Goal: Information Seeking & Learning: Check status

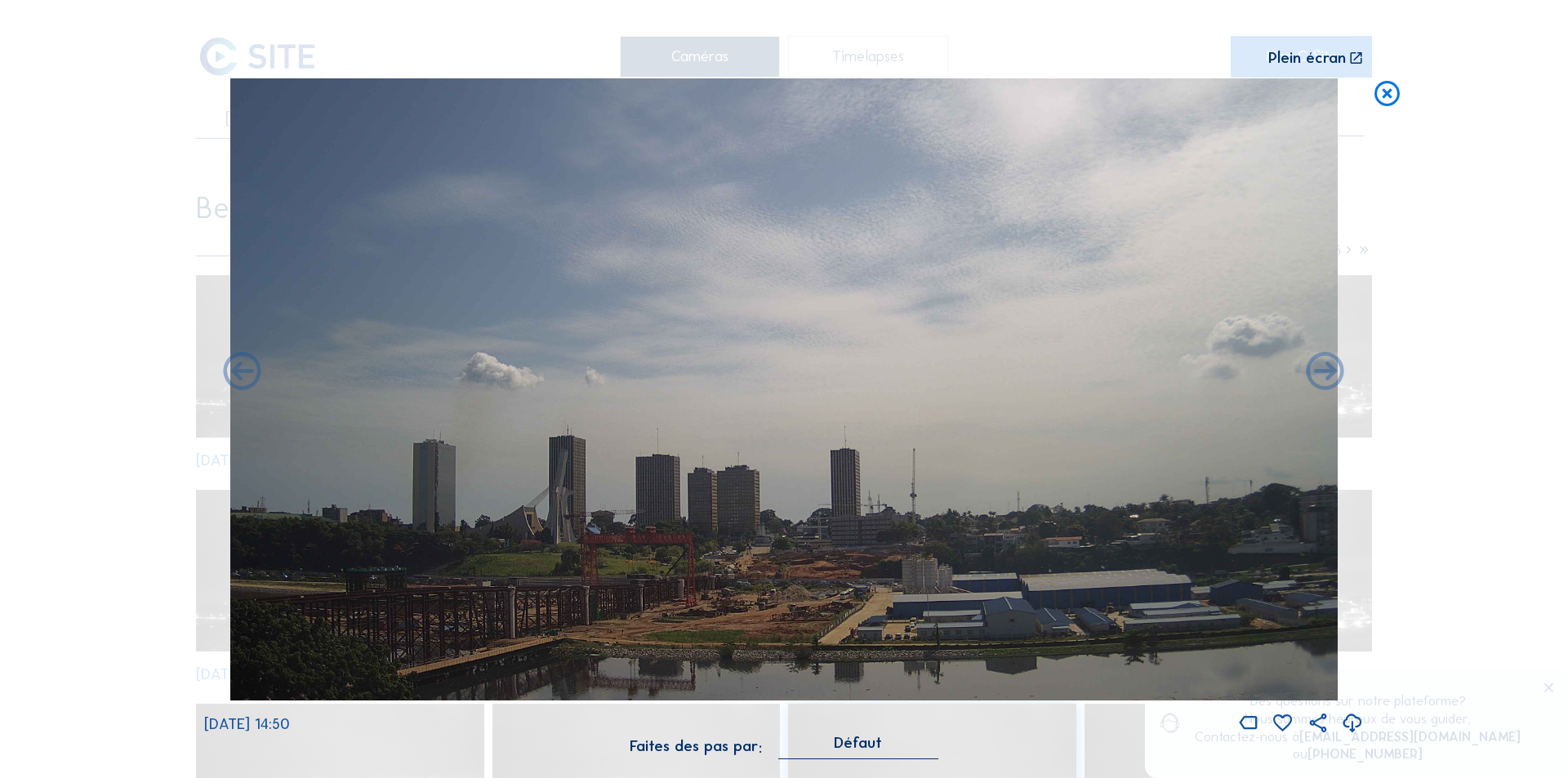
click at [1387, 92] on icon at bounding box center [1387, 94] width 30 height 31
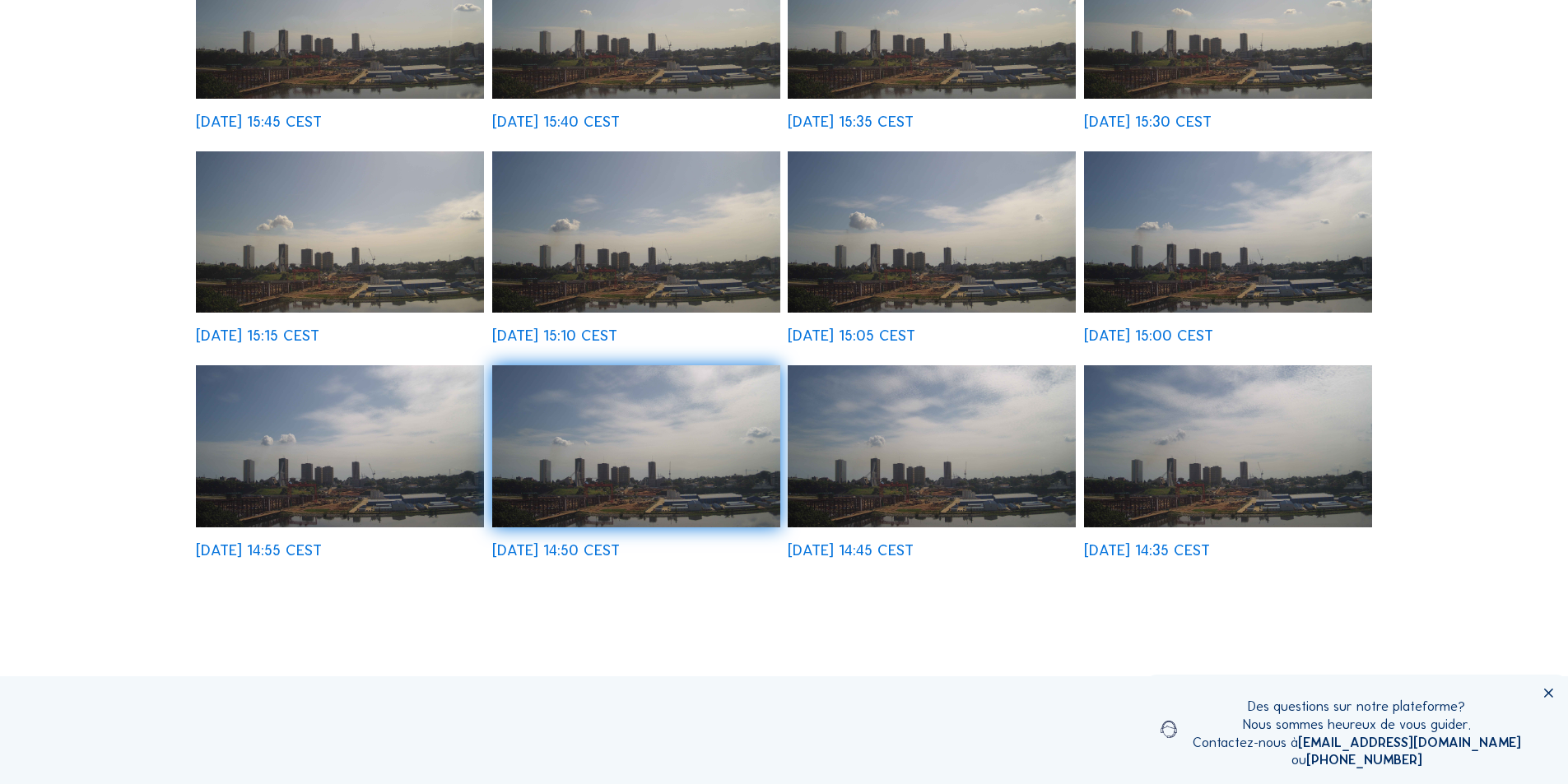
scroll to position [576, 0]
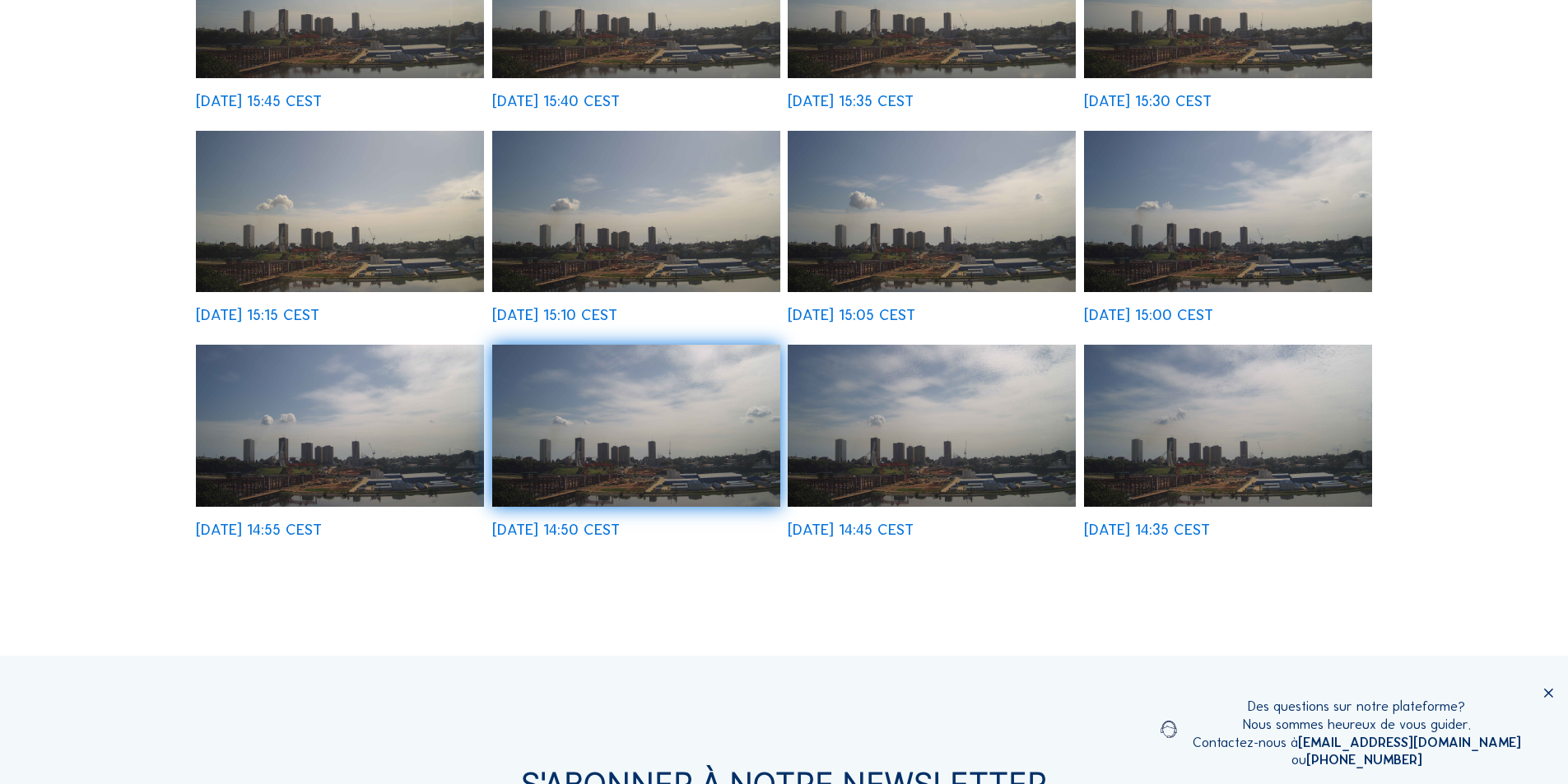
click at [903, 415] on img at bounding box center [931, 425] width 288 height 162
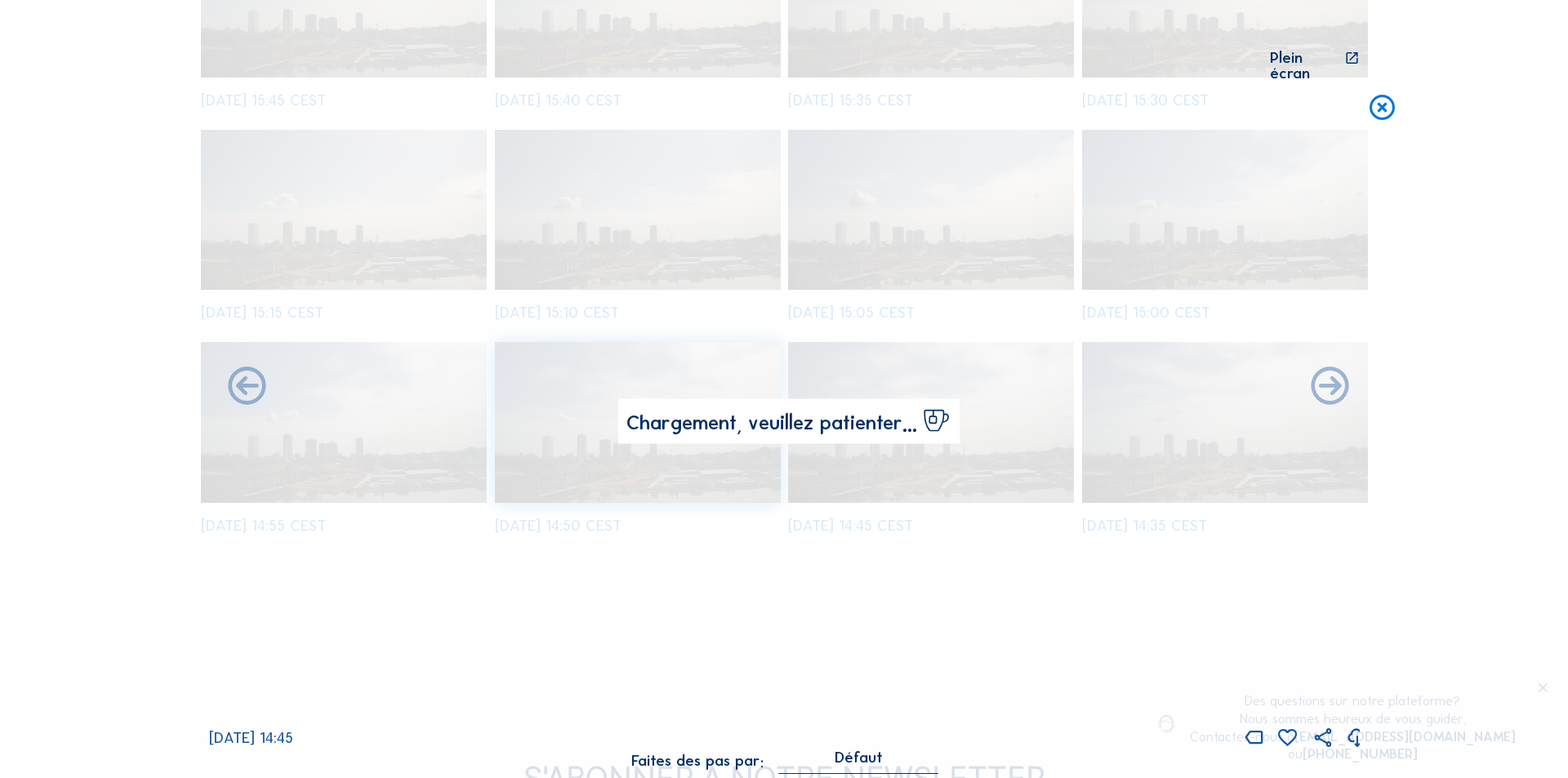
scroll to position [573, 0]
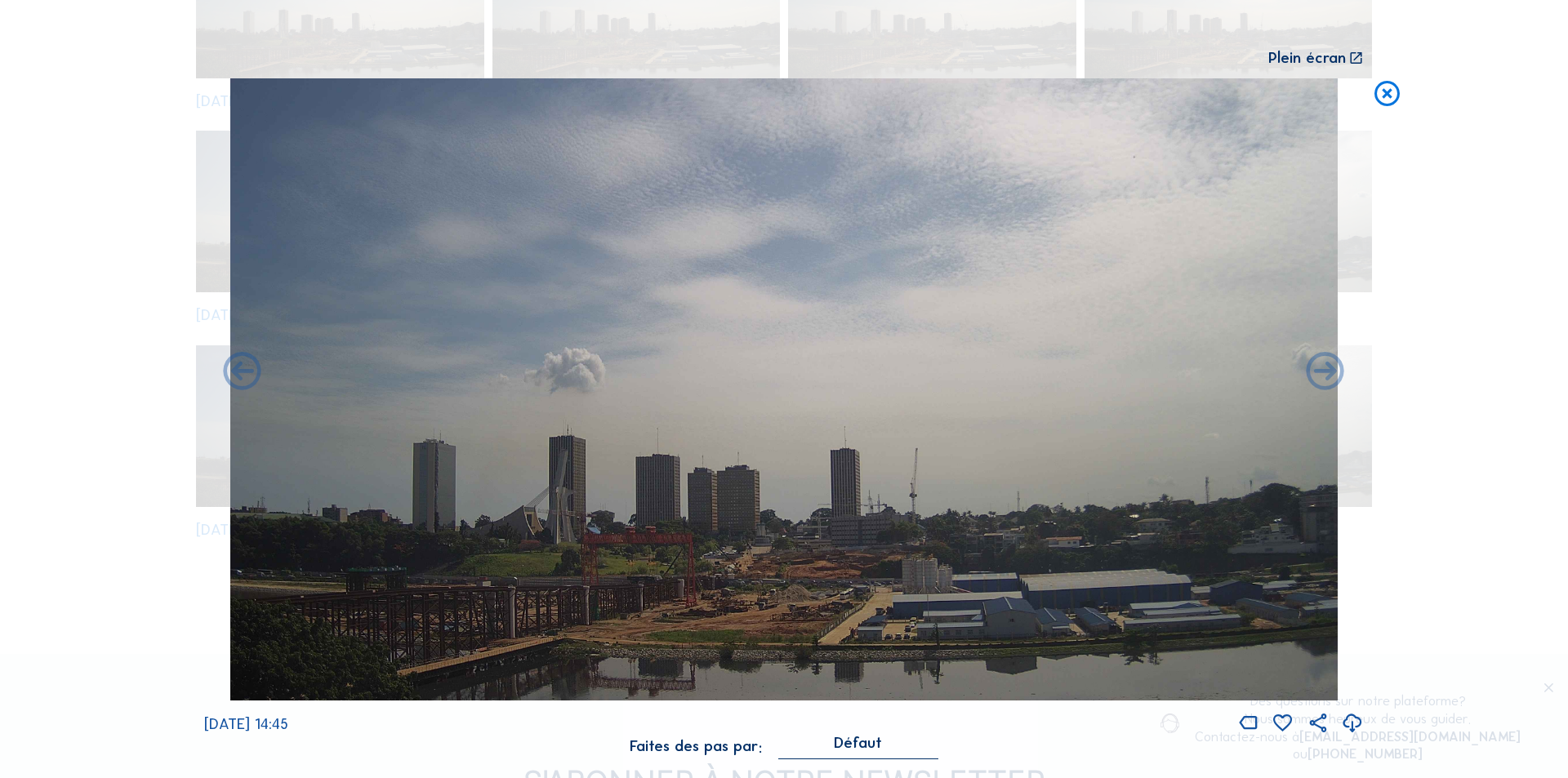
click at [1351, 721] on icon at bounding box center [1352, 724] width 23 height 27
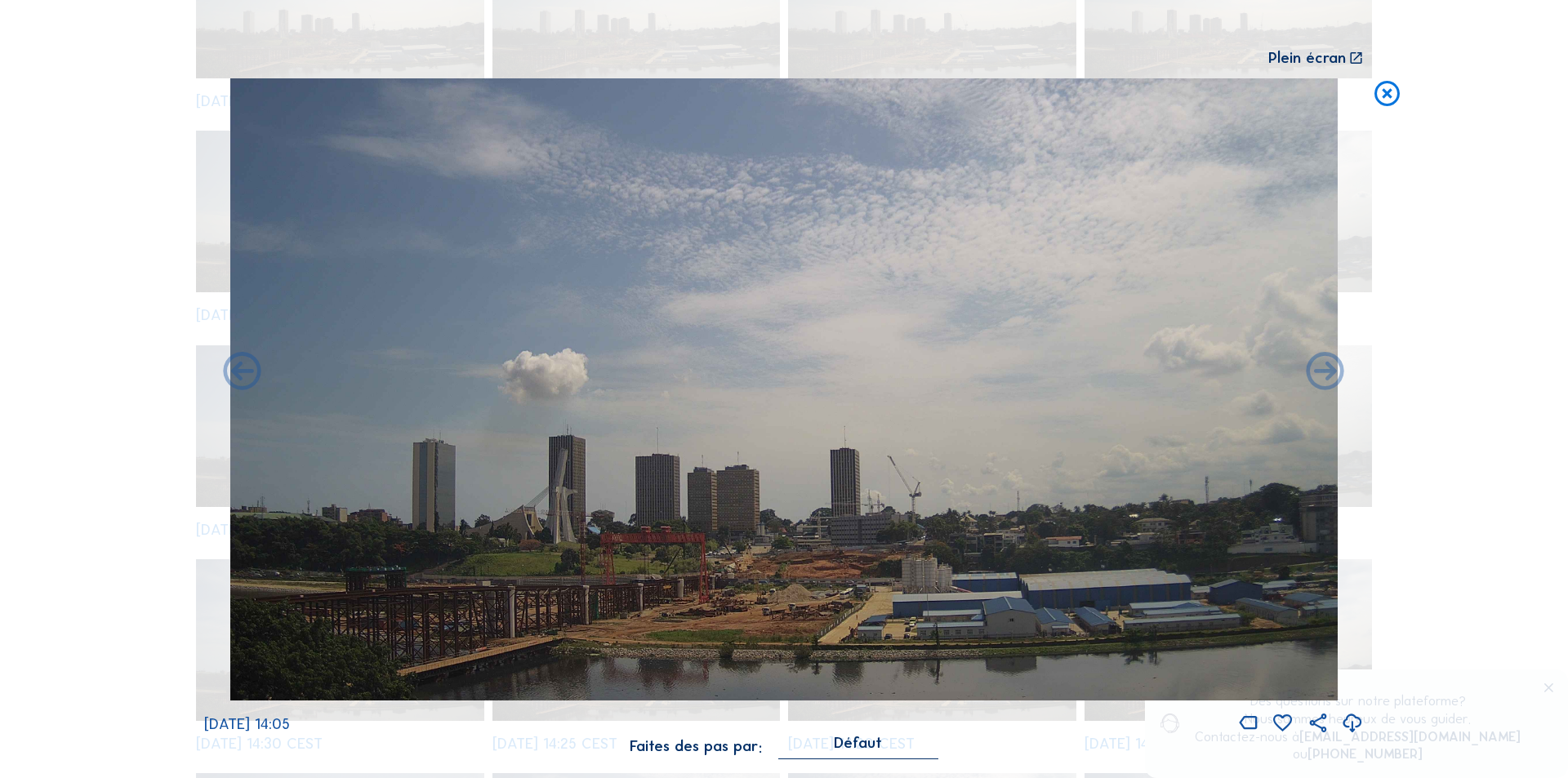
click at [1347, 717] on icon at bounding box center [1352, 724] width 23 height 27
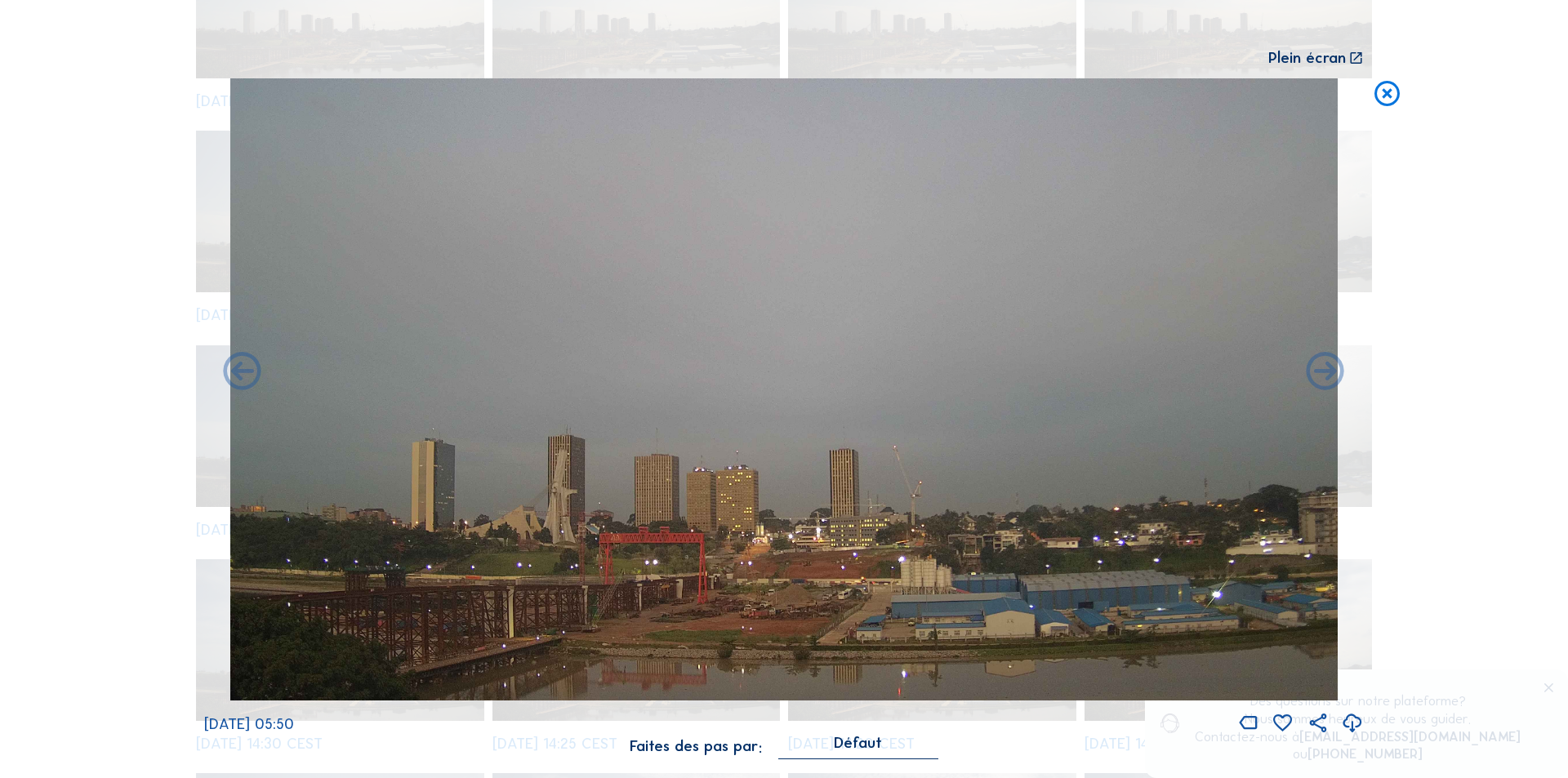
click at [1351, 715] on icon at bounding box center [1352, 724] width 23 height 27
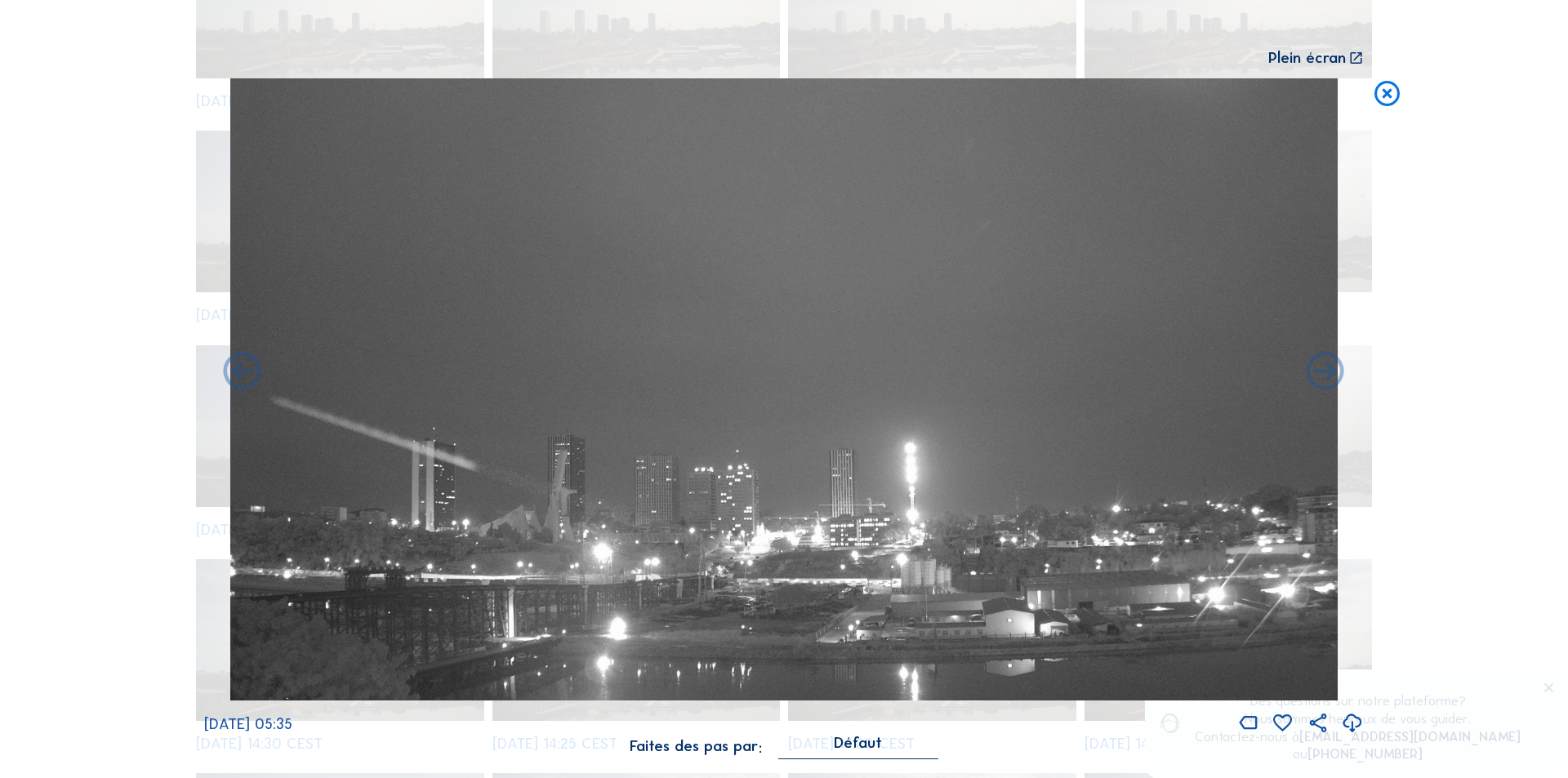
click at [1350, 713] on icon at bounding box center [1352, 724] width 23 height 27
click at [1388, 90] on icon at bounding box center [1387, 94] width 30 height 31
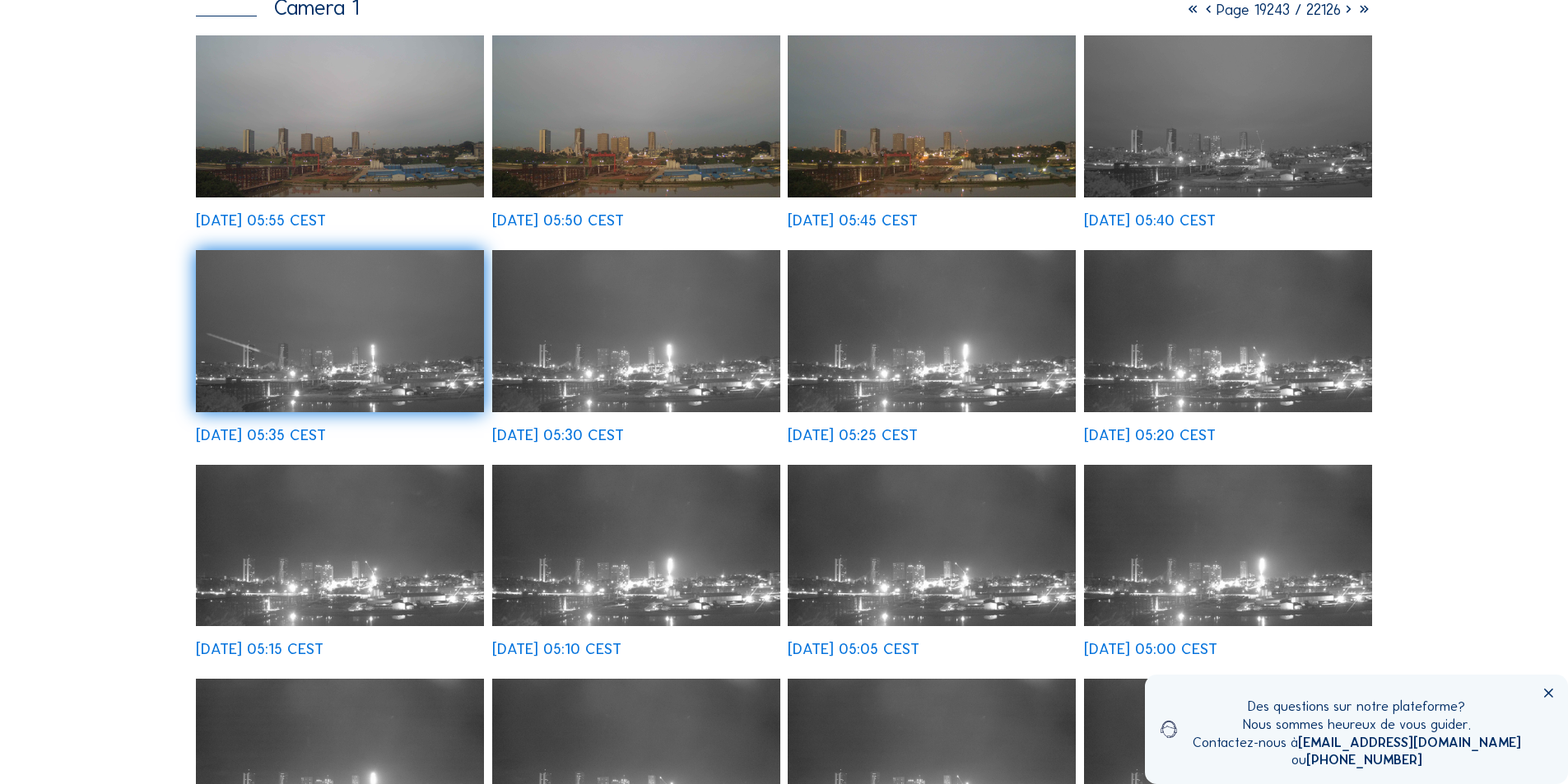
scroll to position [0, 0]
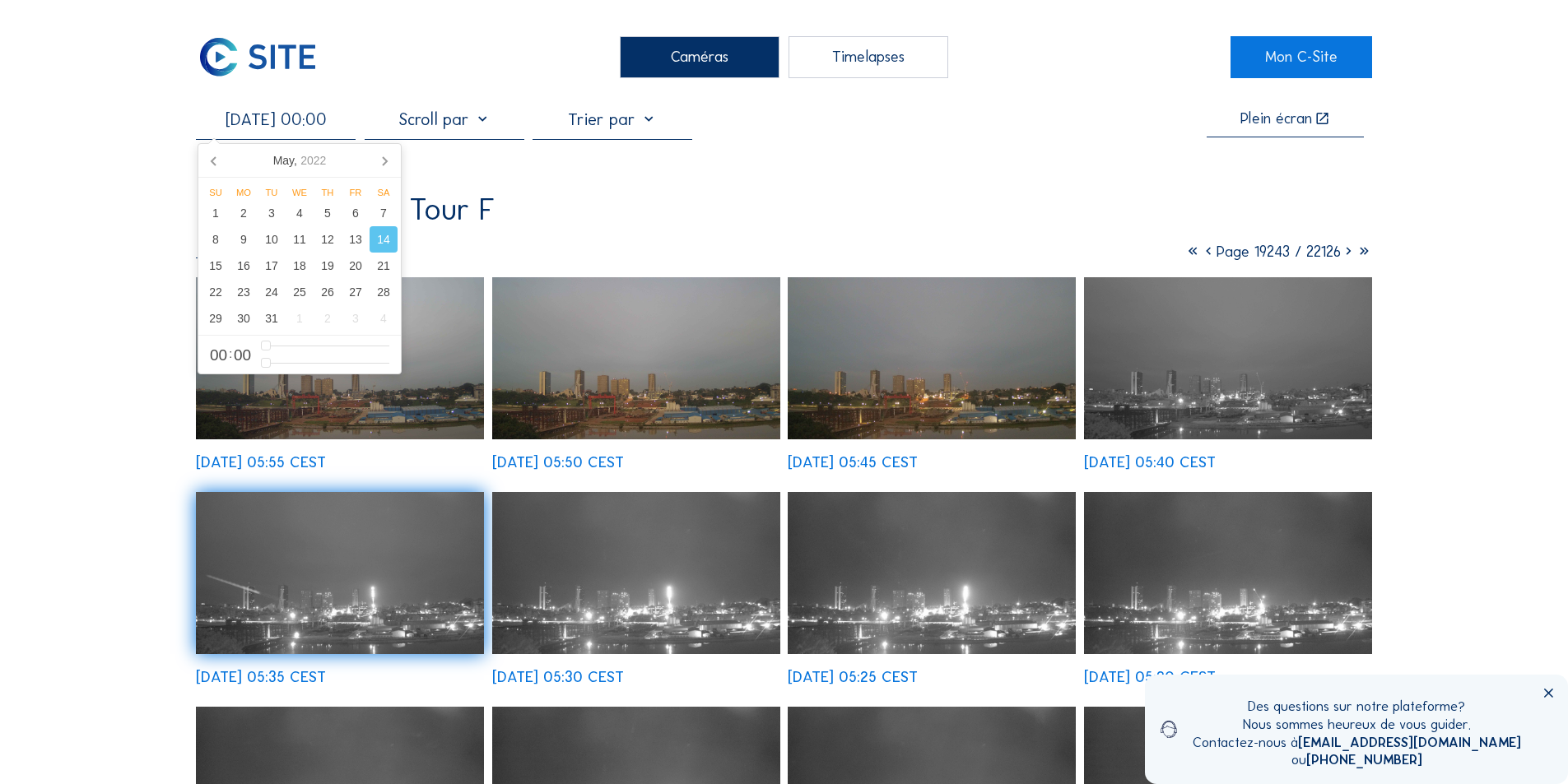
click at [268, 127] on input "[DATE] 00:00" at bounding box center [275, 119] width 160 height 20
click at [214, 313] on div "29" at bounding box center [216, 319] width 28 height 26
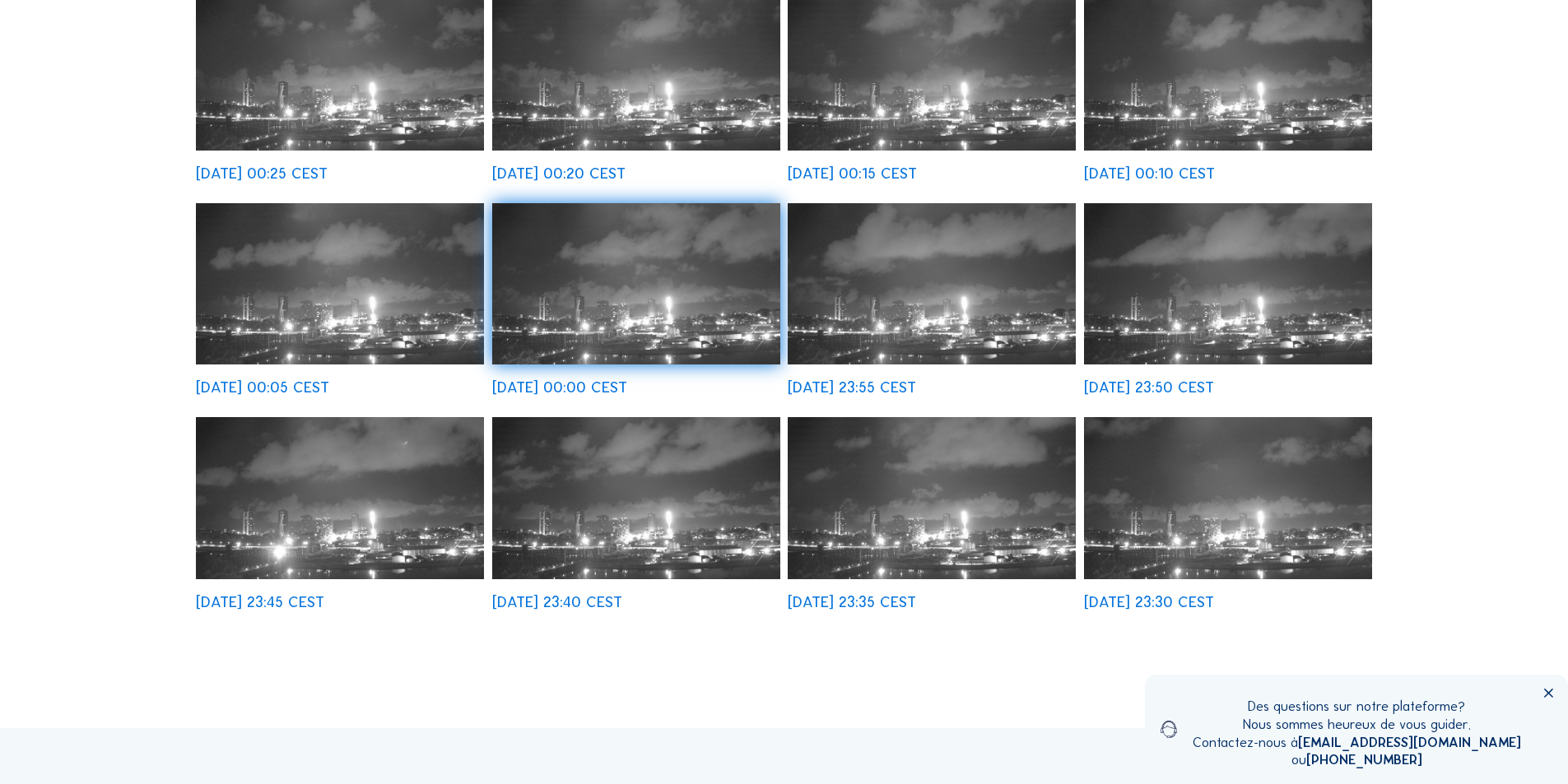
scroll to position [494, 0]
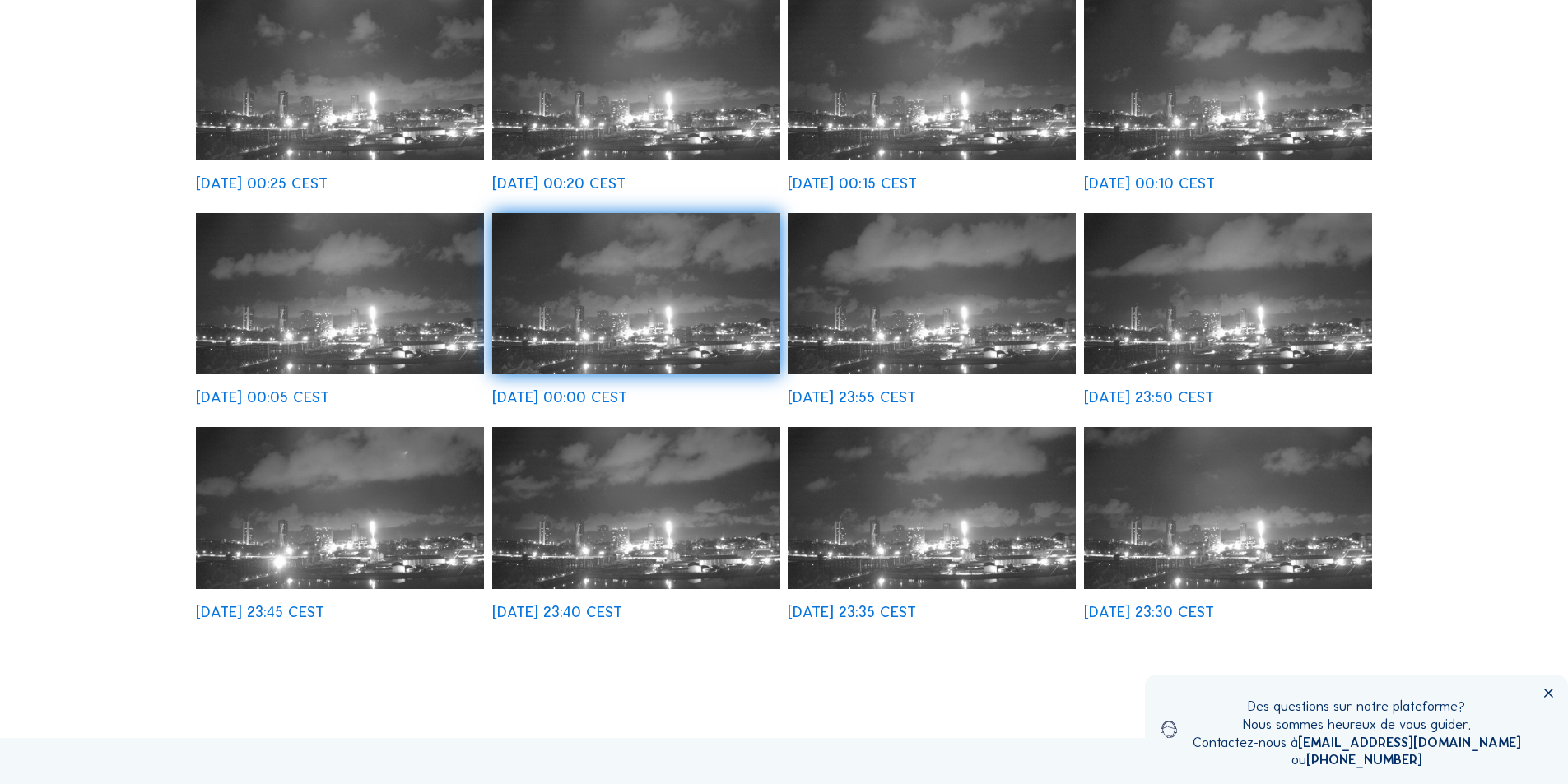
click at [917, 525] on img at bounding box center [931, 507] width 288 height 162
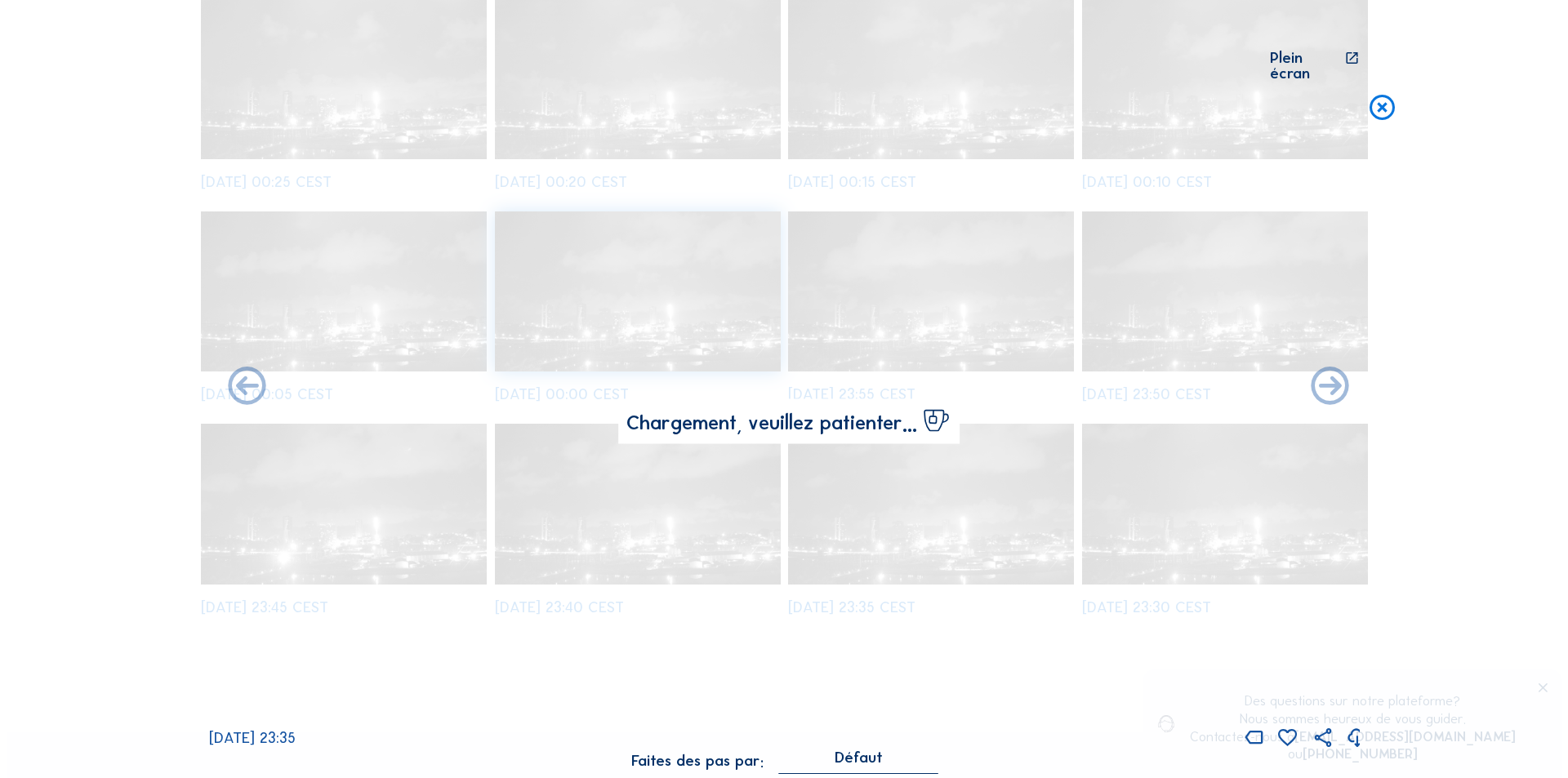
scroll to position [492, 0]
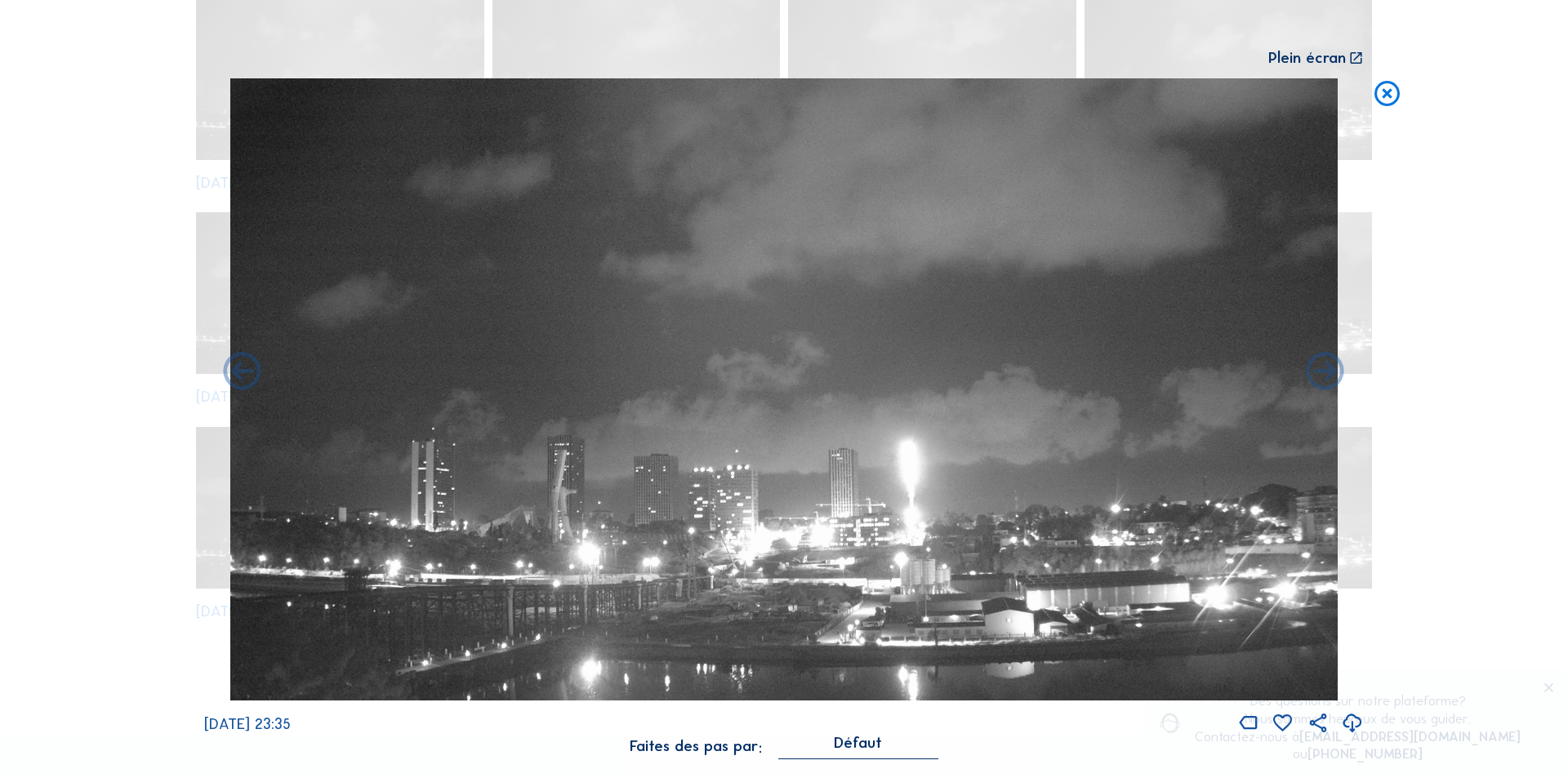
click at [1347, 718] on icon at bounding box center [1352, 724] width 23 height 27
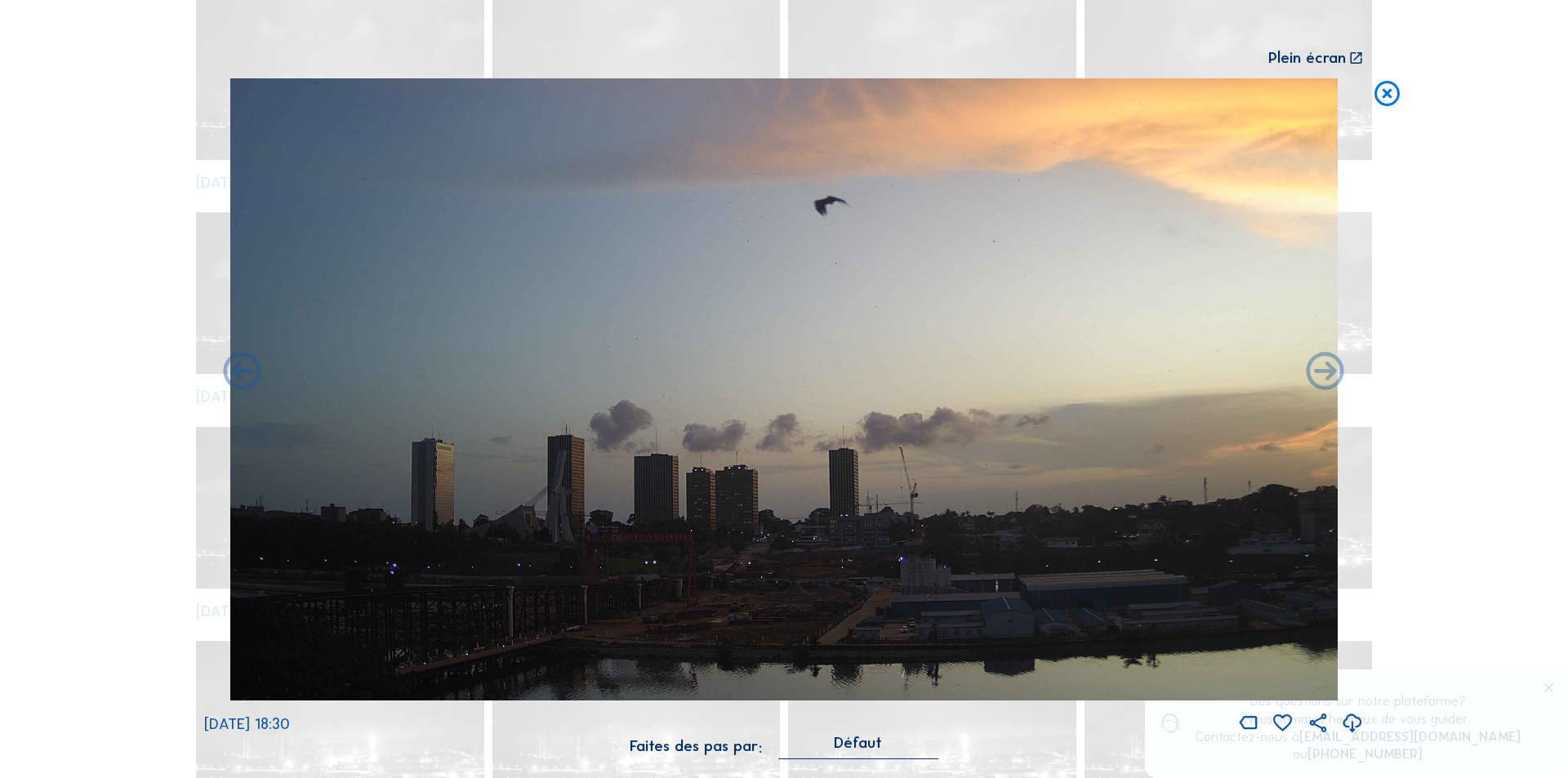
click at [1352, 719] on icon at bounding box center [1352, 724] width 23 height 27
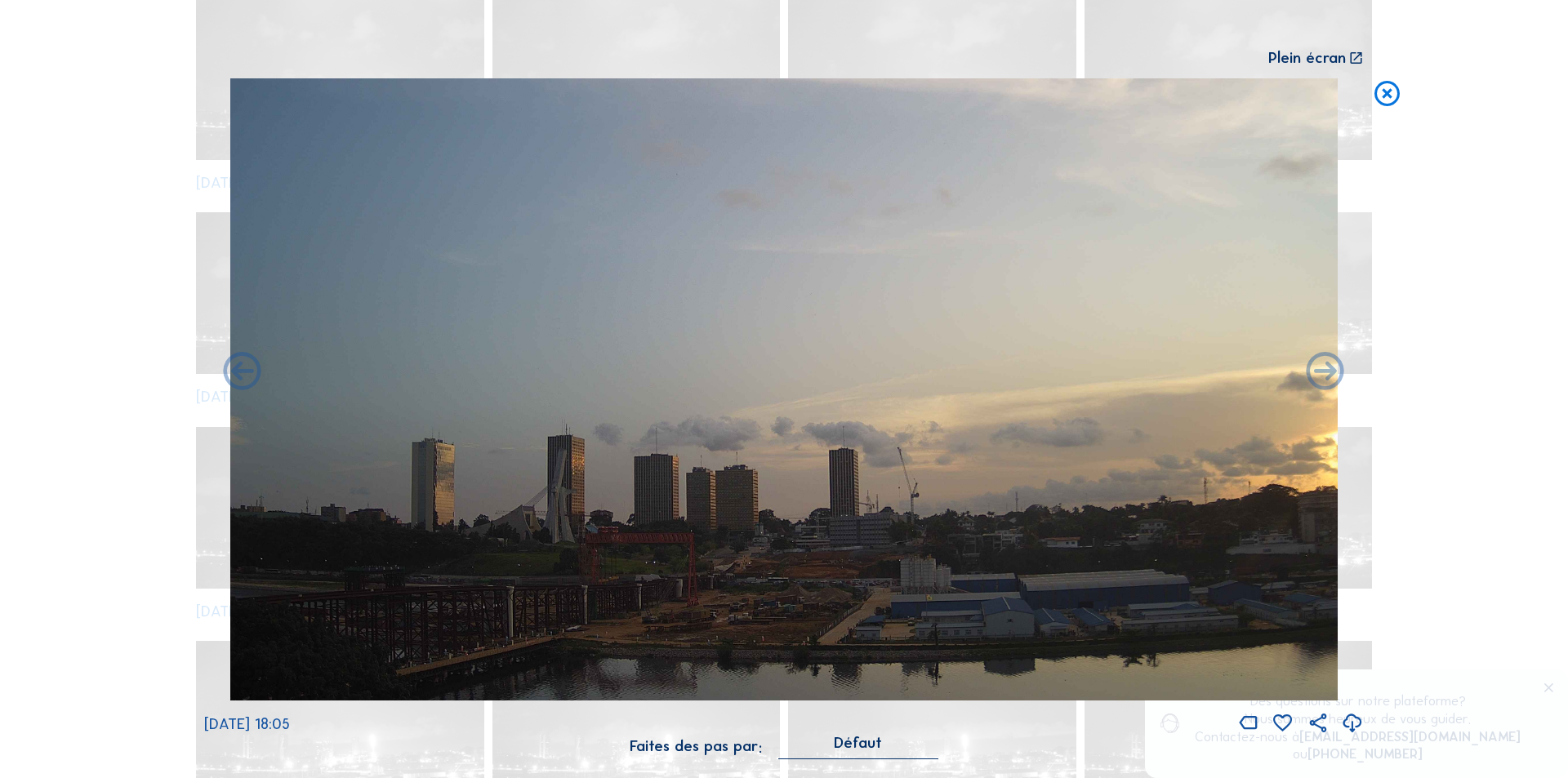
click at [1352, 712] on icon at bounding box center [1352, 724] width 23 height 27
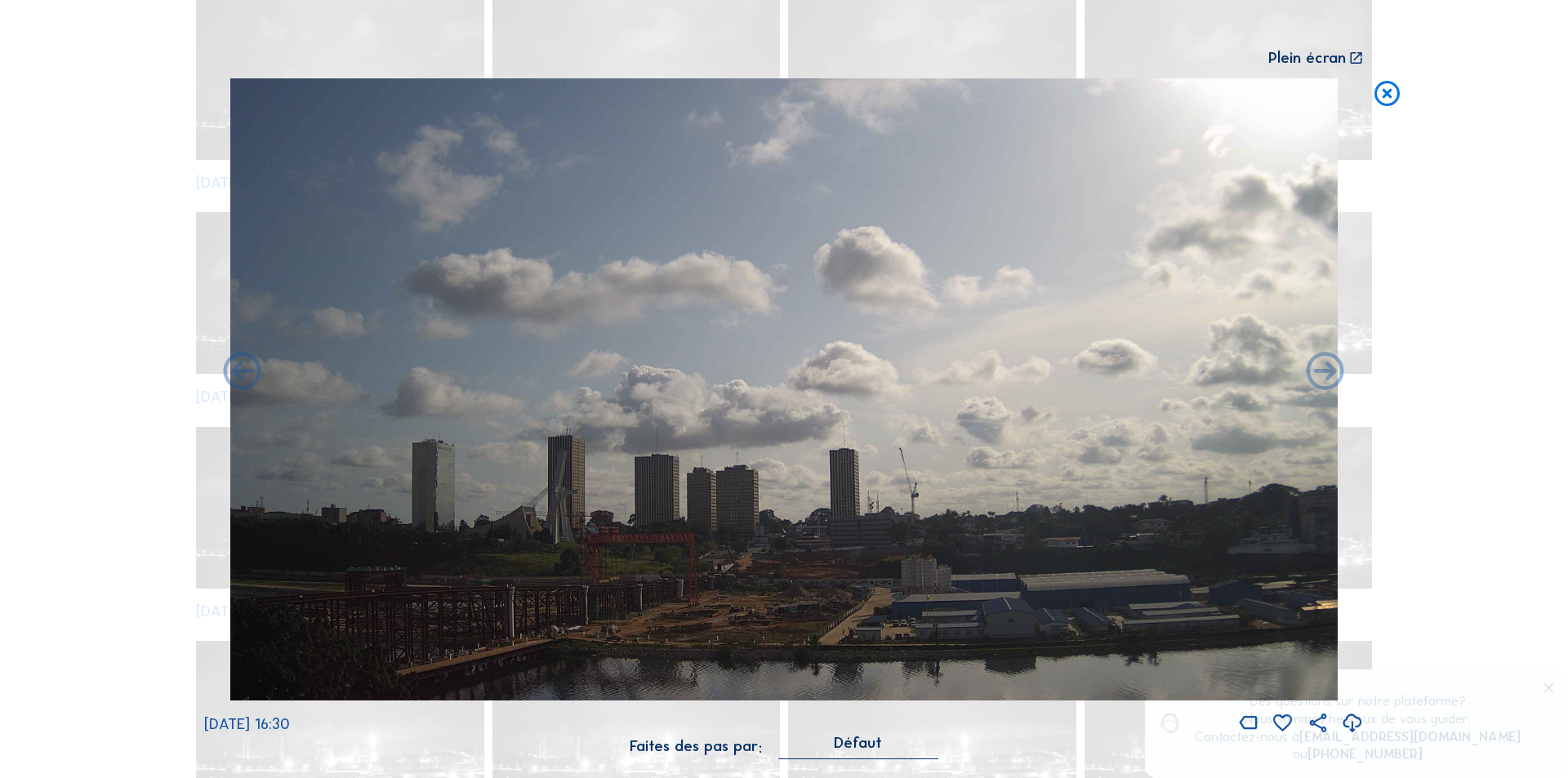
click at [1384, 90] on icon at bounding box center [1387, 94] width 30 height 31
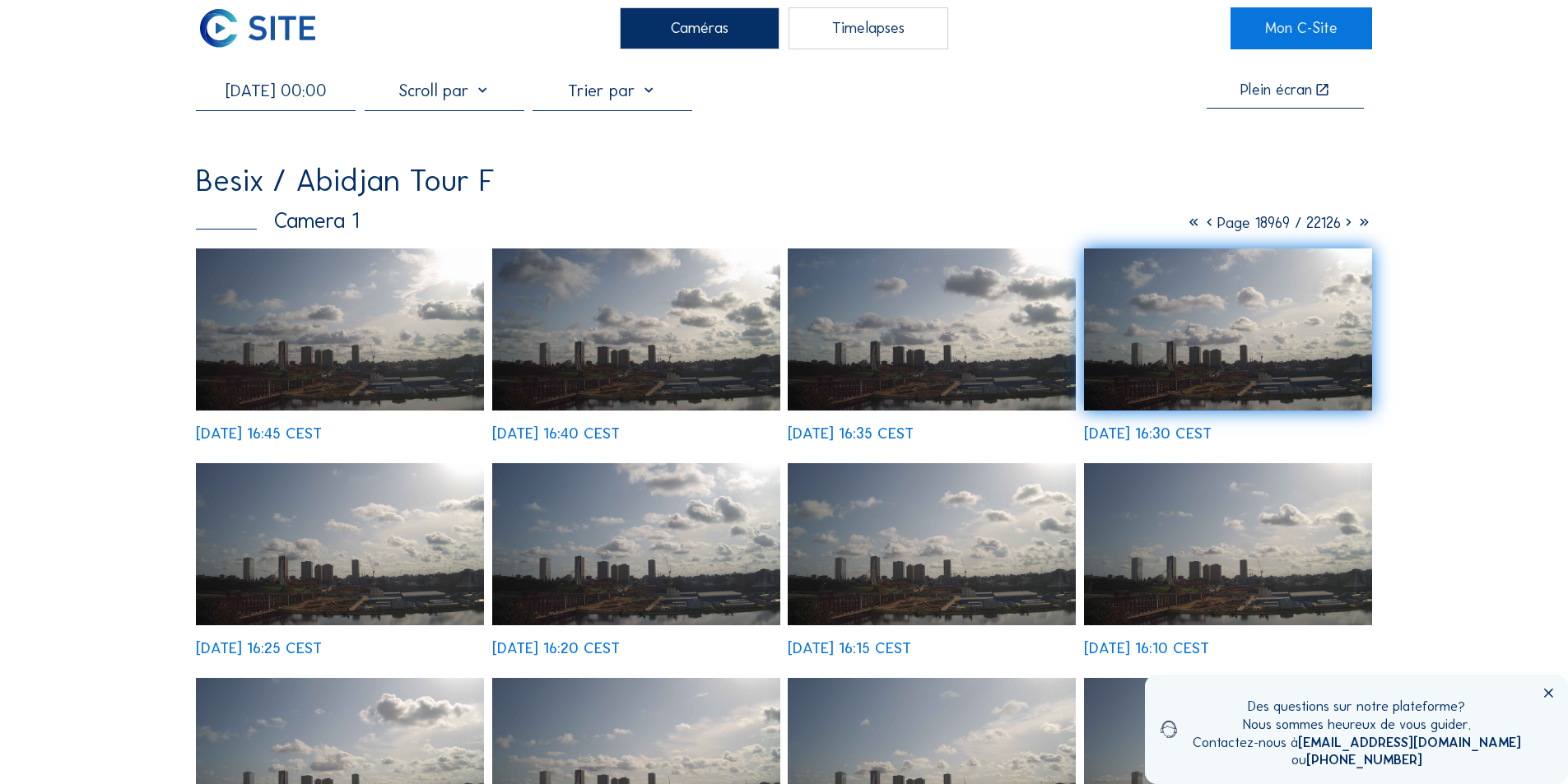
scroll to position [0, 0]
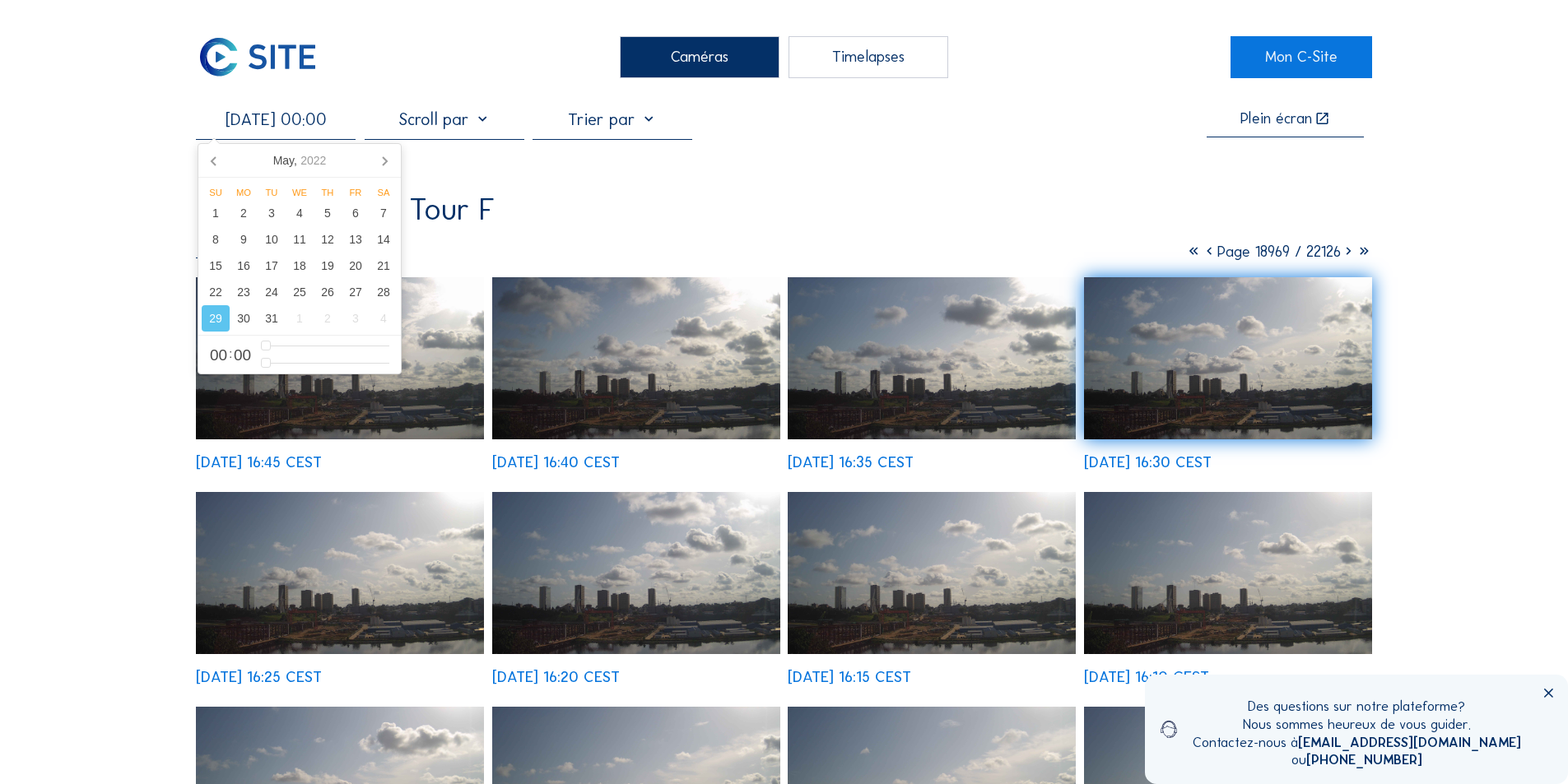
click at [318, 122] on input "[DATE] 00:00" at bounding box center [275, 119] width 160 height 20
click at [383, 157] on icon at bounding box center [384, 161] width 4 height 9
click at [215, 240] on div "5" at bounding box center [216, 239] width 28 height 26
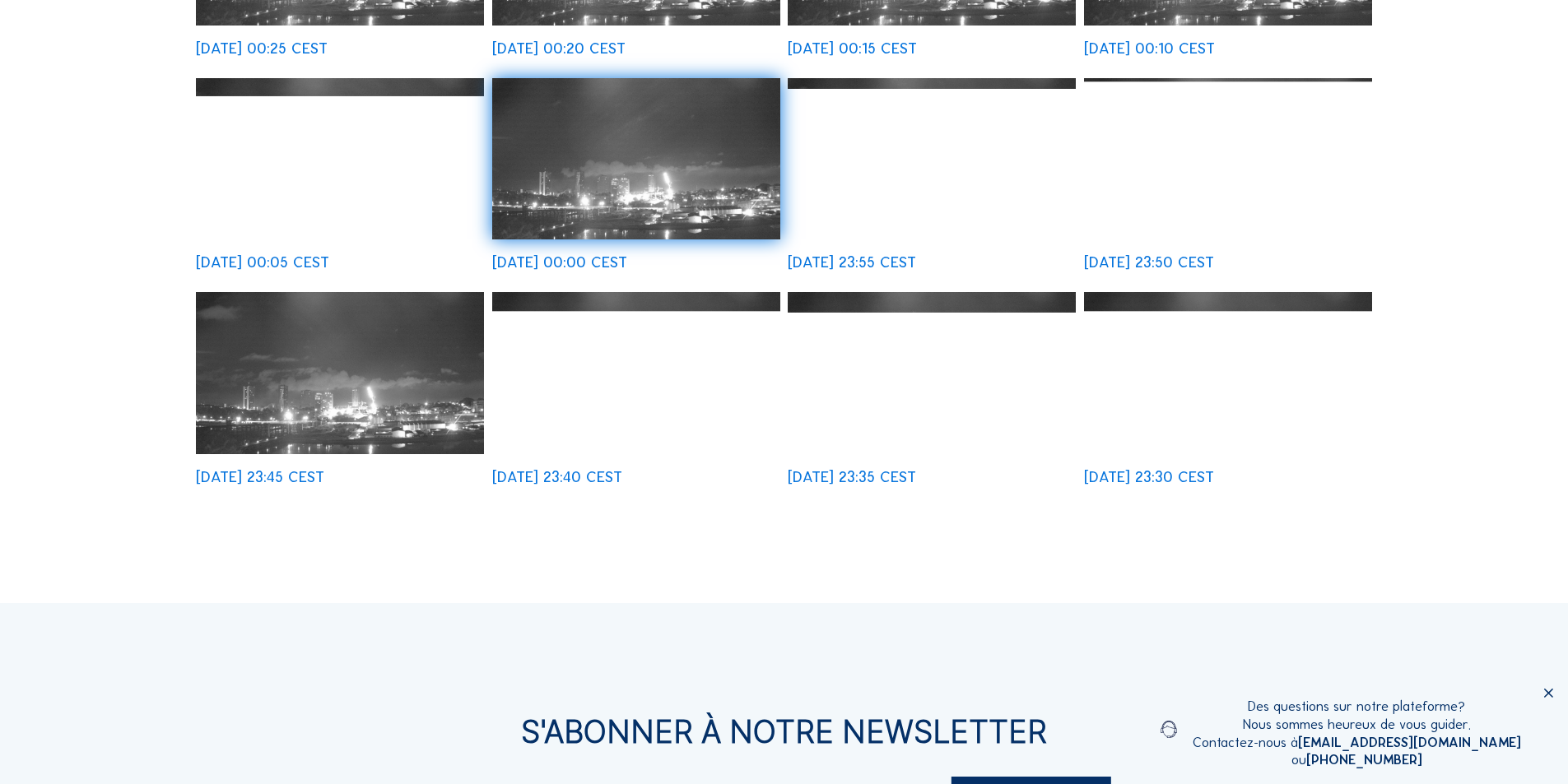
scroll to position [658, 0]
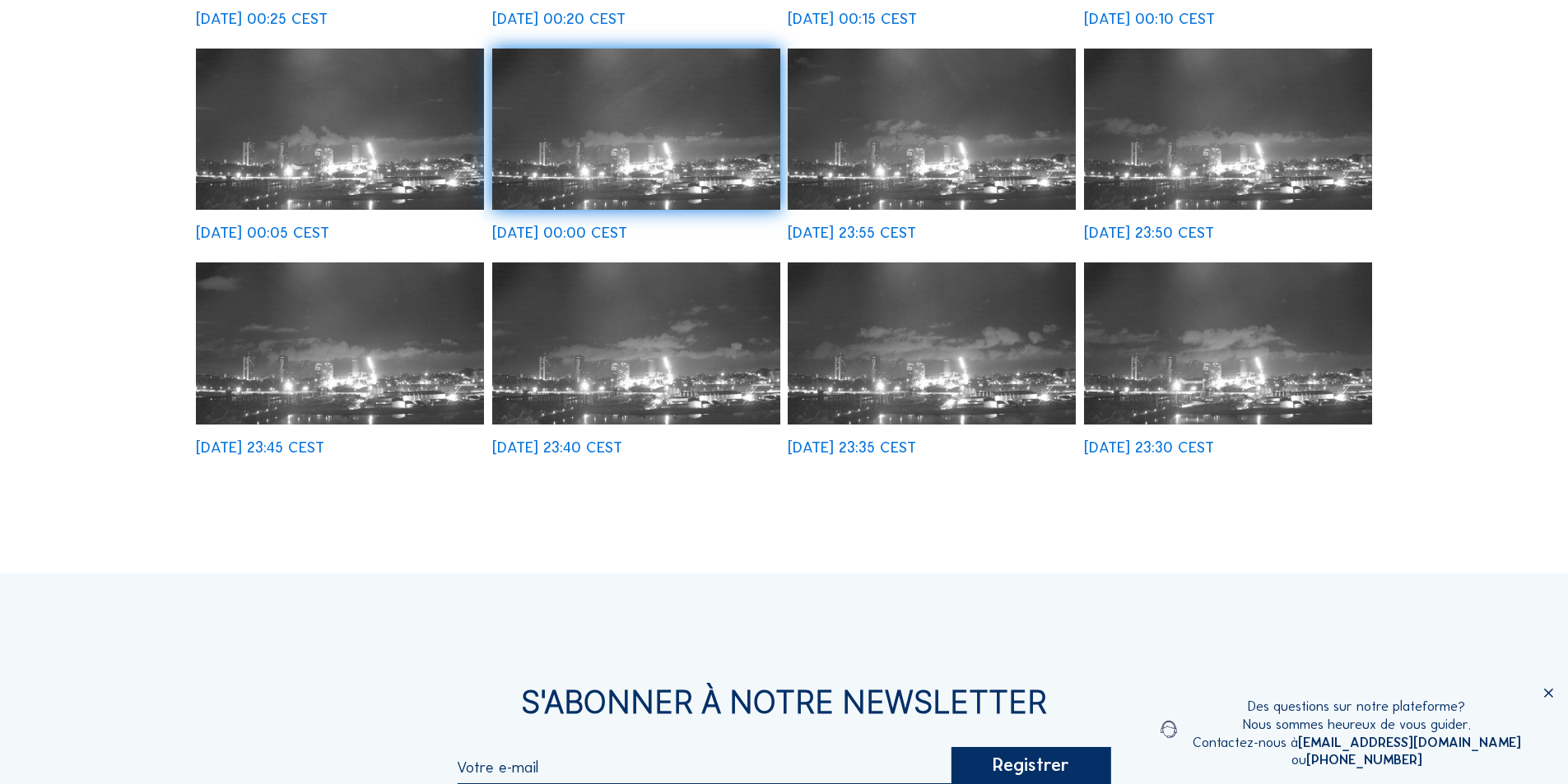
click at [907, 351] on img at bounding box center [931, 342] width 288 height 162
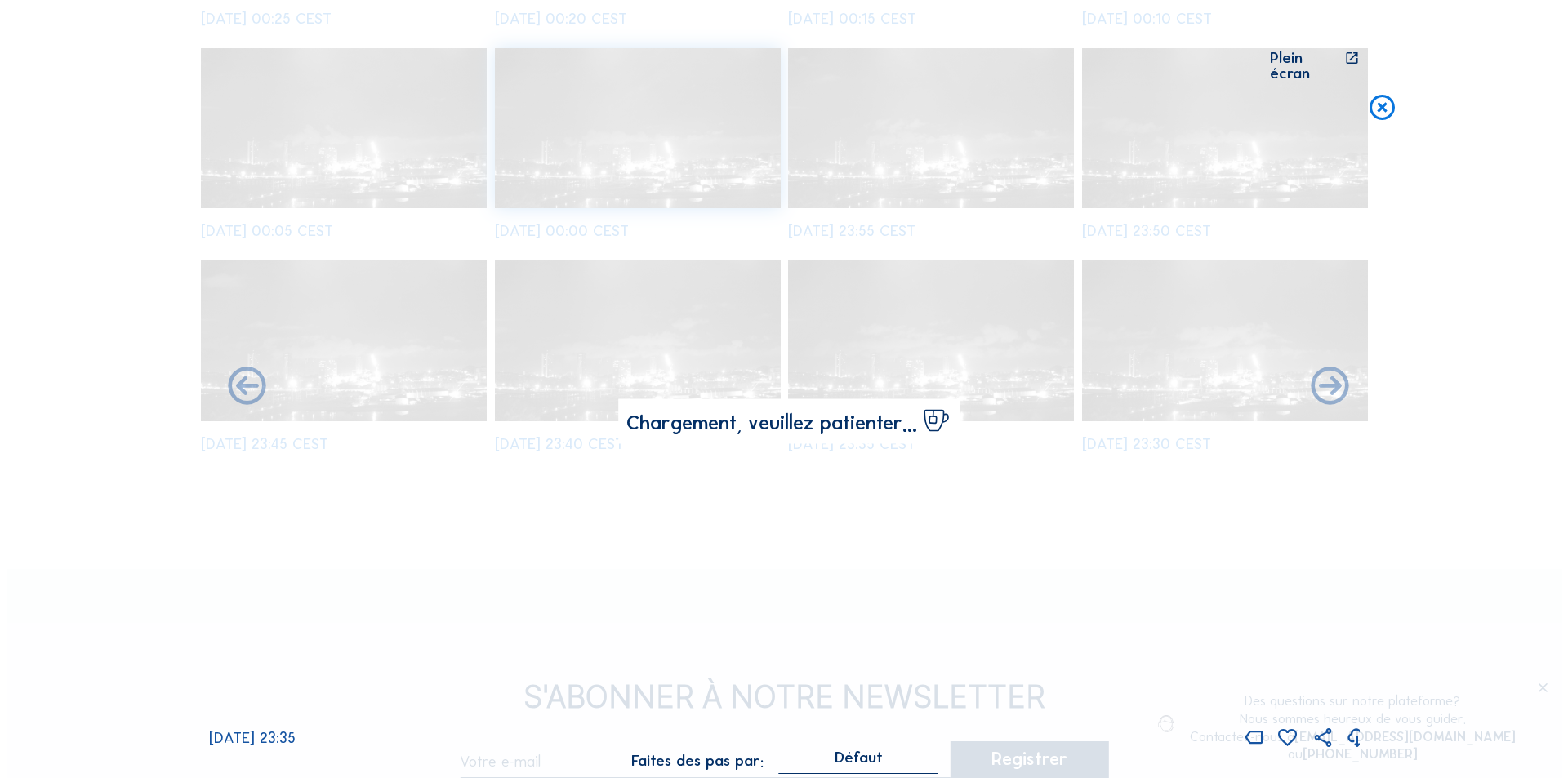
scroll to position [656, 0]
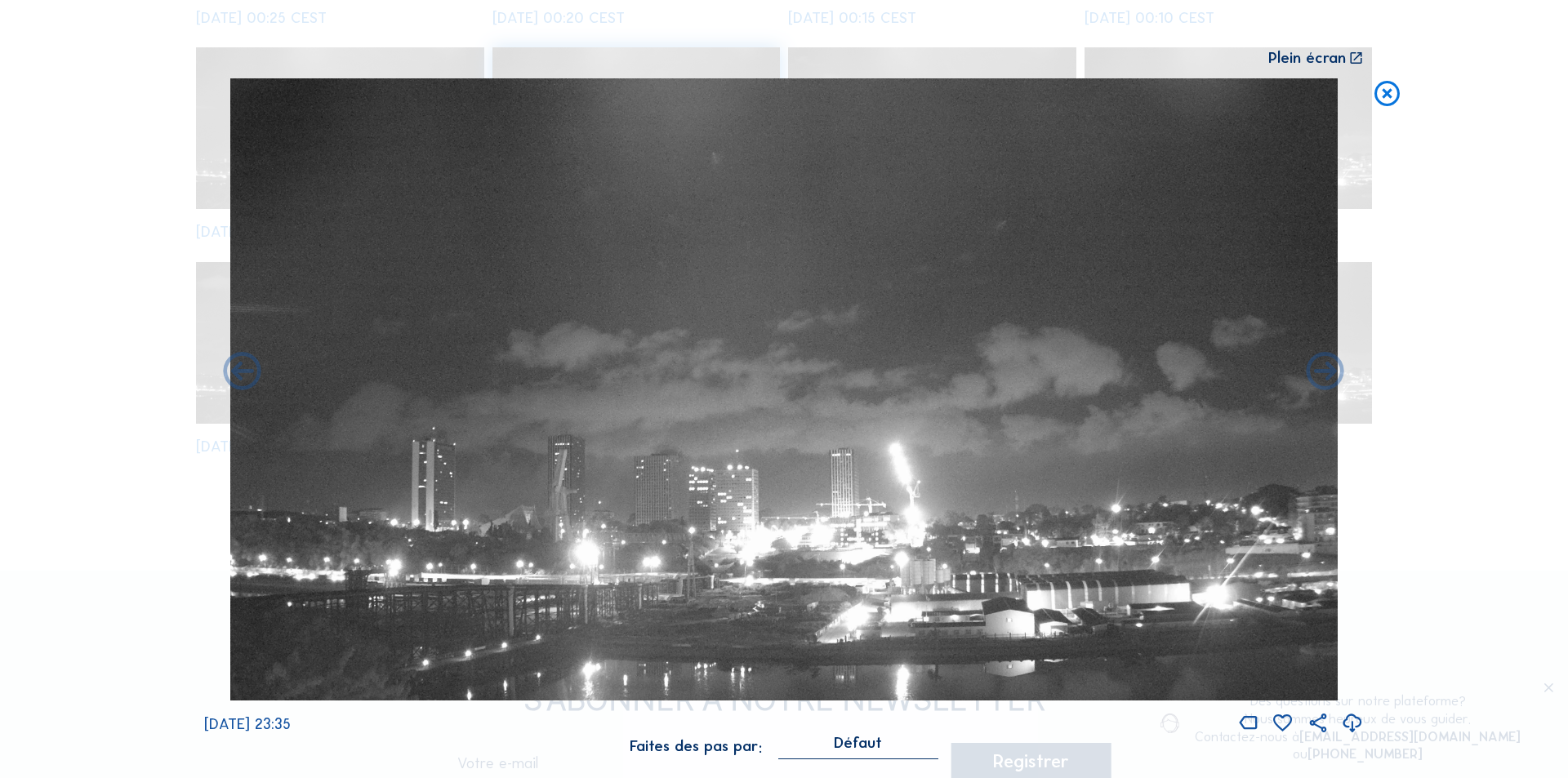
click at [1352, 718] on icon at bounding box center [1352, 724] width 23 height 27
click at [1449, 475] on div "Scroll pour voyager dans le temps | Appuie sur le 'Alt' [PERSON_NAME] + Scroll …" at bounding box center [784, 389] width 1568 height 778
click at [1383, 92] on icon at bounding box center [1387, 94] width 30 height 31
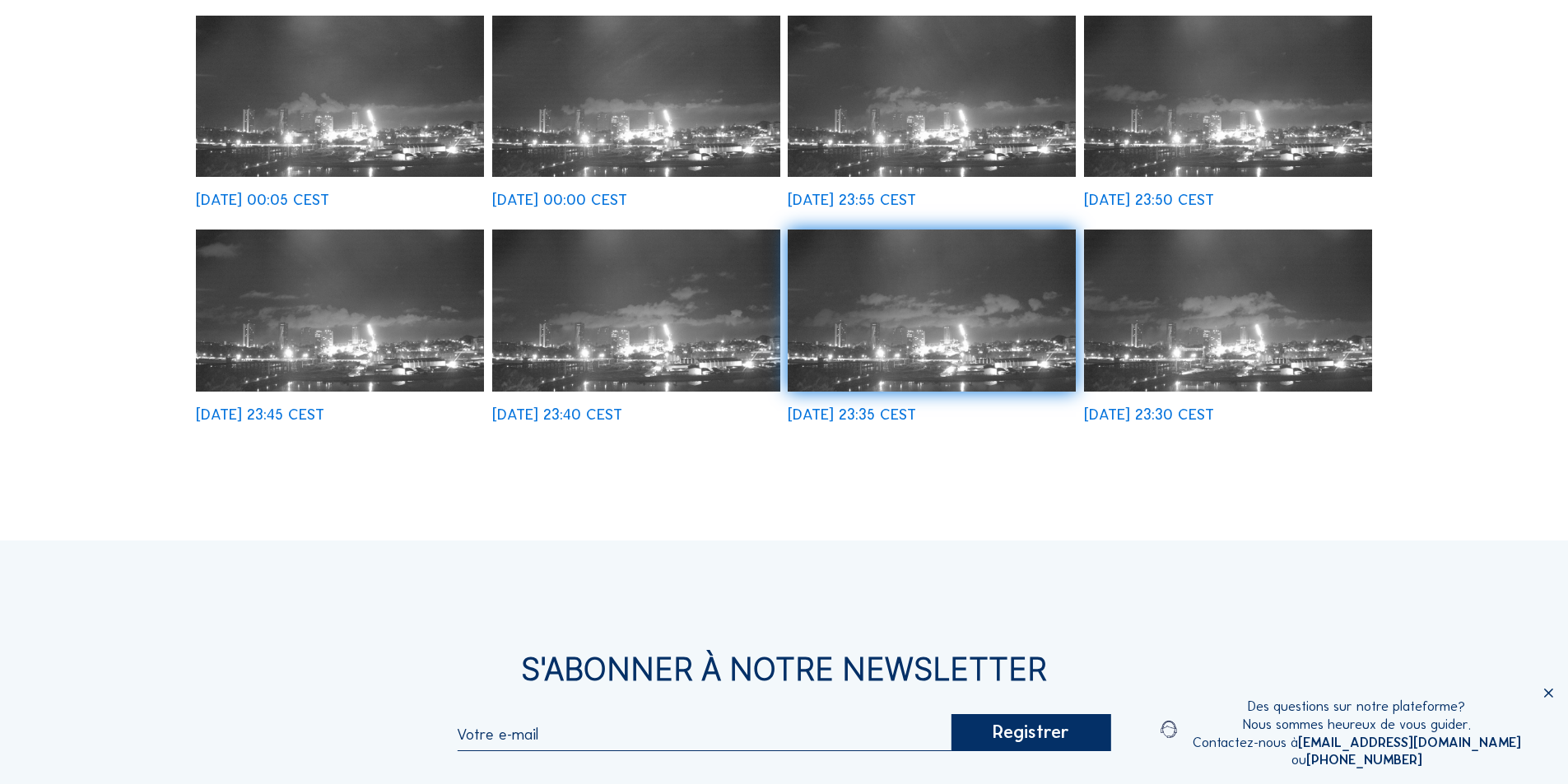
scroll to position [659, 0]
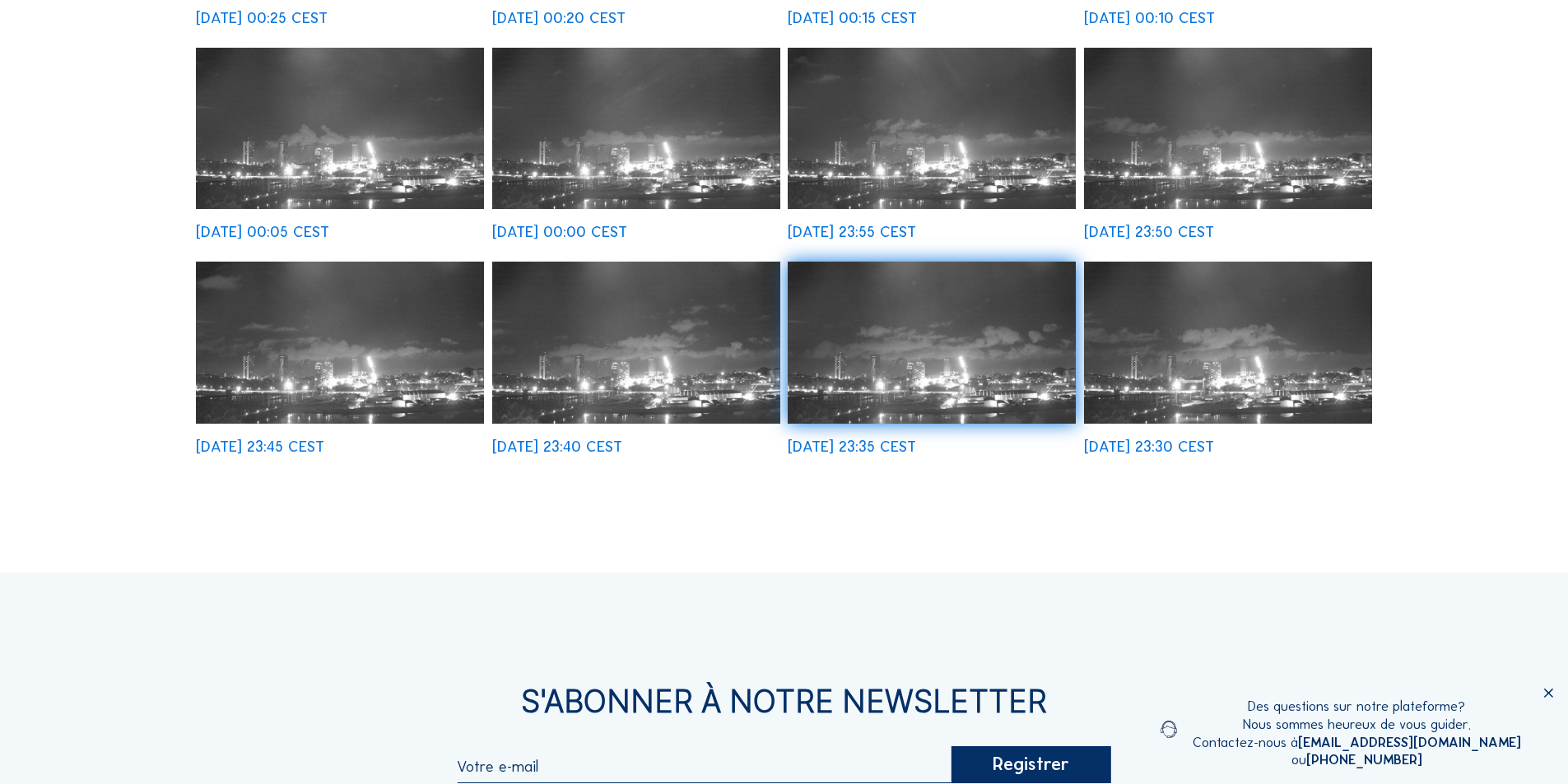
click at [941, 351] on img at bounding box center [931, 342] width 288 height 162
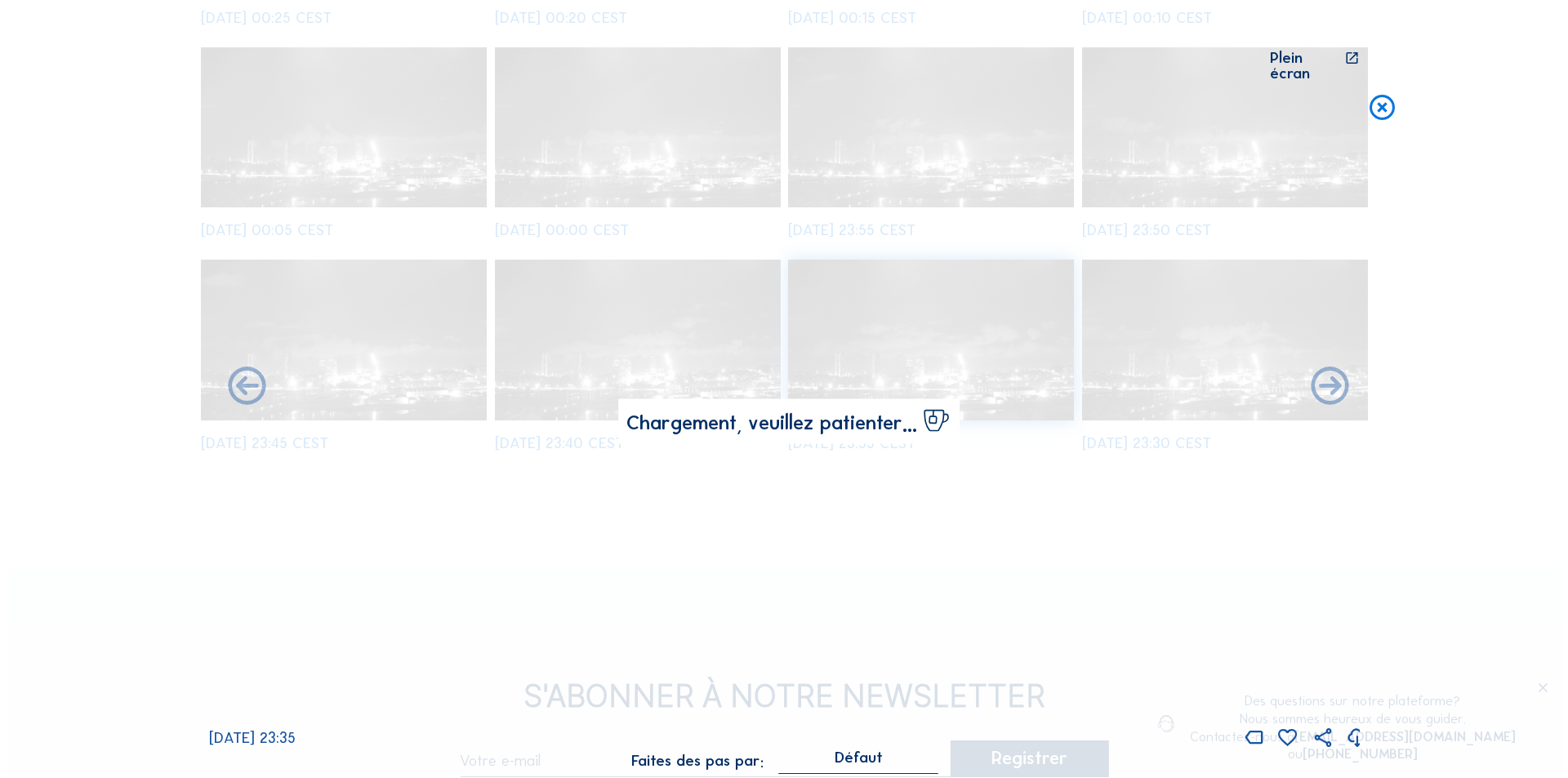
scroll to position [657, 0]
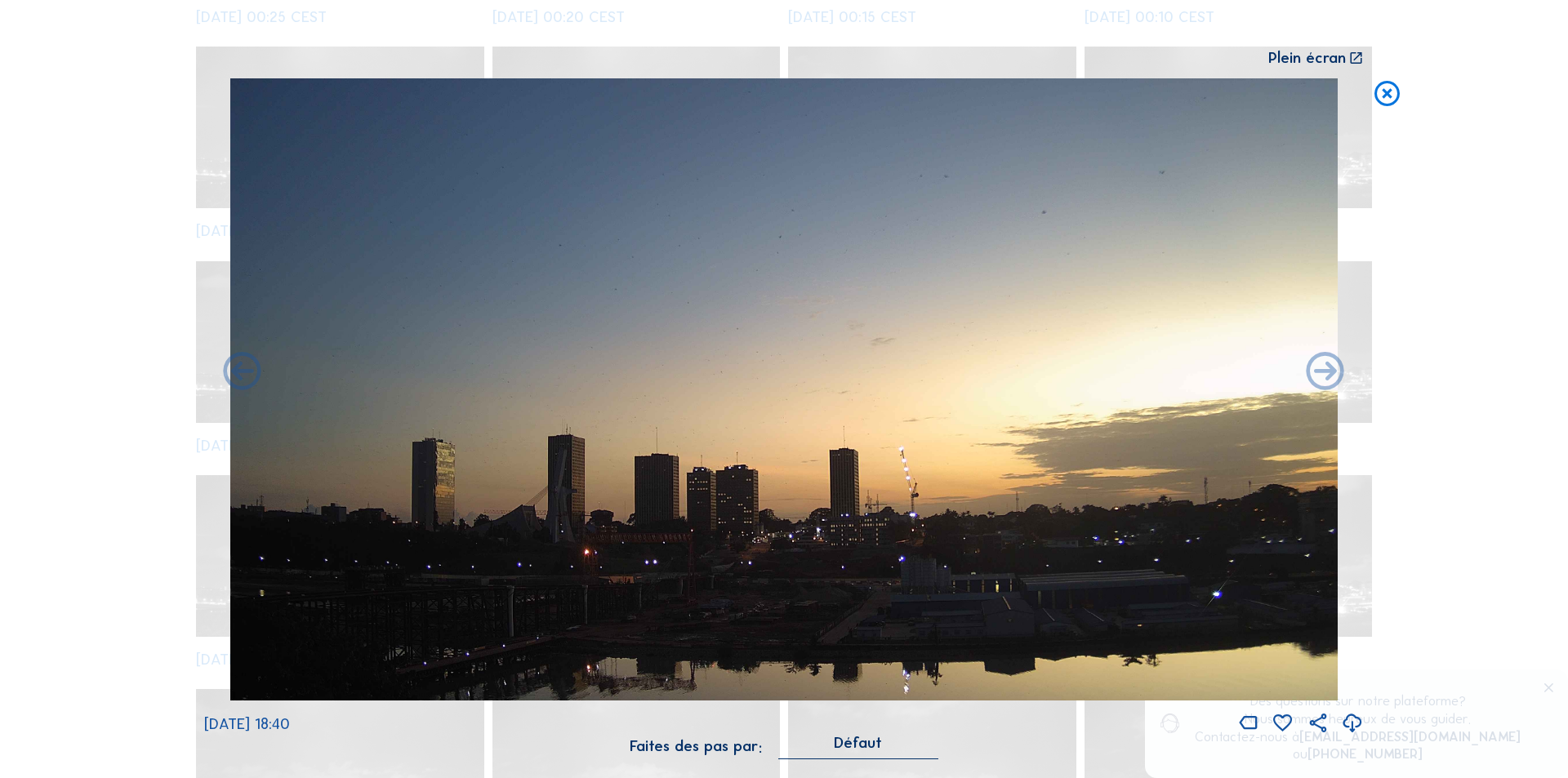
click at [1352, 717] on icon at bounding box center [1352, 724] width 23 height 27
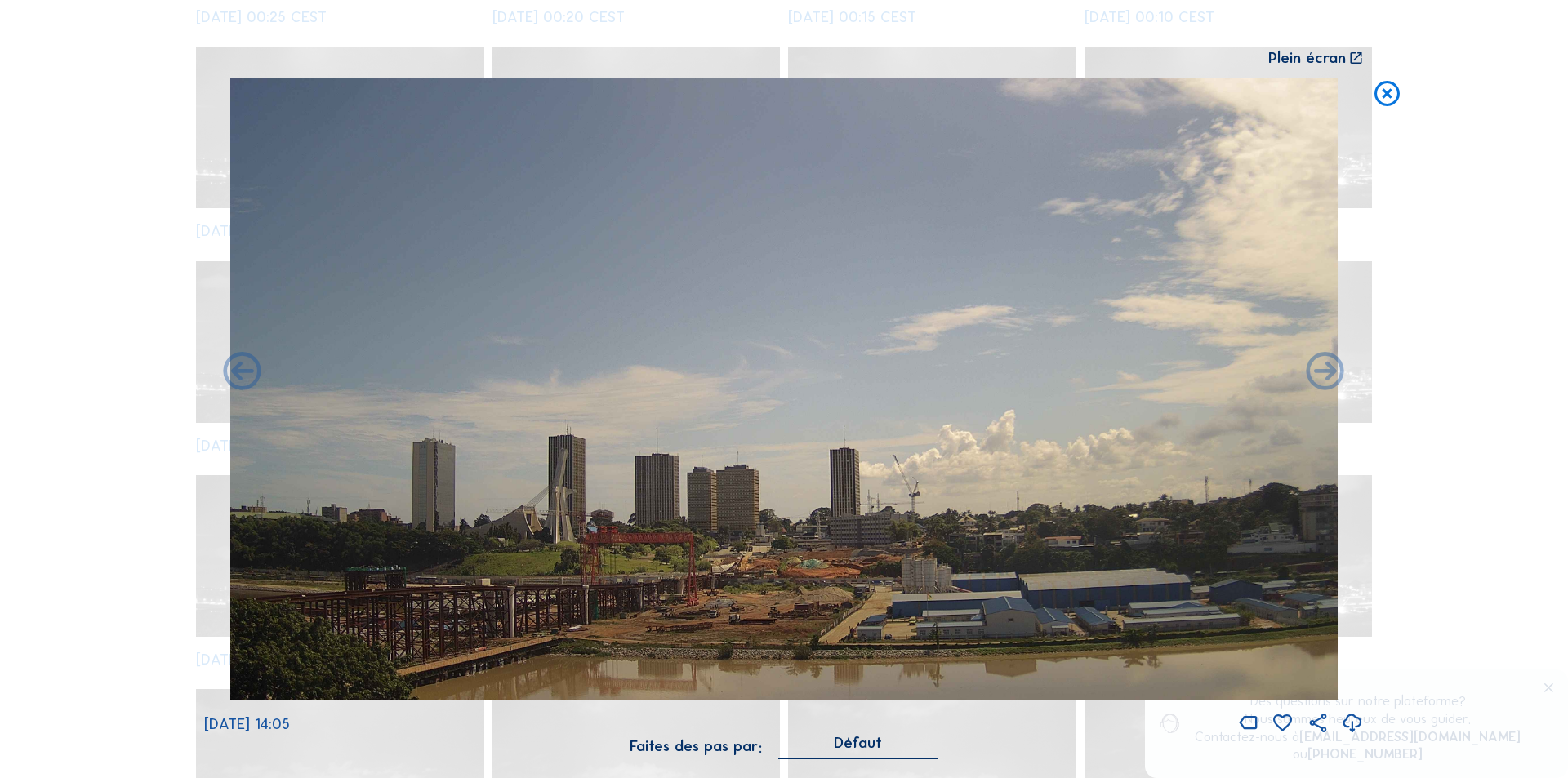
click at [1349, 717] on icon at bounding box center [1352, 724] width 23 height 27
click at [1379, 91] on icon at bounding box center [1387, 94] width 30 height 31
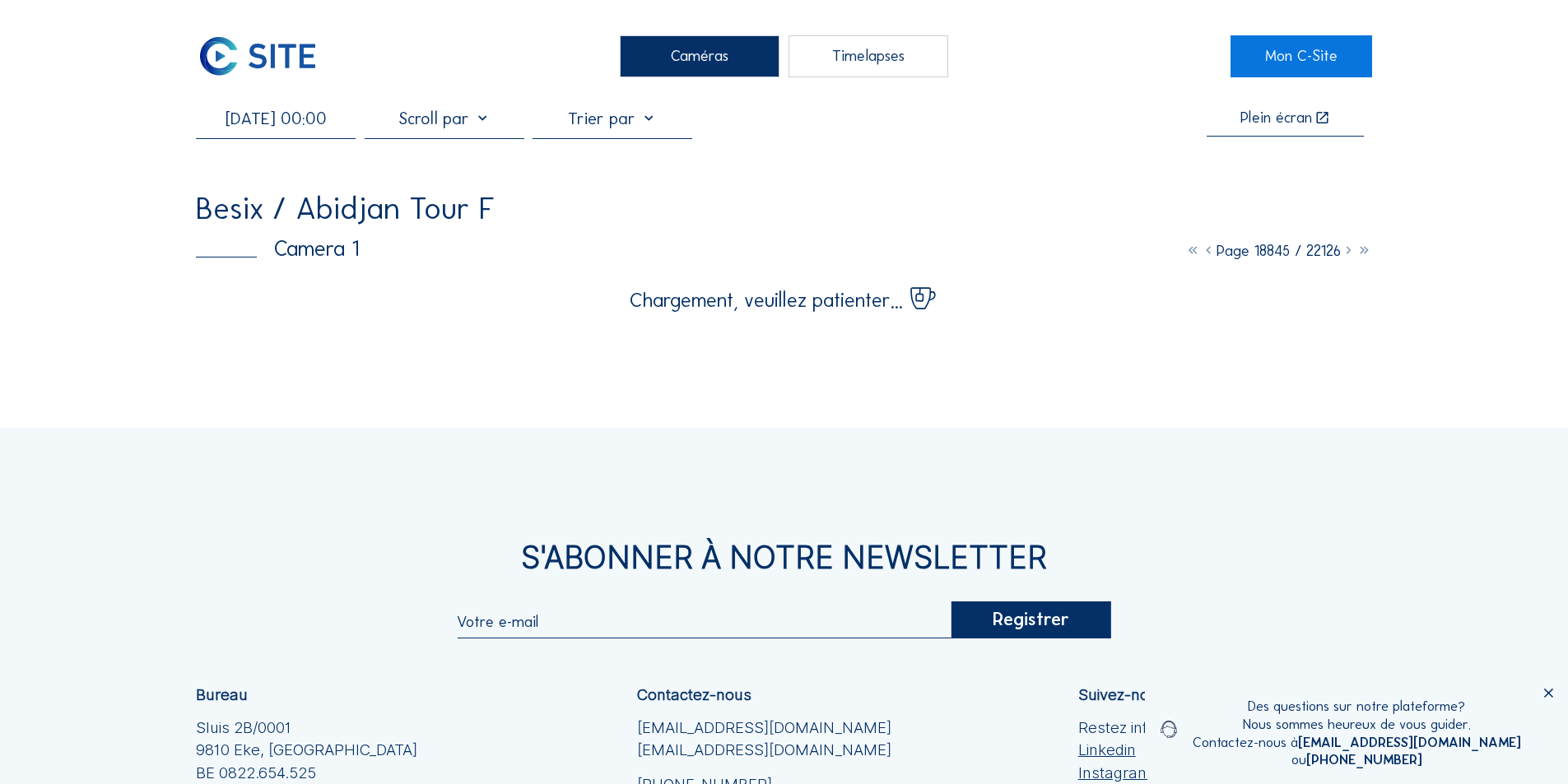
scroll to position [0, 0]
click at [272, 128] on input "[DATE] 00:00" at bounding box center [275, 119] width 160 height 20
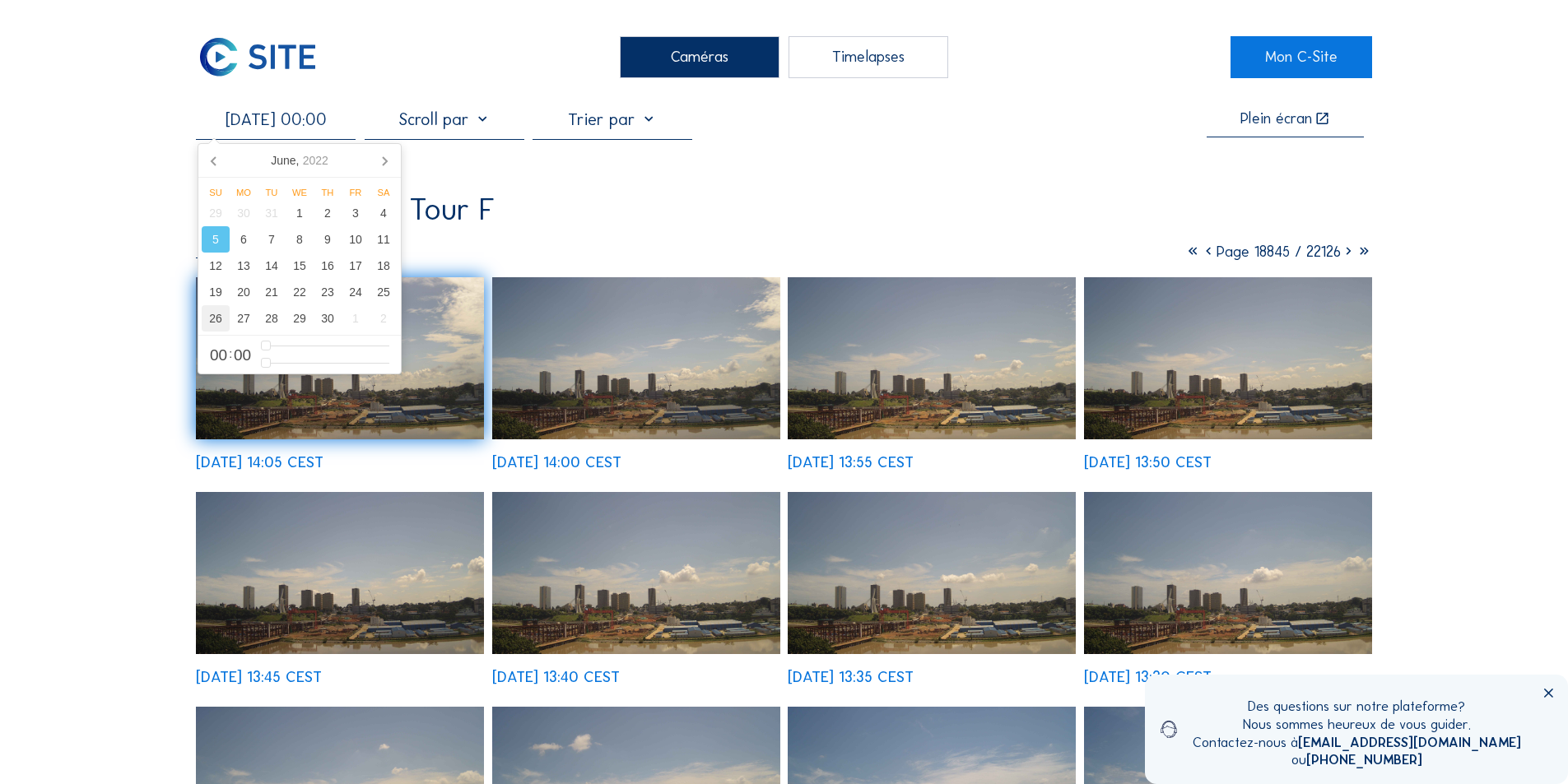
click at [212, 313] on div "26" at bounding box center [216, 319] width 28 height 26
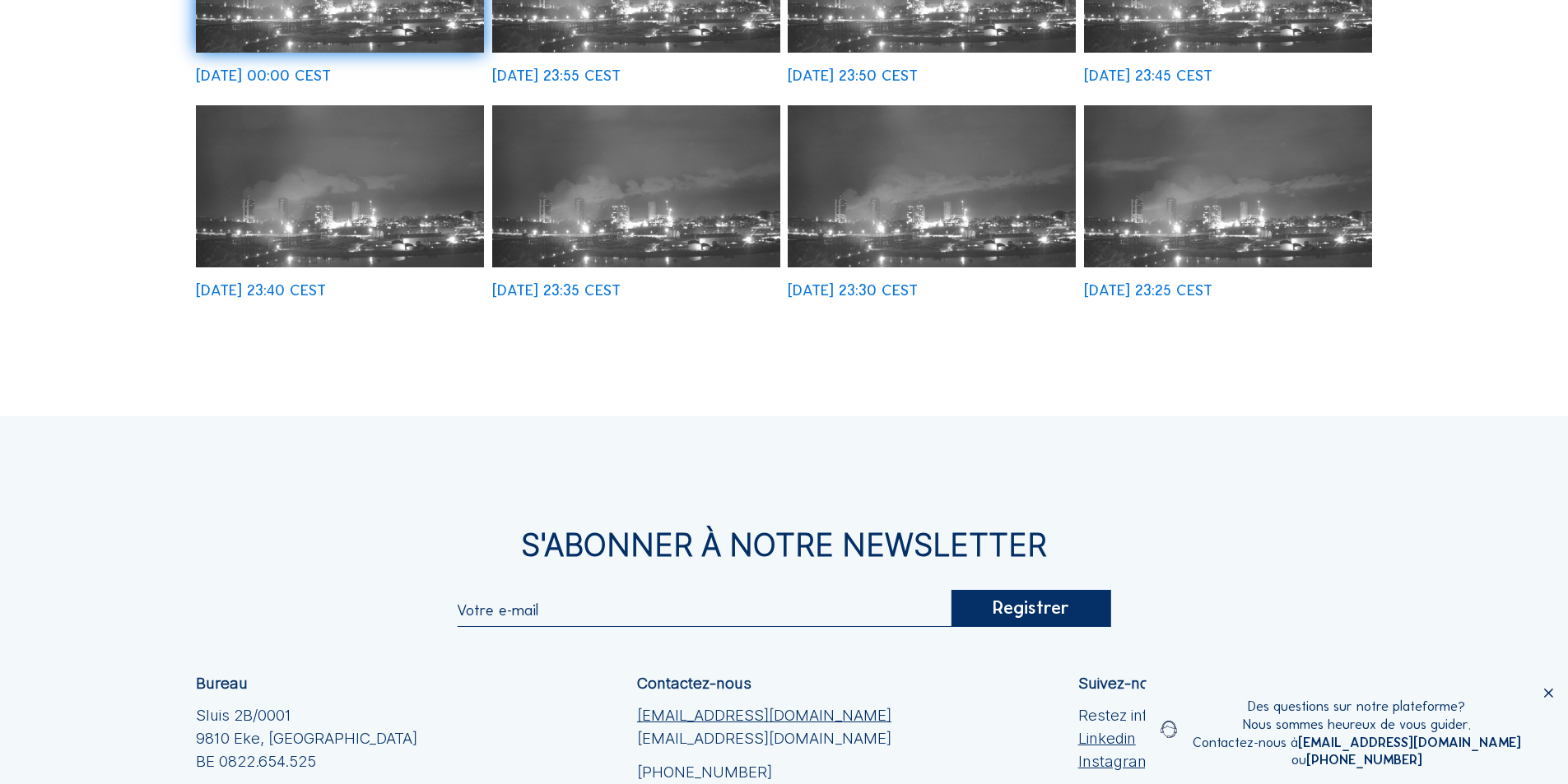
scroll to position [576, 0]
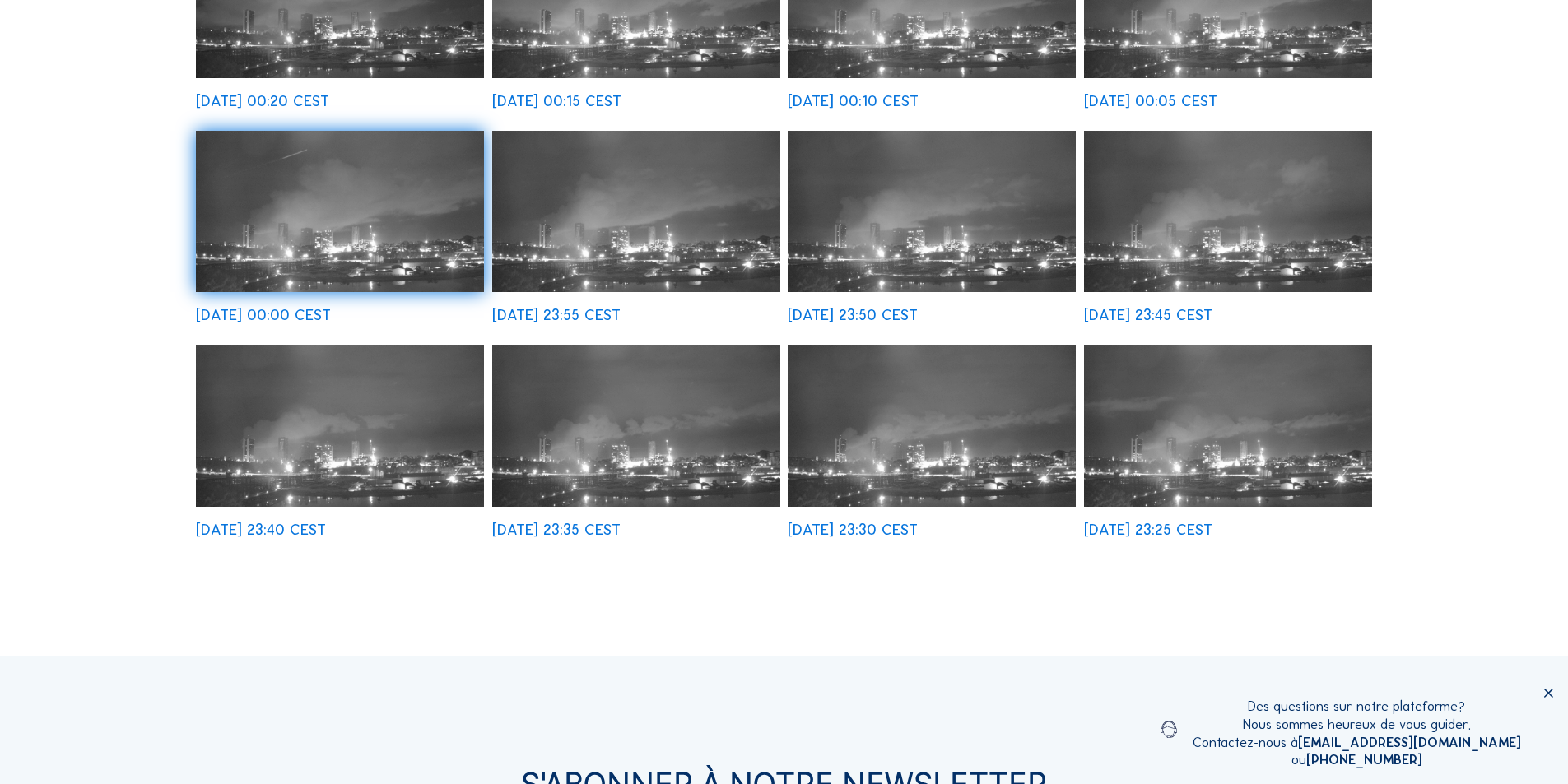
click at [968, 424] on img at bounding box center [931, 425] width 288 height 162
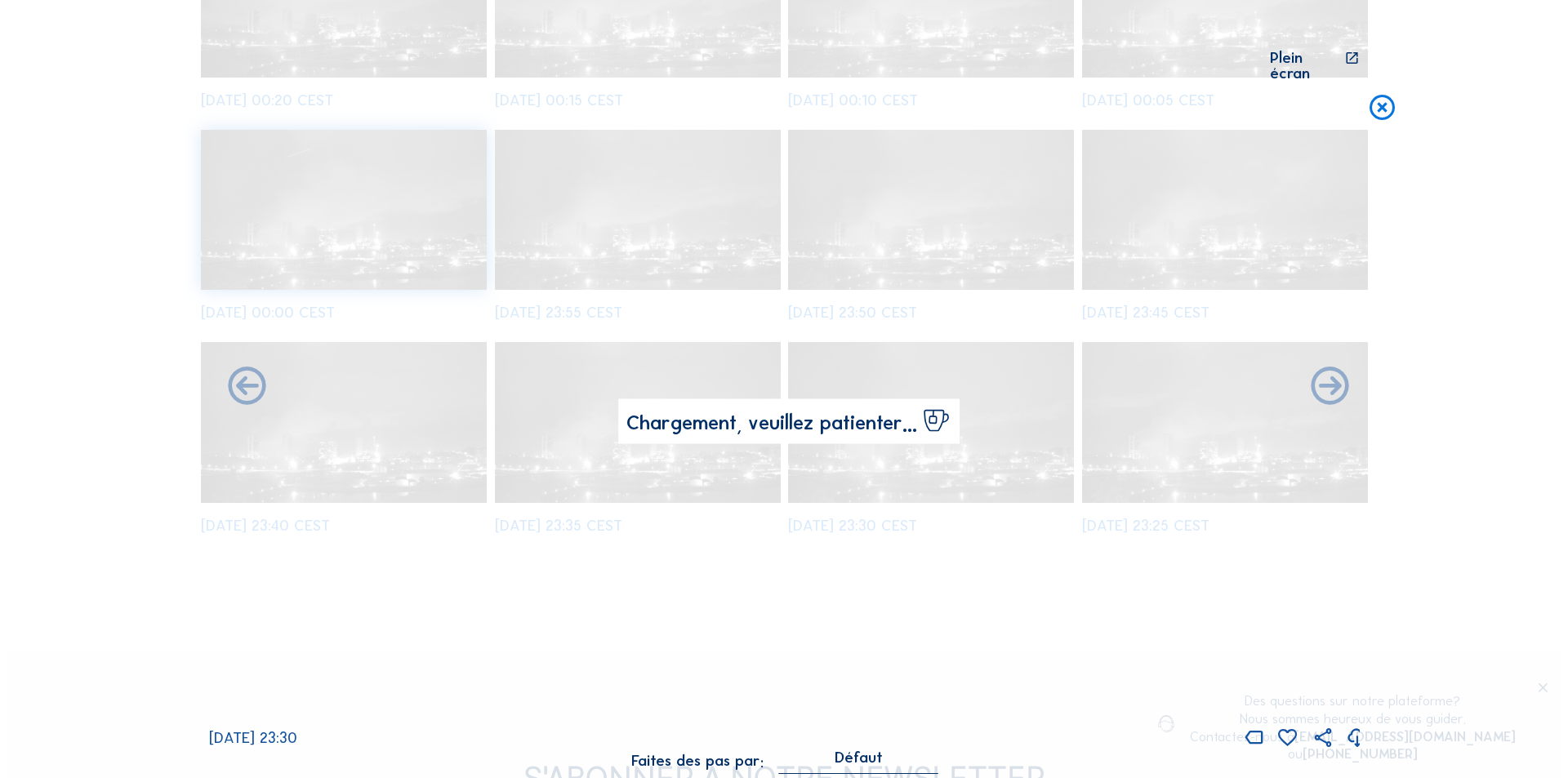
scroll to position [573, 0]
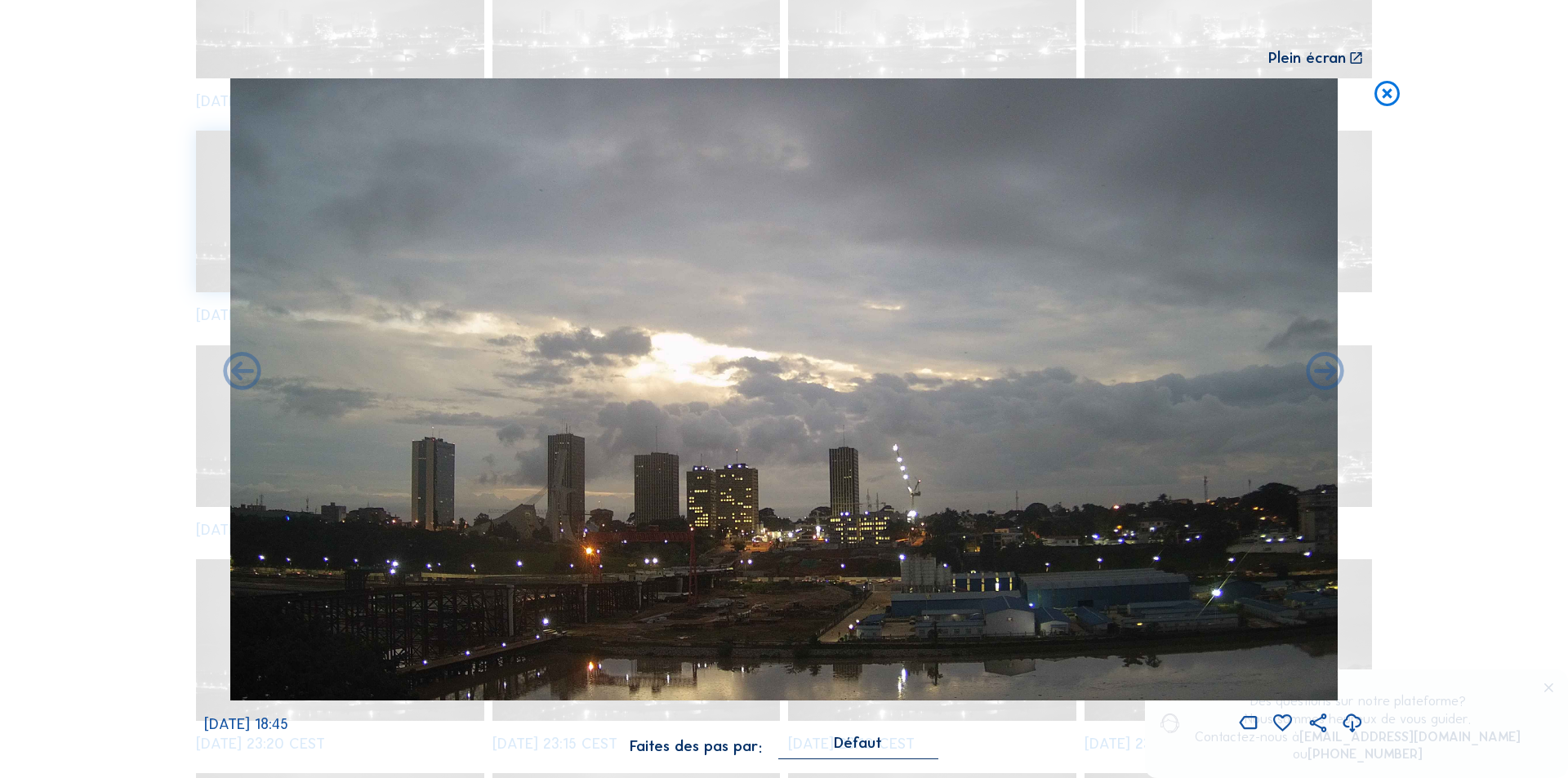
click at [1348, 724] on icon at bounding box center [1352, 724] width 23 height 27
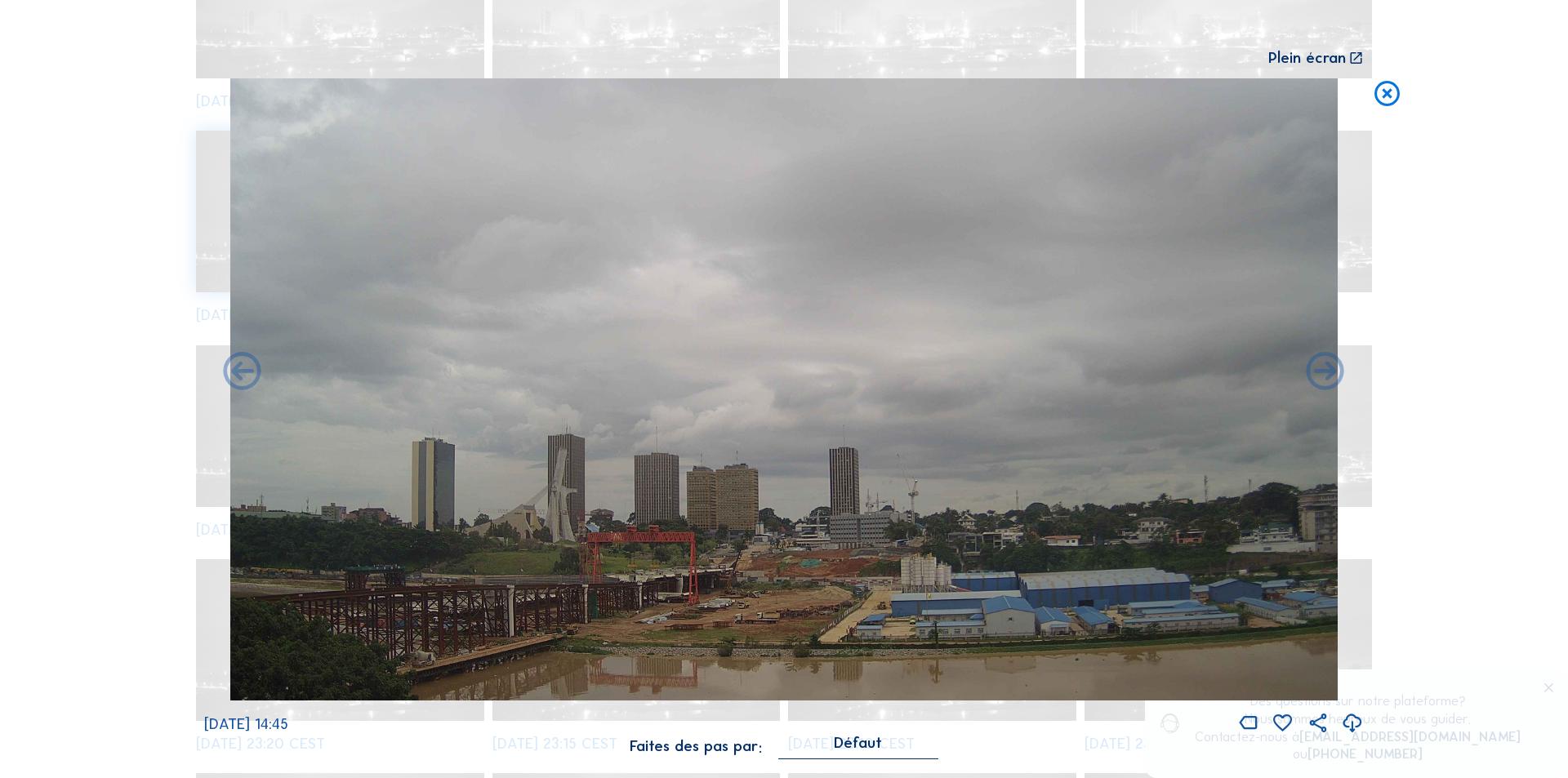
click at [1347, 721] on icon at bounding box center [1352, 724] width 23 height 27
click at [1390, 93] on icon at bounding box center [1387, 94] width 30 height 31
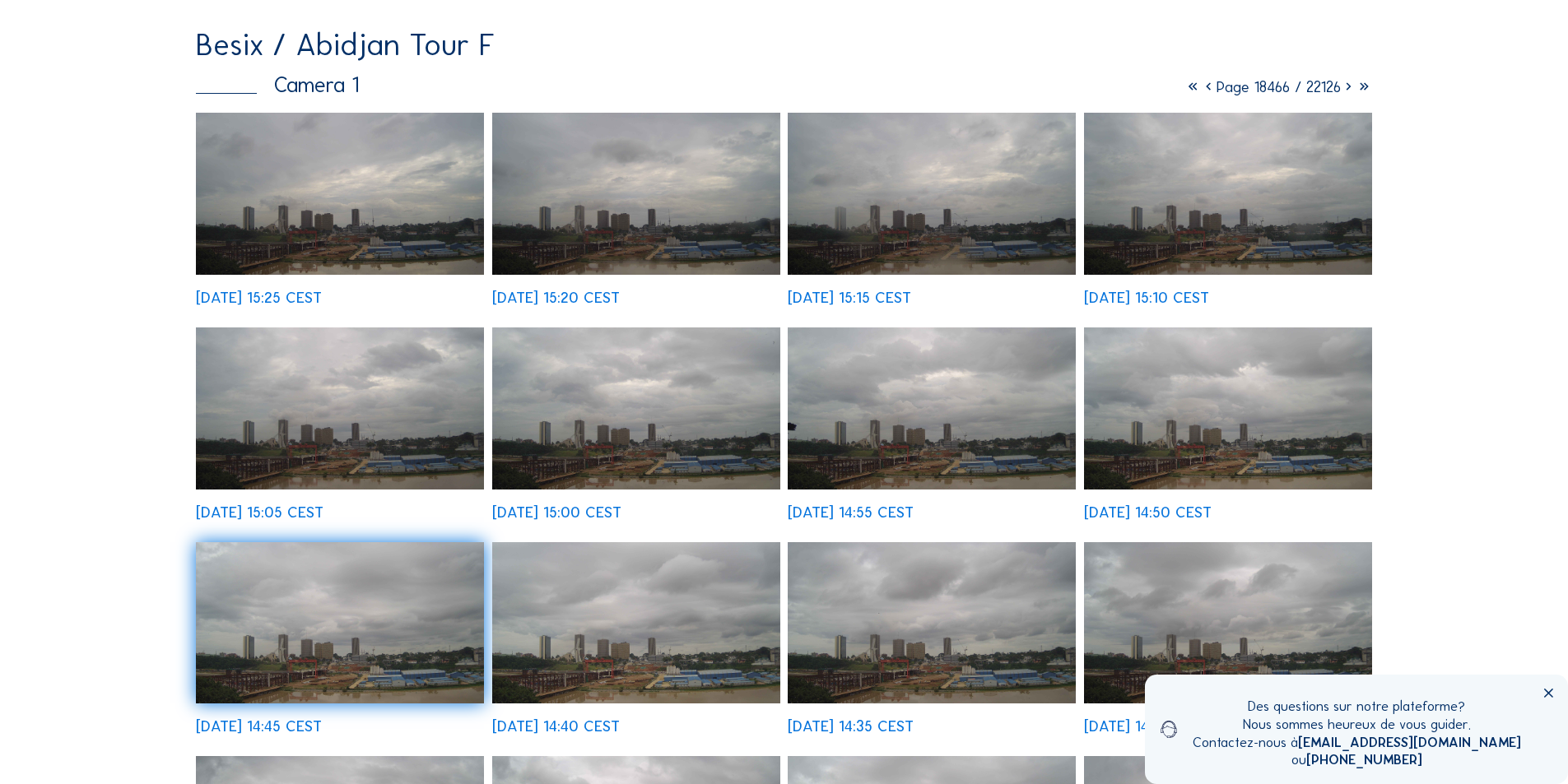
scroll to position [0, 0]
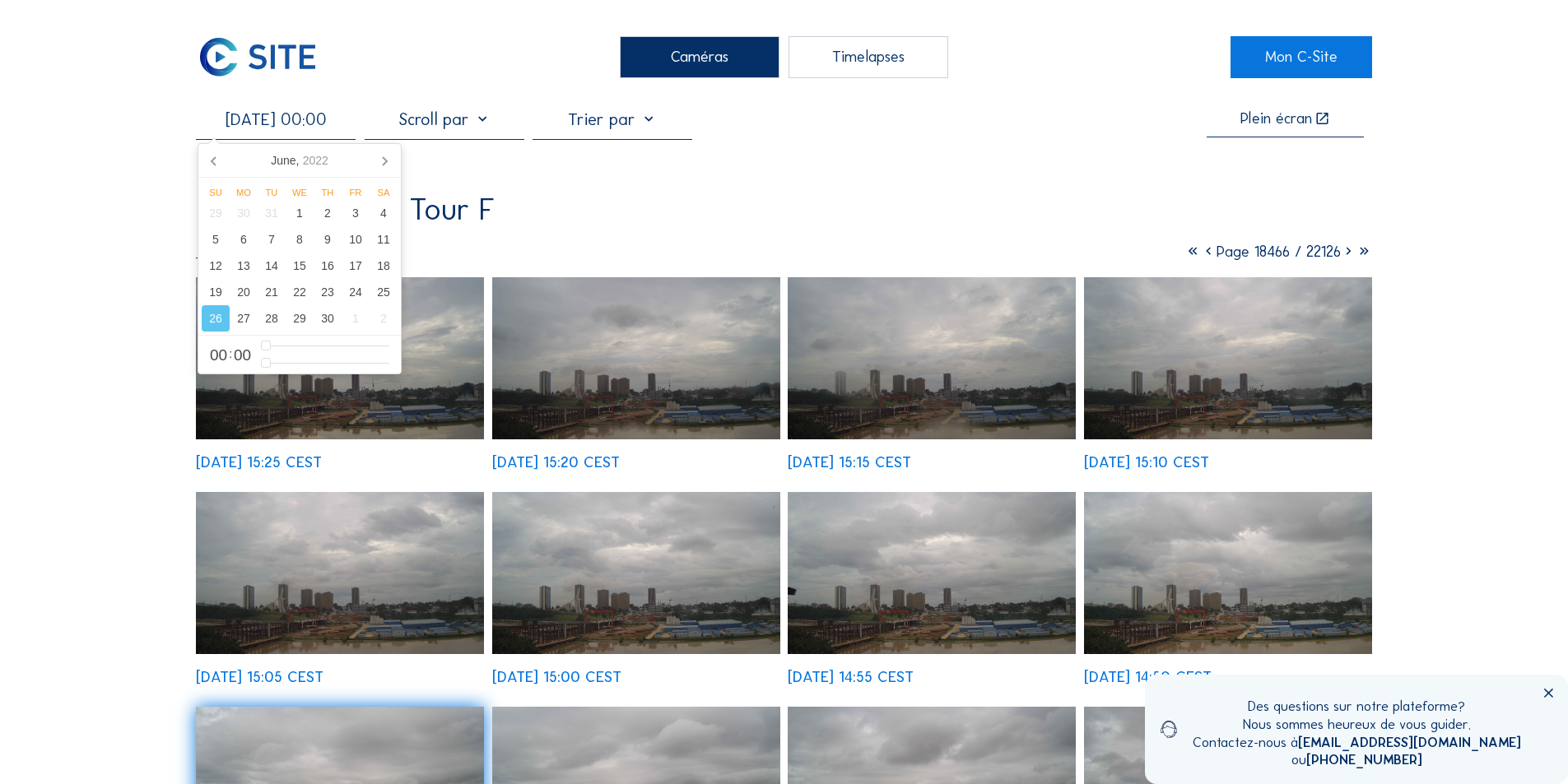
click at [297, 128] on input "[DATE] 00:00" at bounding box center [275, 119] width 160 height 20
click at [296, 128] on input "[DATE] 00:00" at bounding box center [275, 119] width 160 height 20
click at [385, 162] on icon at bounding box center [384, 161] width 4 height 9
click at [328, 239] on div "7" at bounding box center [327, 239] width 28 height 26
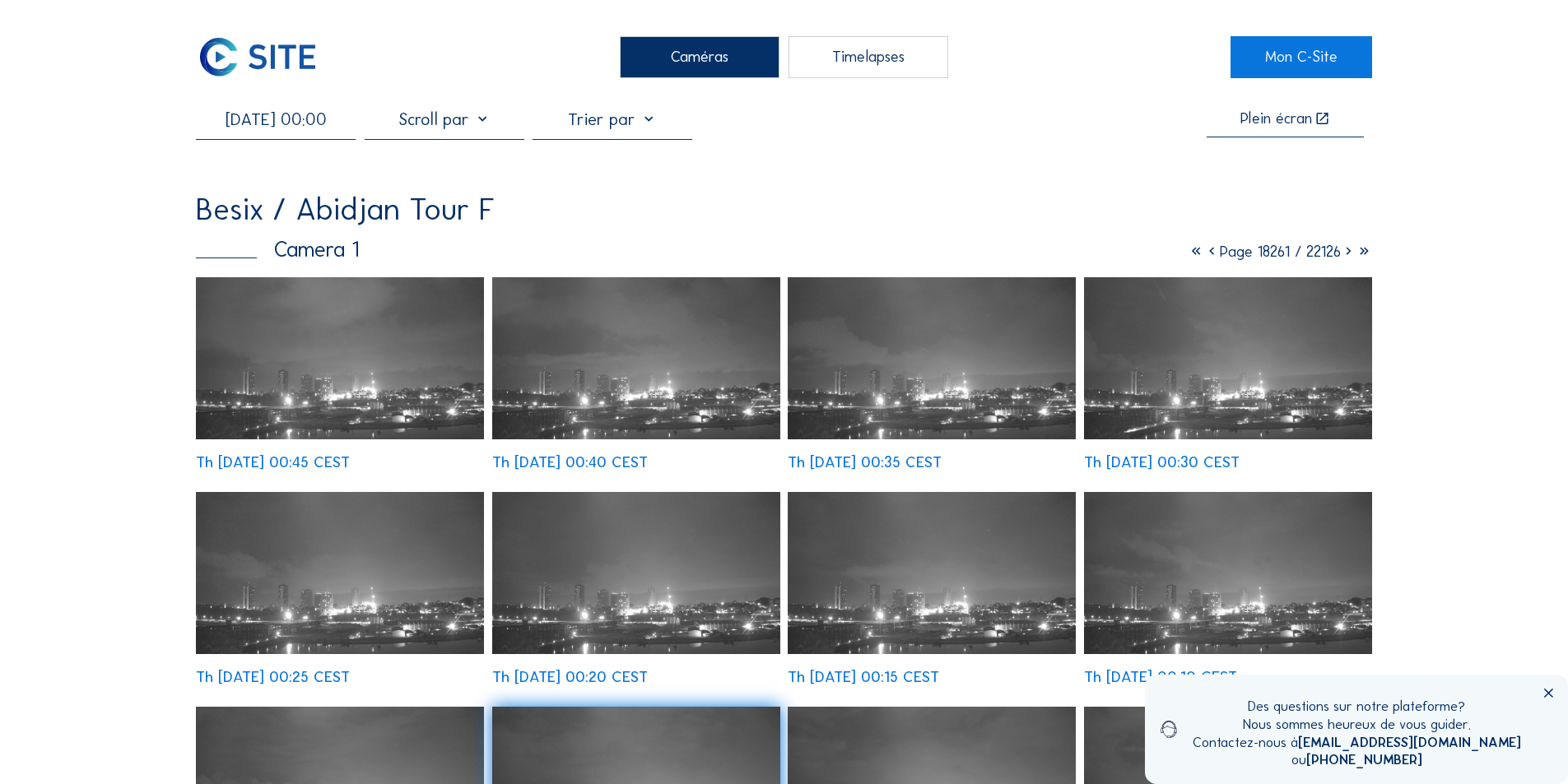
click at [451, 411] on img at bounding box center [340, 357] width 288 height 162
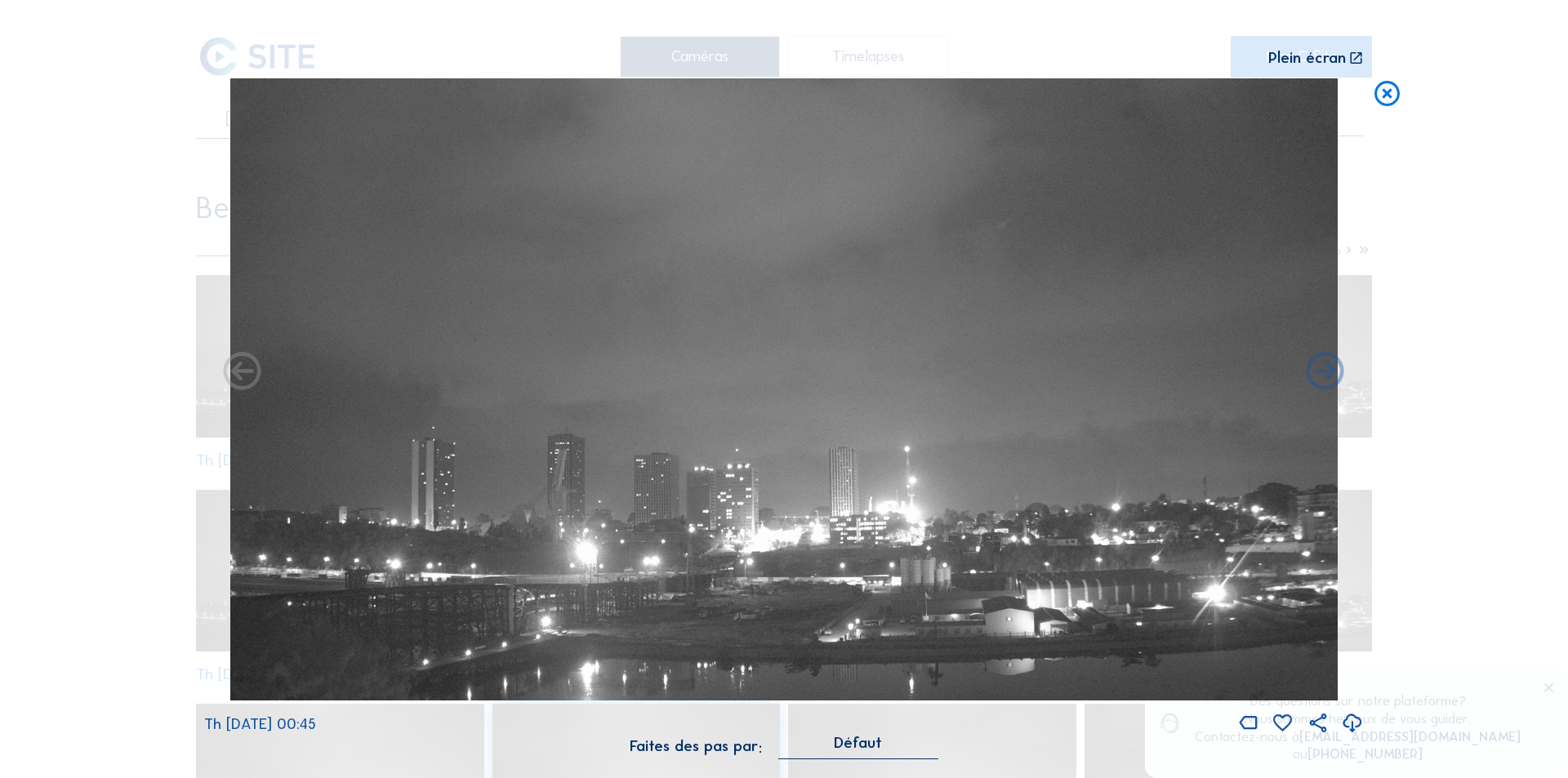
click at [1352, 724] on icon at bounding box center [1352, 724] width 23 height 27
click at [1429, 412] on div "Scroll pour voyager dans le temps | Appuie sur le 'Alt' [PERSON_NAME] + Scroll …" at bounding box center [784, 389] width 1568 height 778
click at [1386, 93] on icon at bounding box center [1387, 94] width 30 height 31
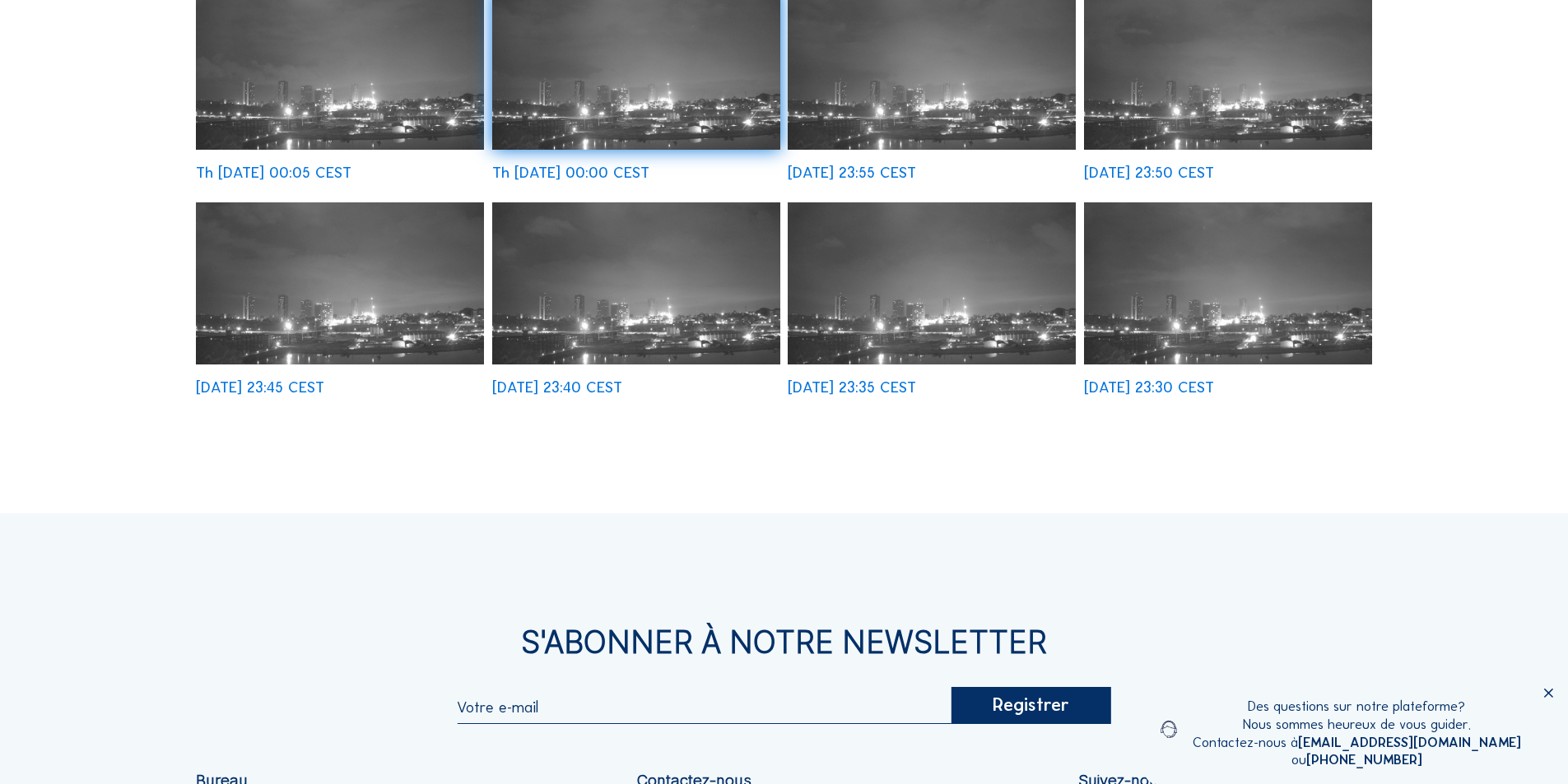
scroll to position [740, 0]
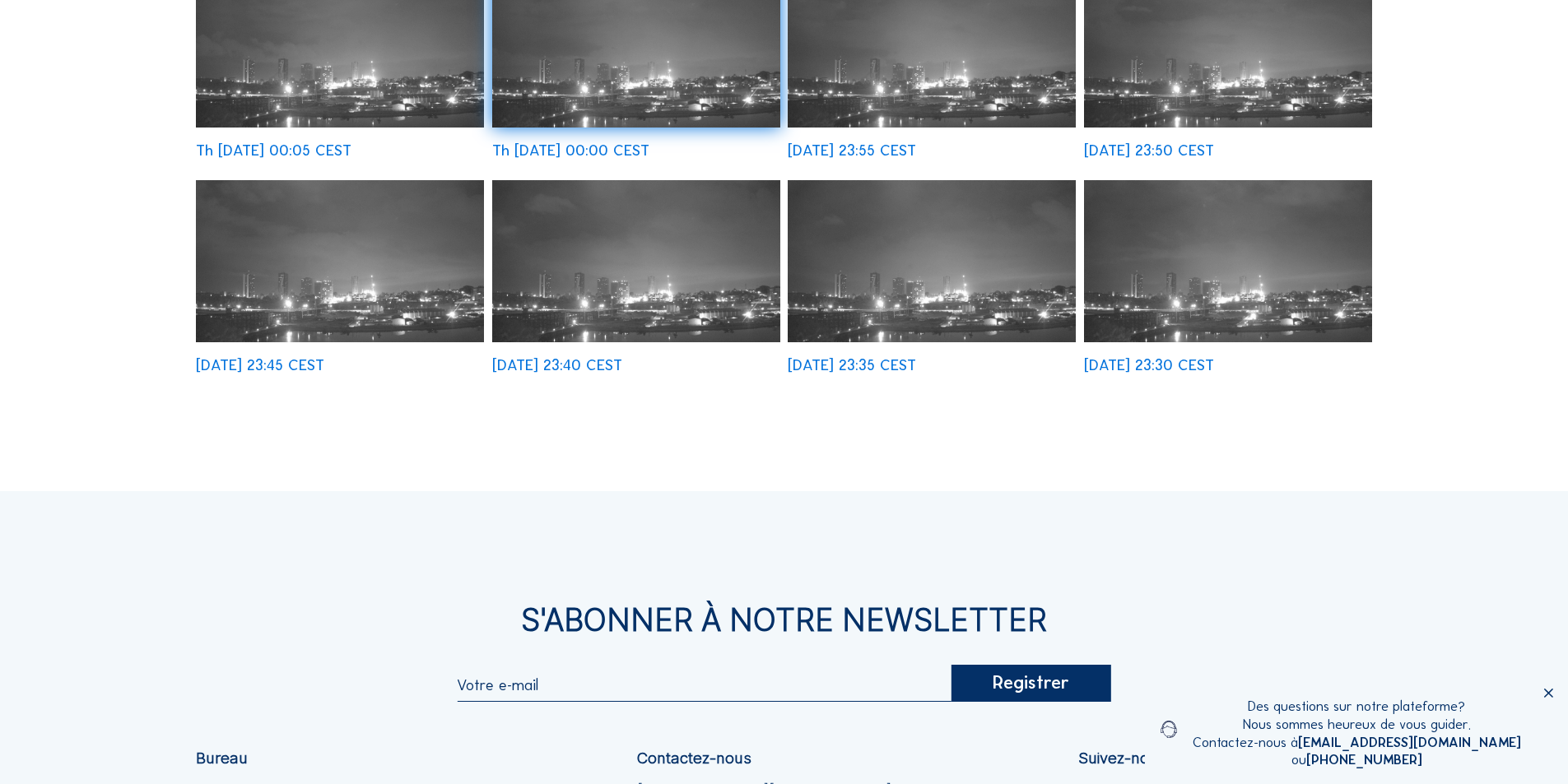
click at [963, 248] on img at bounding box center [931, 260] width 288 height 162
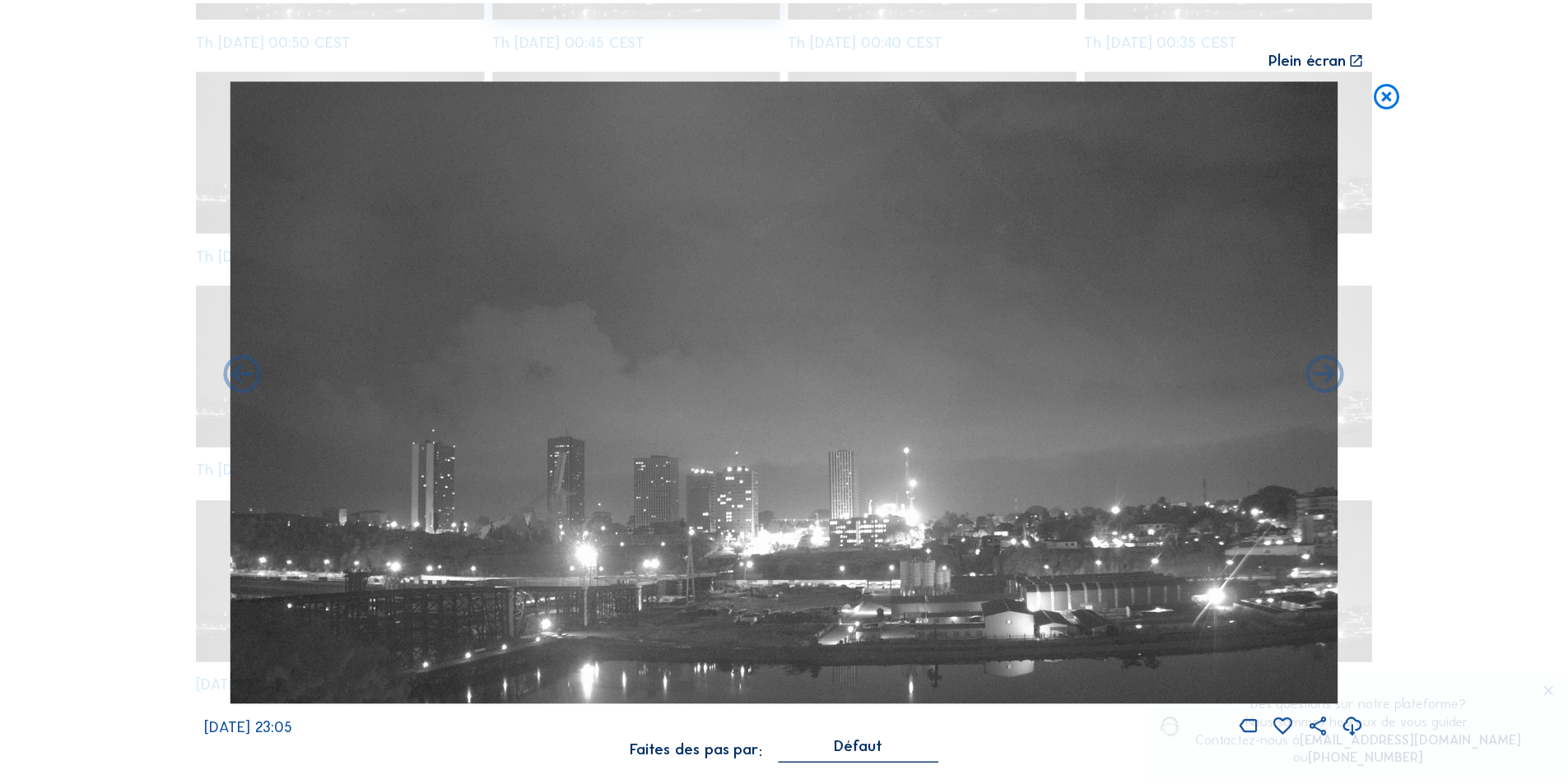
scroll to position [743, 0]
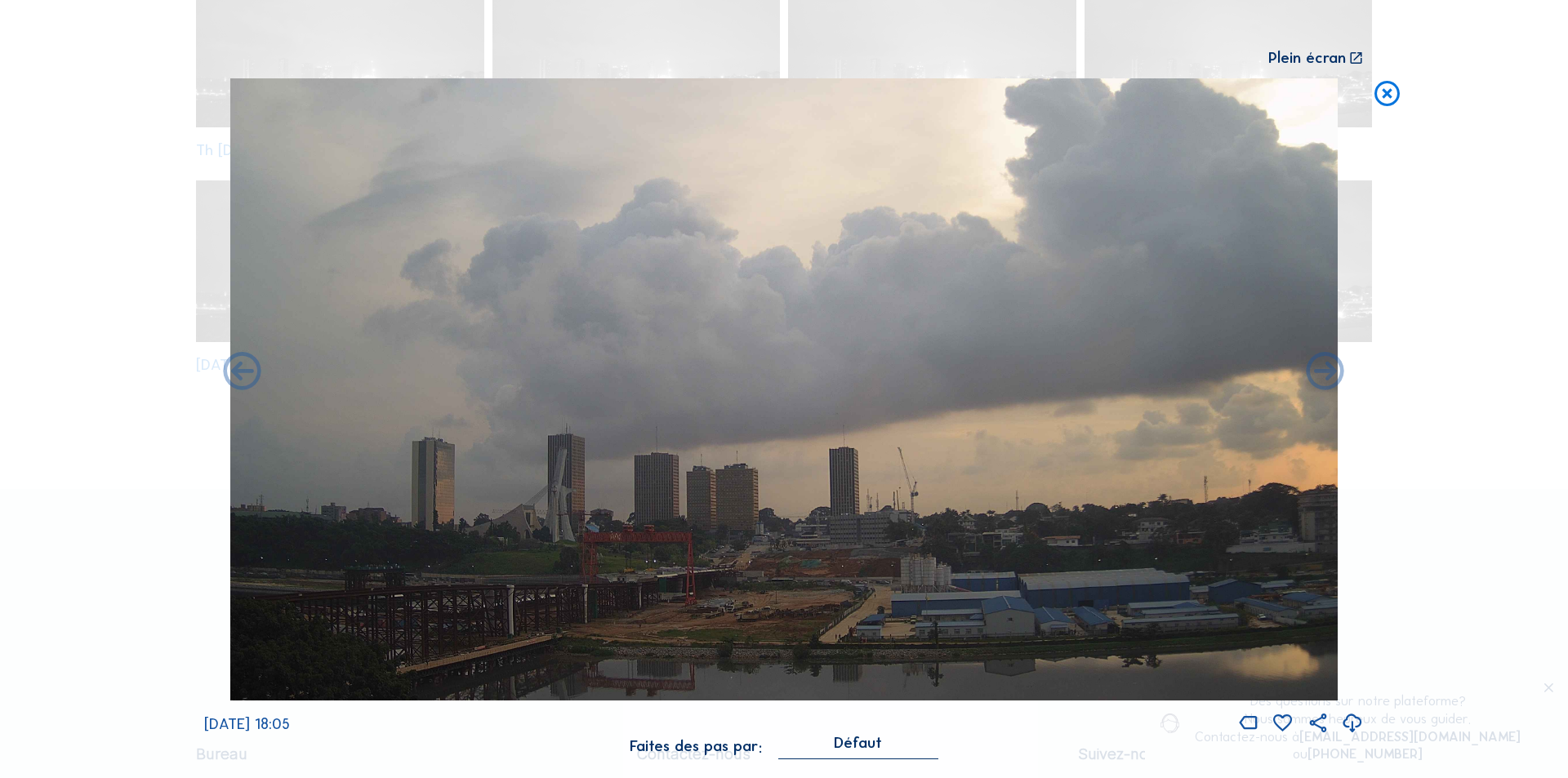
click at [1357, 719] on icon at bounding box center [1352, 724] width 23 height 27
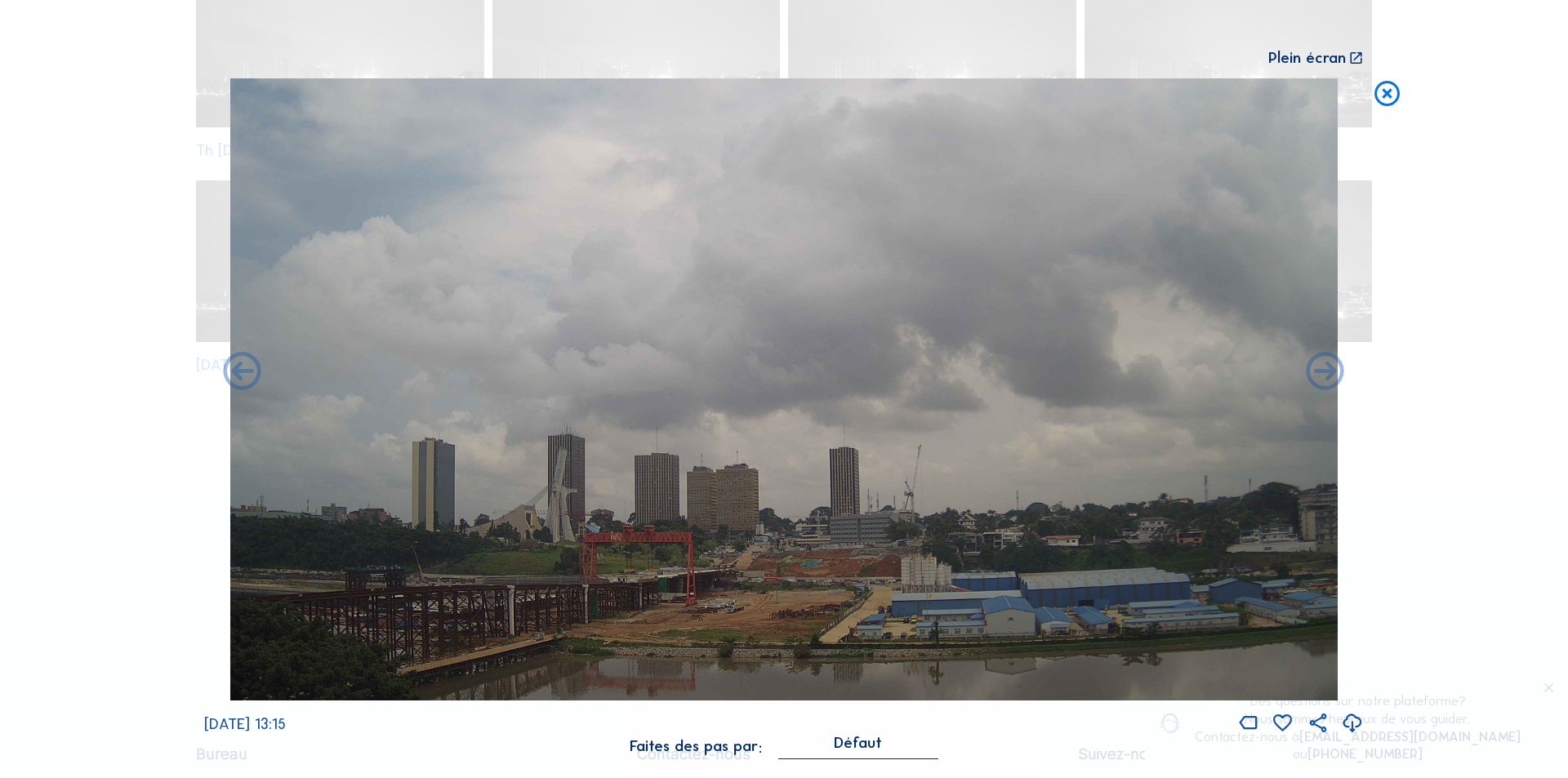
click at [1354, 718] on icon at bounding box center [1352, 724] width 23 height 27
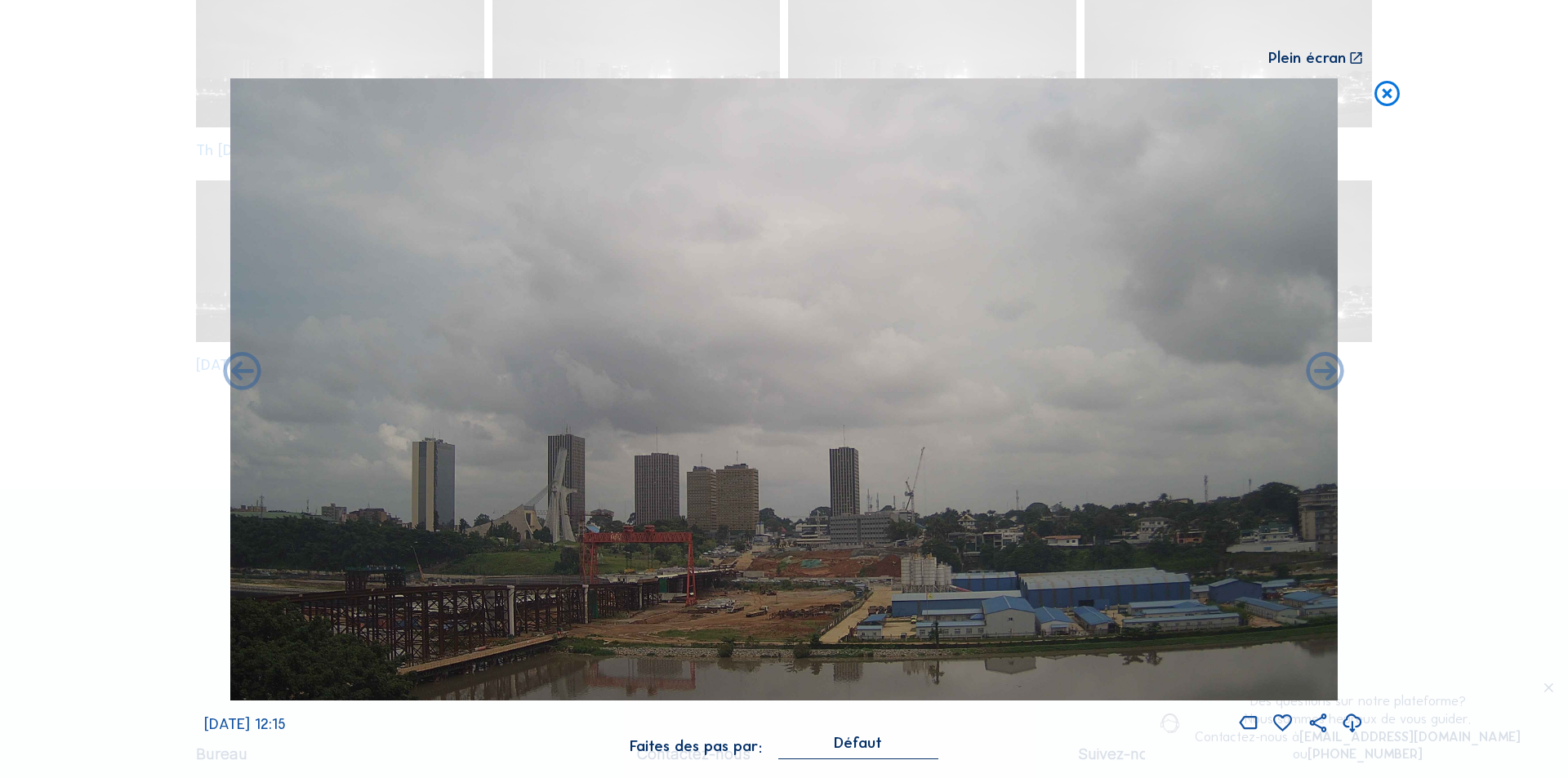
click at [1356, 725] on icon at bounding box center [1352, 724] width 23 height 27
click at [1408, 439] on div "Scroll pour voyager dans le temps | Appuie sur le 'Alt' [PERSON_NAME] + Scroll …" at bounding box center [784, 389] width 1568 height 778
click at [1386, 91] on icon at bounding box center [1387, 94] width 30 height 31
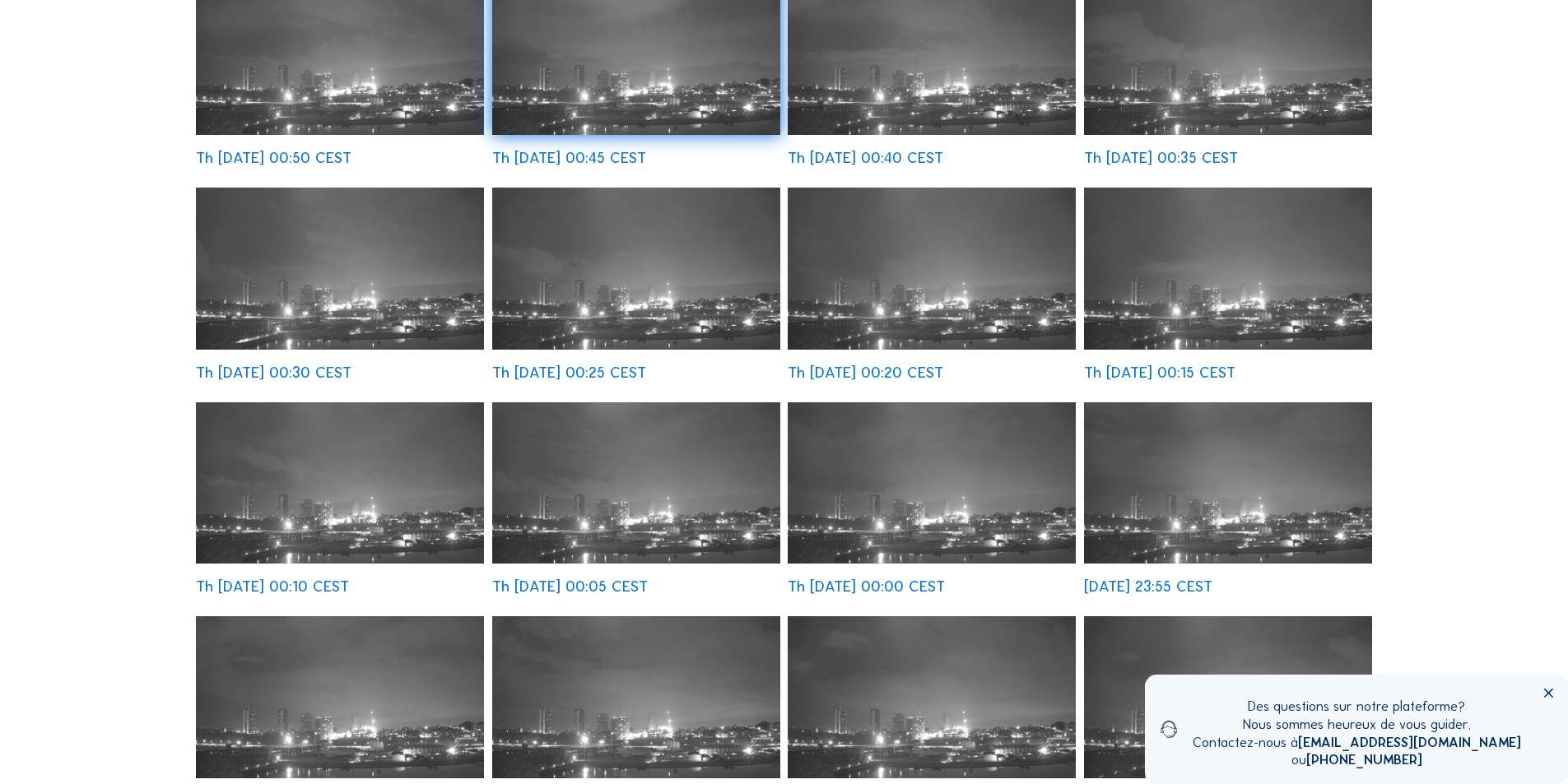
scroll to position [85, 0]
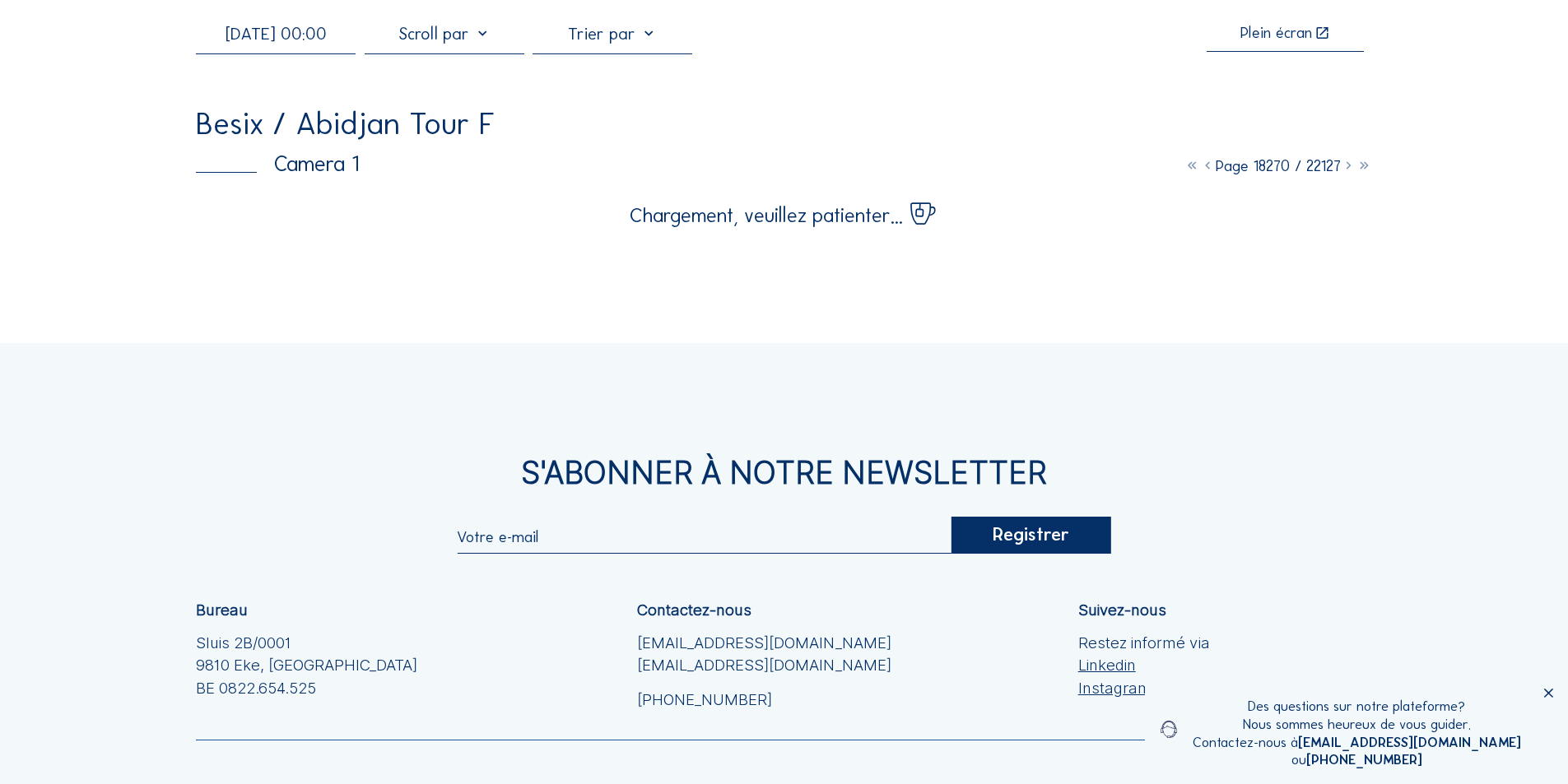
click at [300, 41] on input "[DATE] 00:00" at bounding box center [275, 33] width 160 height 20
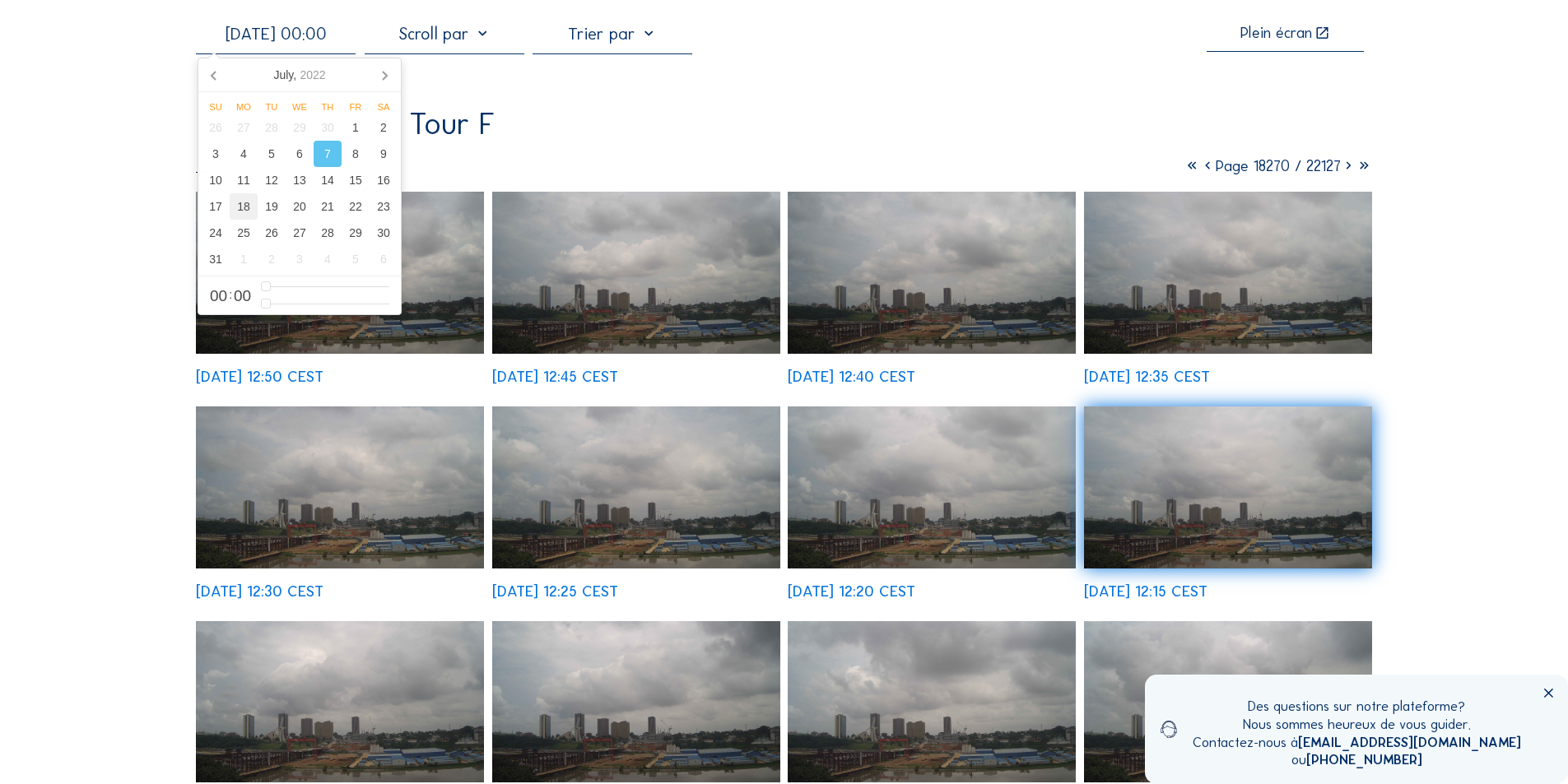
click at [246, 203] on div "18" at bounding box center [244, 206] width 28 height 26
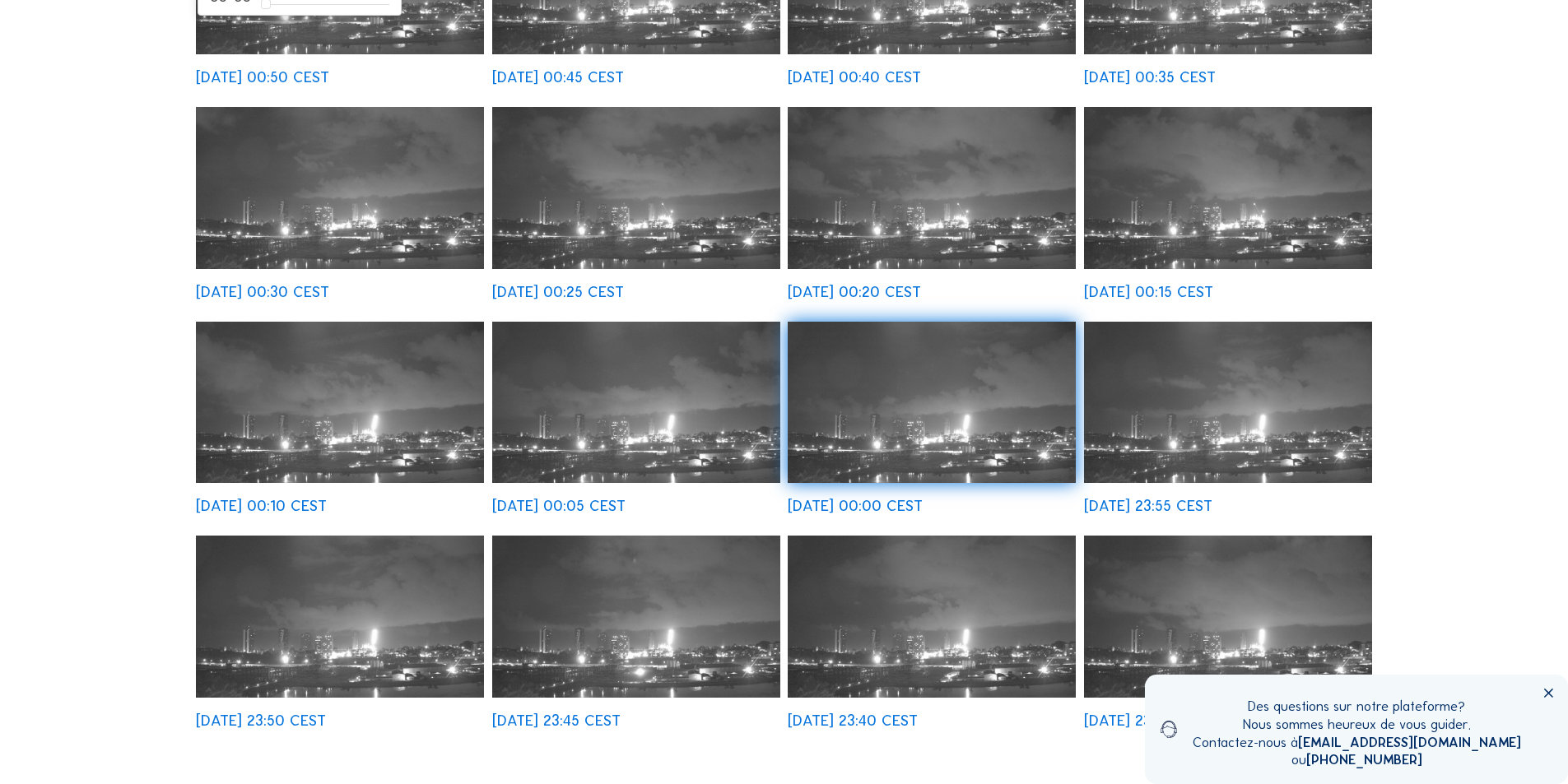
scroll to position [414, 0]
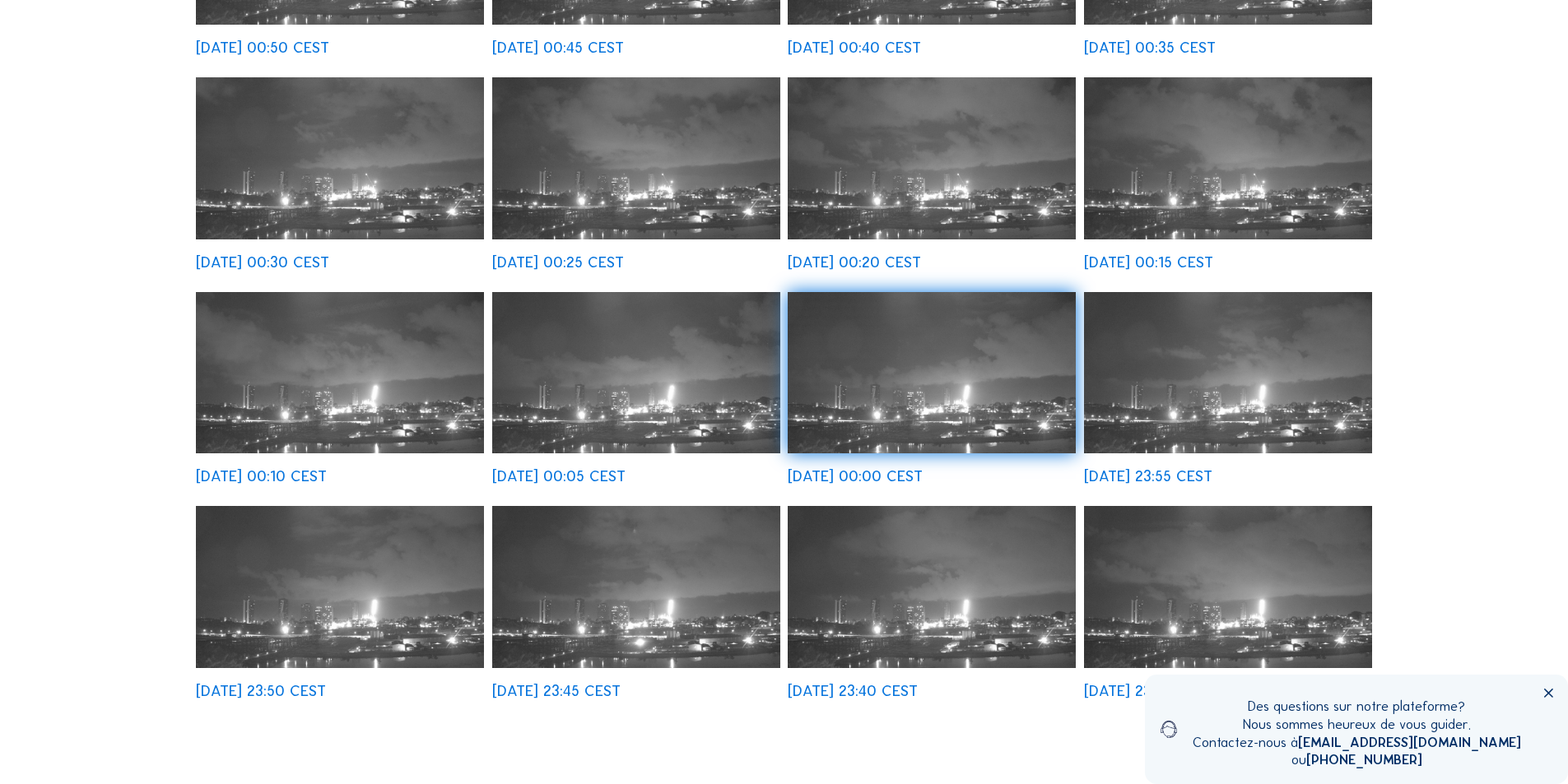
click at [696, 572] on img at bounding box center [636, 586] width 288 height 162
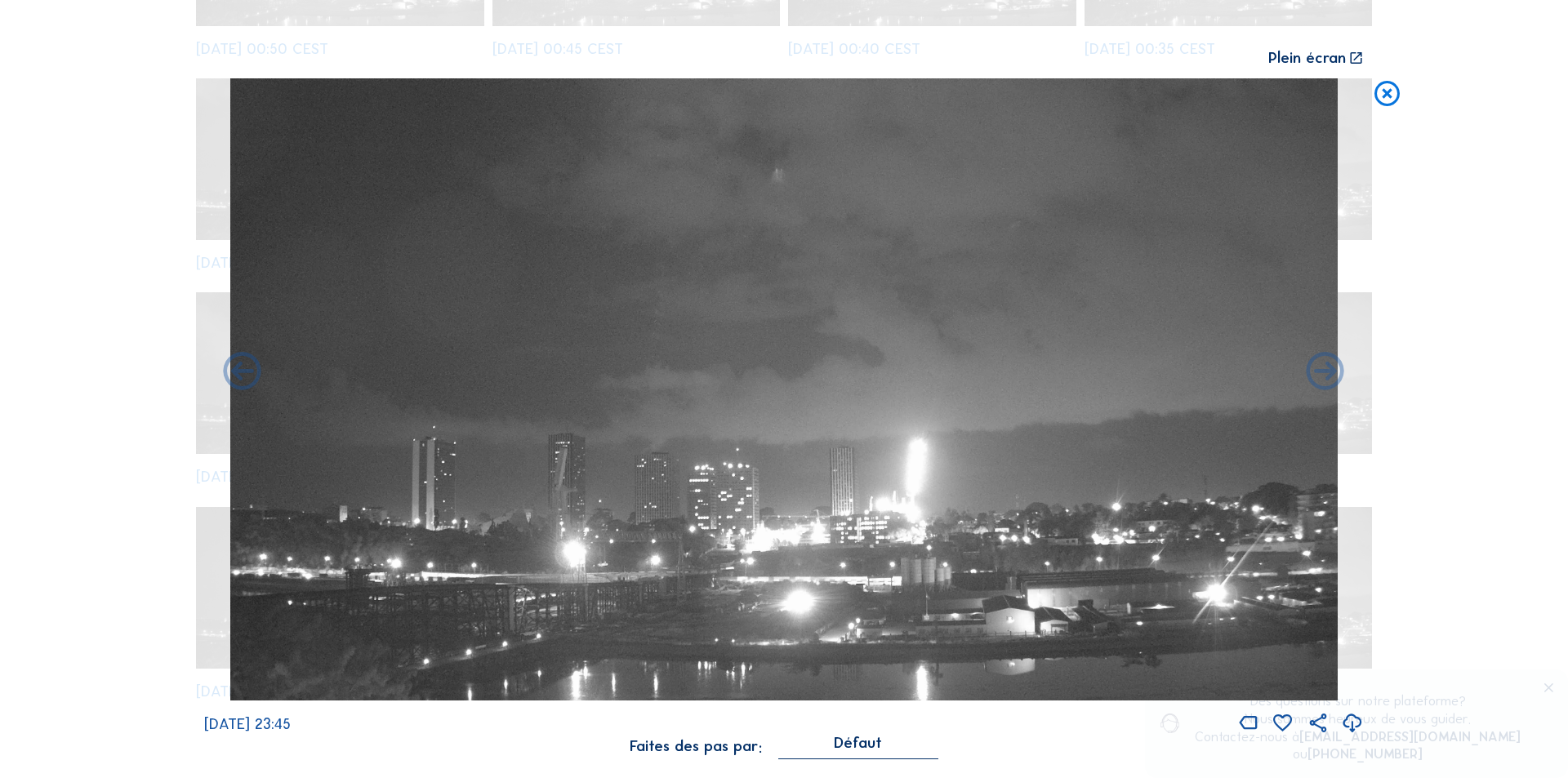
click at [1356, 718] on icon at bounding box center [1352, 724] width 23 height 27
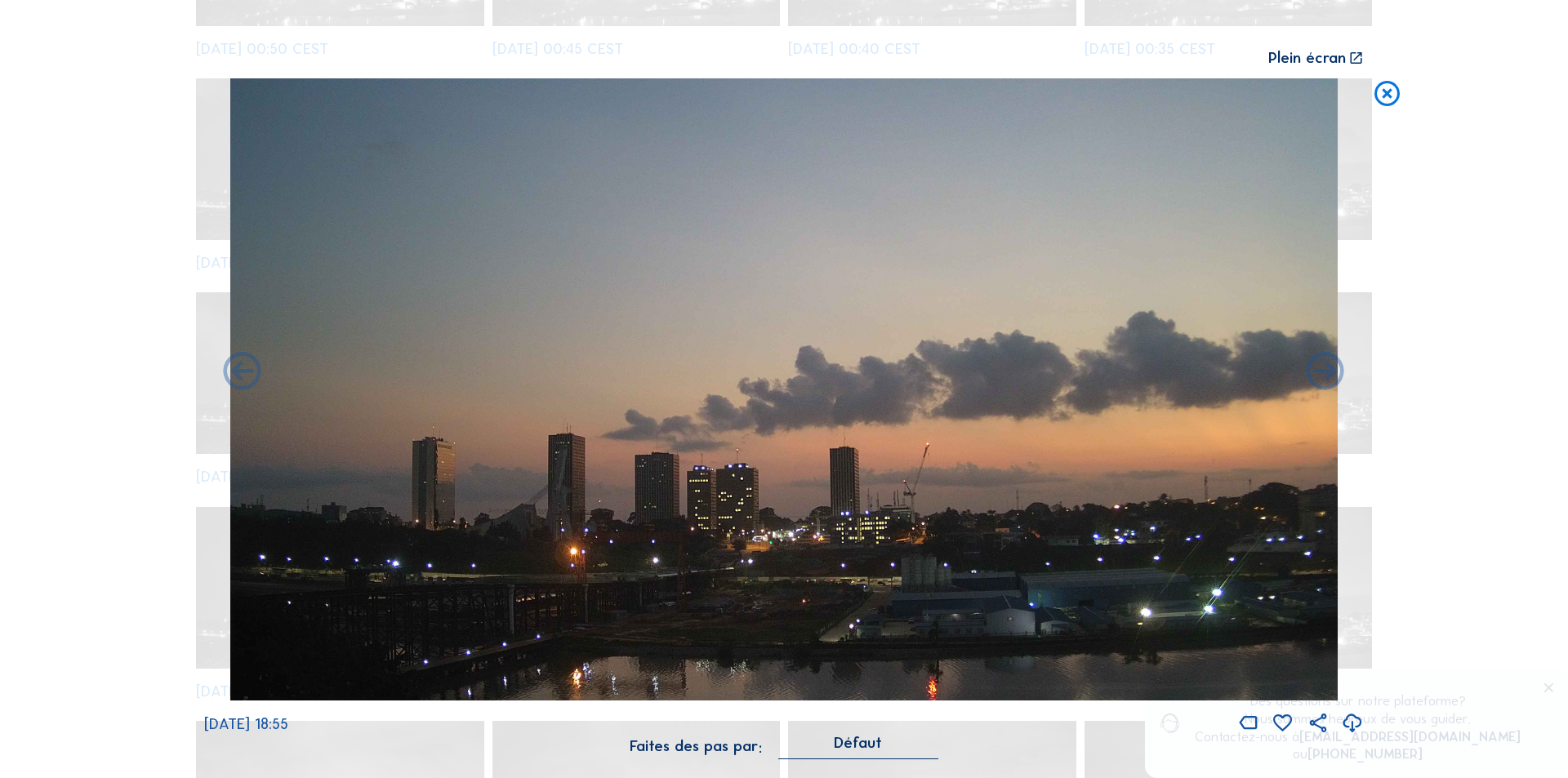
click at [1348, 718] on icon at bounding box center [1352, 724] width 23 height 27
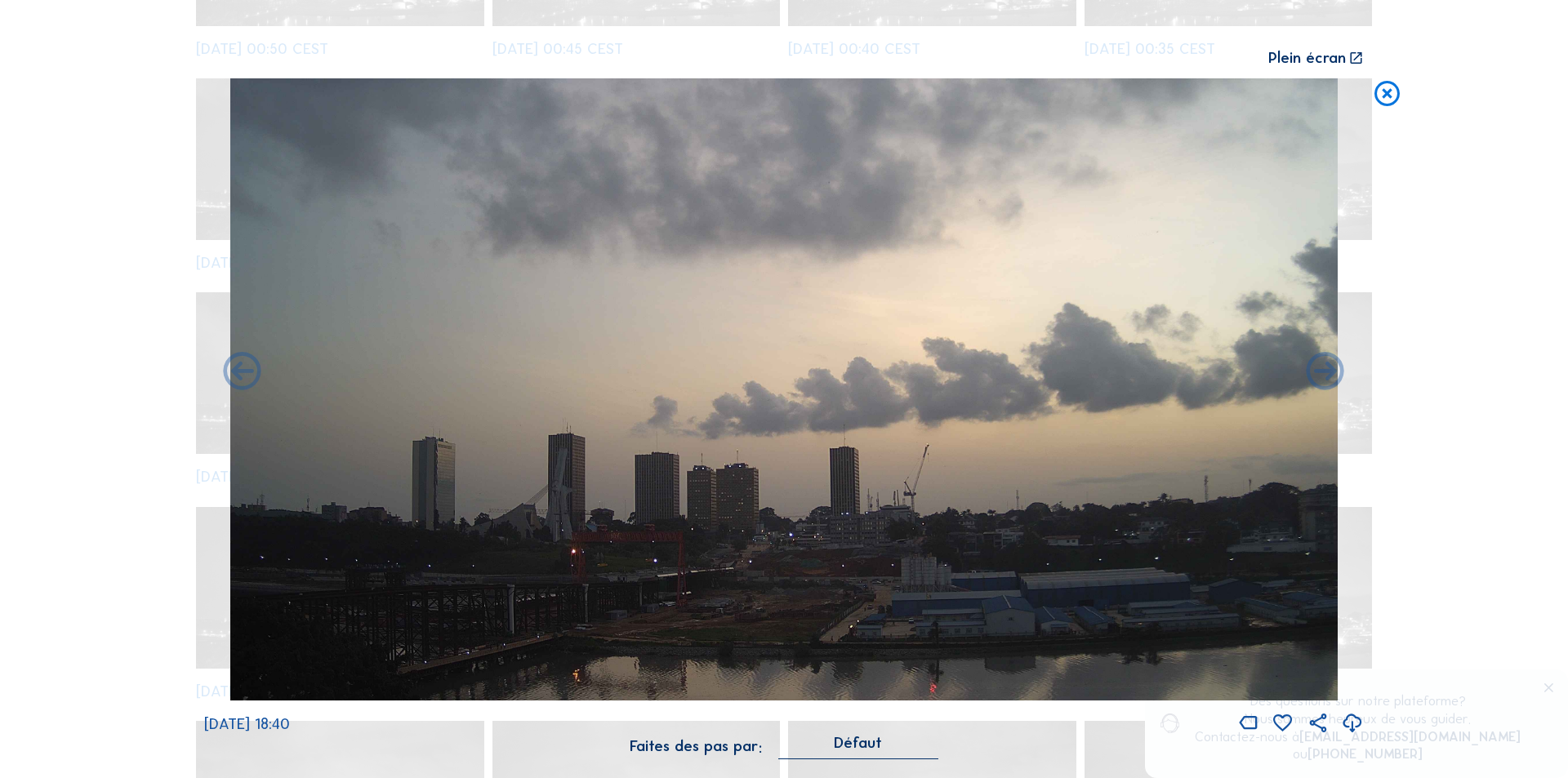
click at [1354, 716] on icon at bounding box center [1352, 724] width 23 height 27
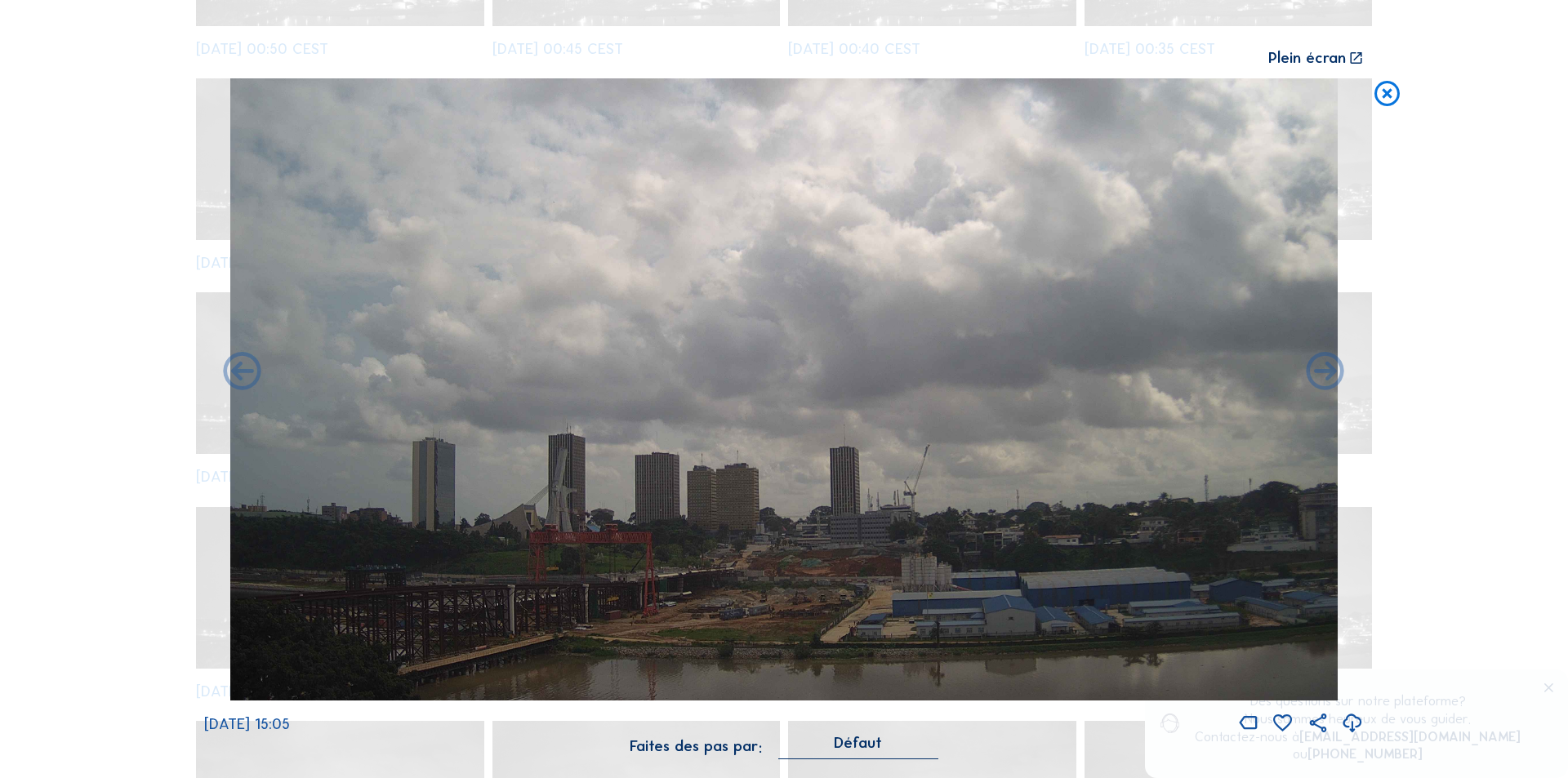
click at [1351, 716] on icon at bounding box center [1352, 724] width 23 height 27
click at [1446, 407] on div "Scroll pour voyager dans le temps | Appuie sur le 'Alt' [PERSON_NAME] + Scroll …" at bounding box center [784, 389] width 1568 height 778
click at [1389, 93] on icon at bounding box center [1387, 94] width 30 height 31
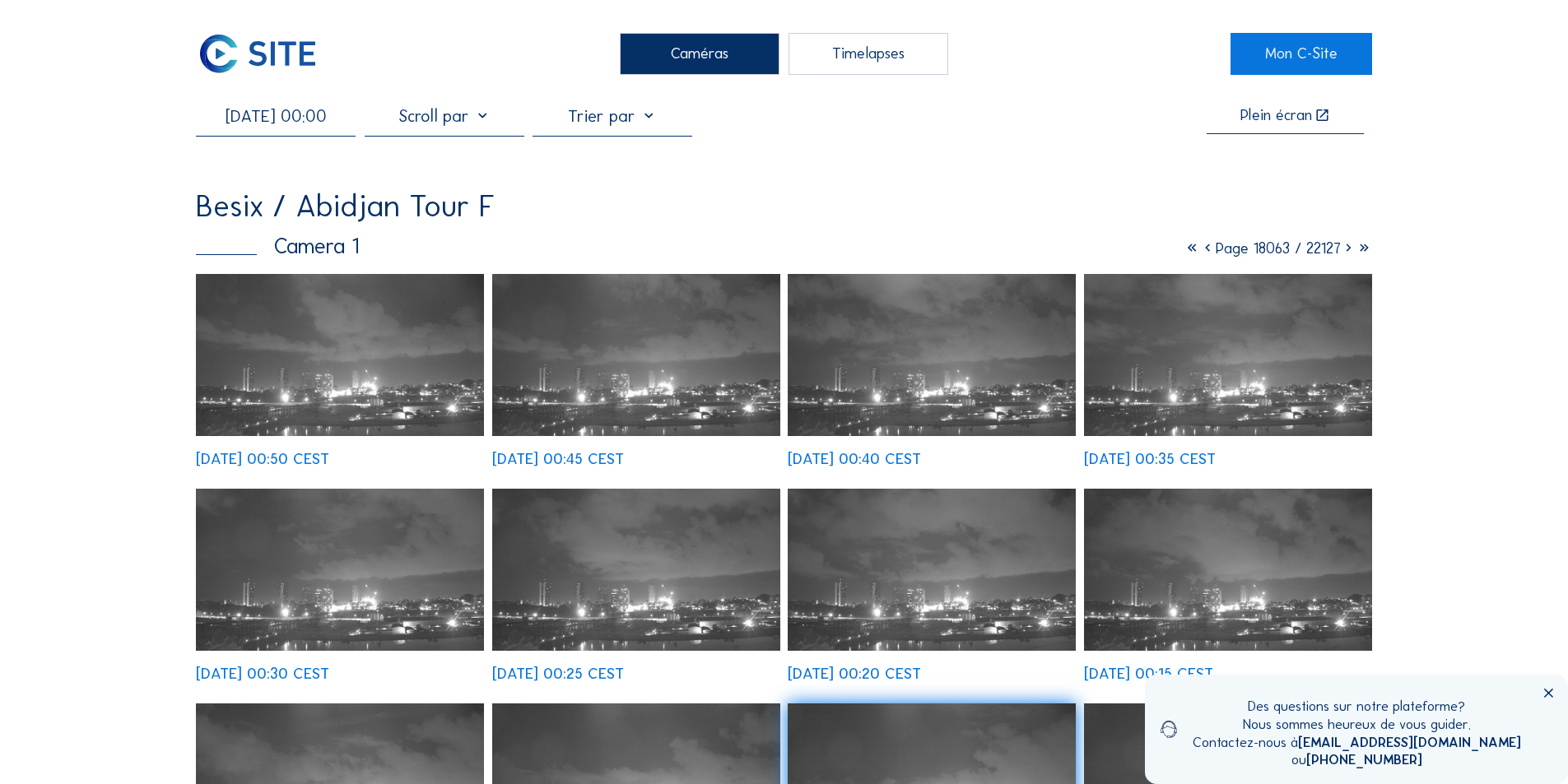
scroll to position [0, 0]
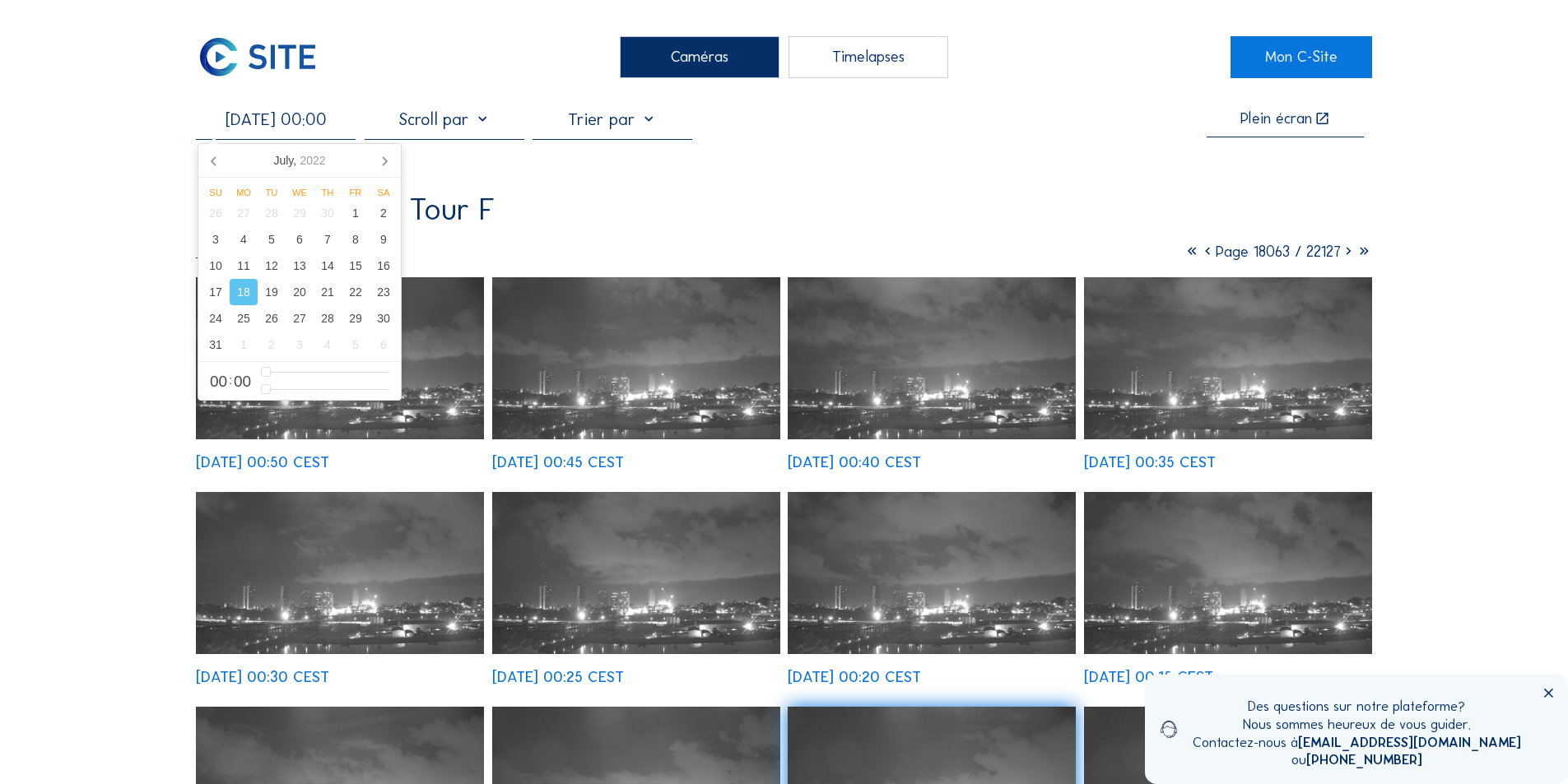
click at [280, 126] on input "[DATE] 00:00" at bounding box center [275, 119] width 160 height 20
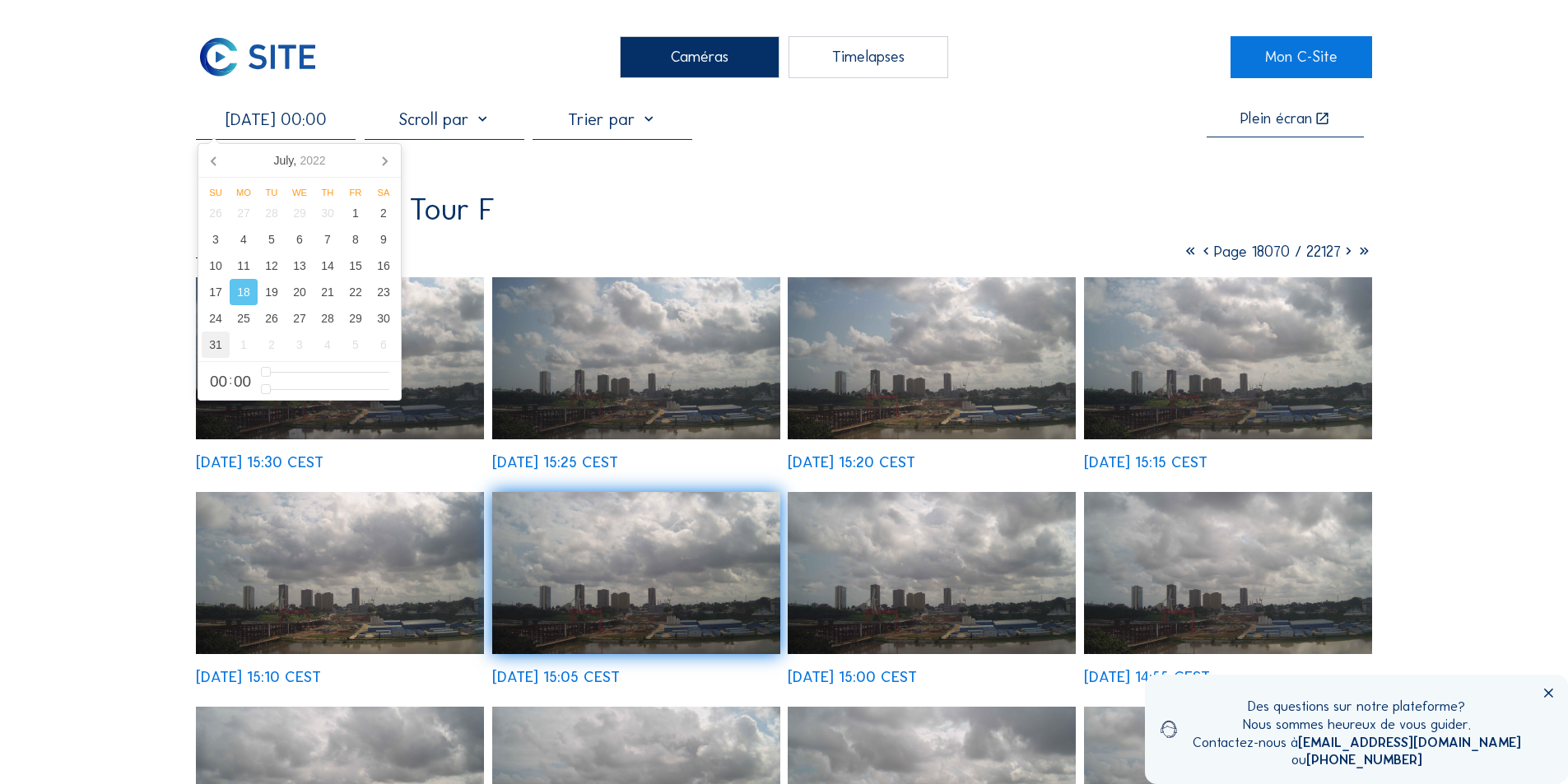
click at [218, 341] on div "31" at bounding box center [216, 345] width 28 height 26
type input "[DATE] 00:00"
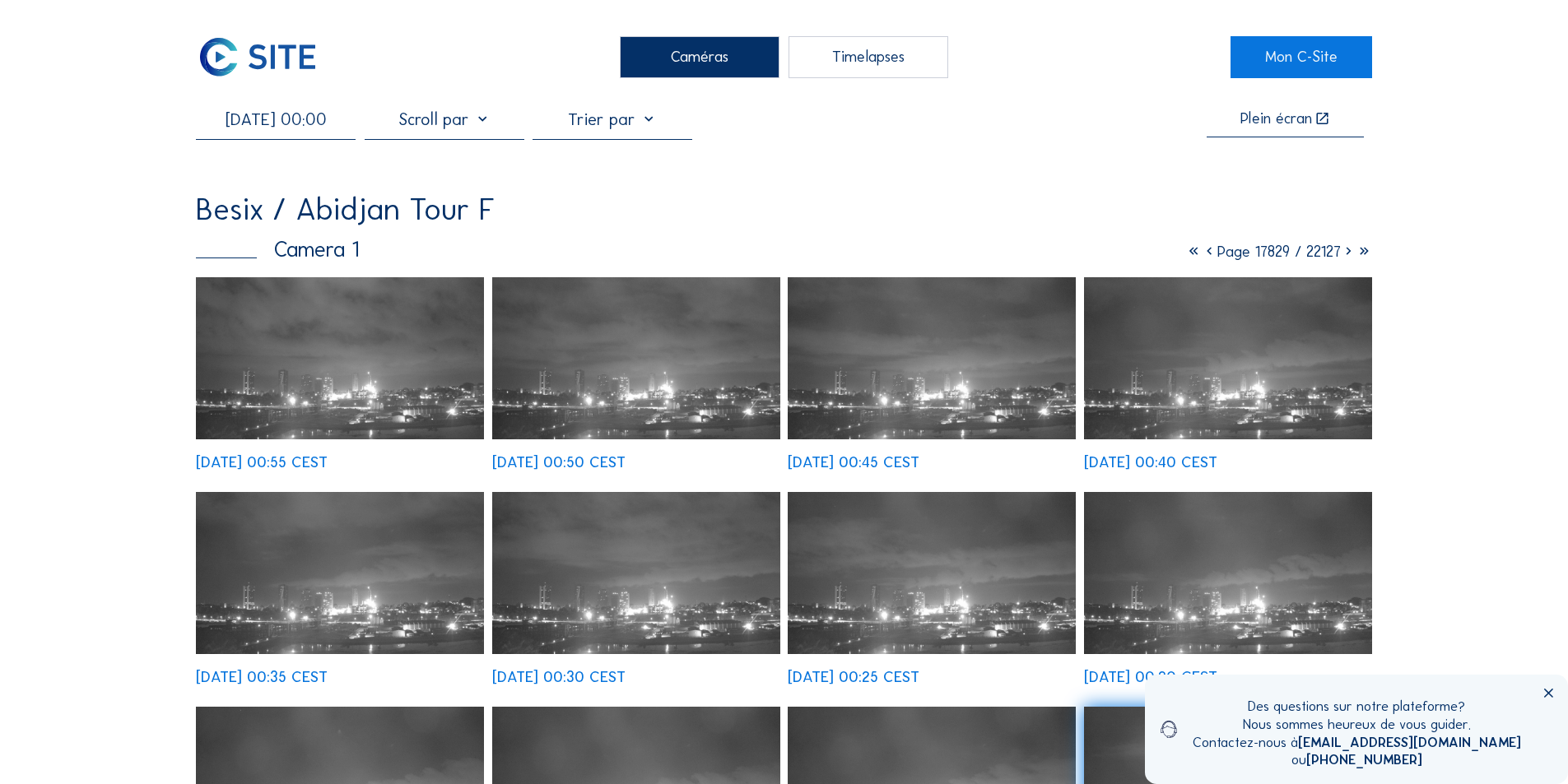
click at [677, 381] on img at bounding box center [636, 357] width 288 height 162
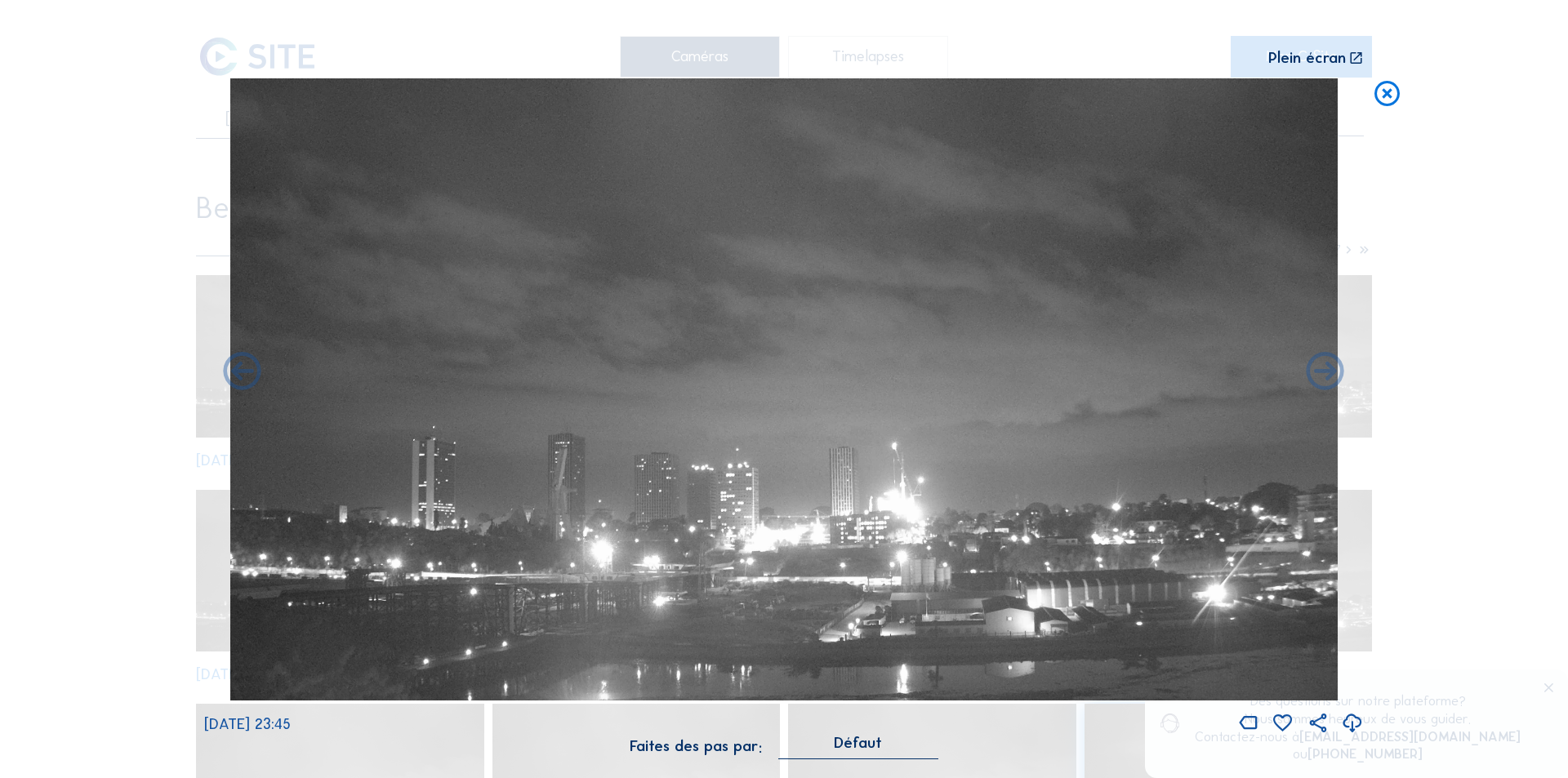
click at [1352, 719] on icon at bounding box center [1352, 724] width 23 height 27
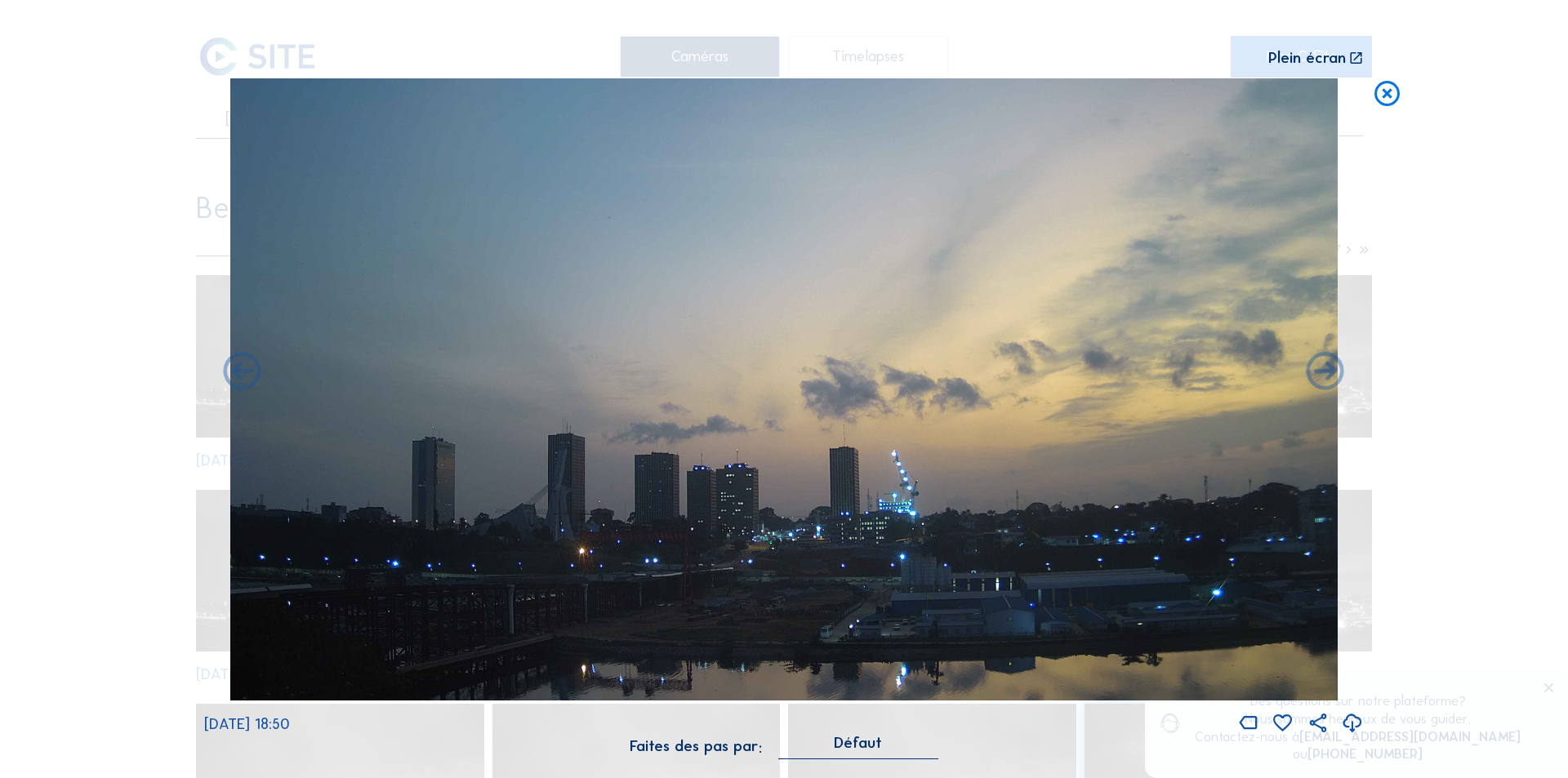
click at [1351, 716] on icon at bounding box center [1352, 724] width 23 height 27
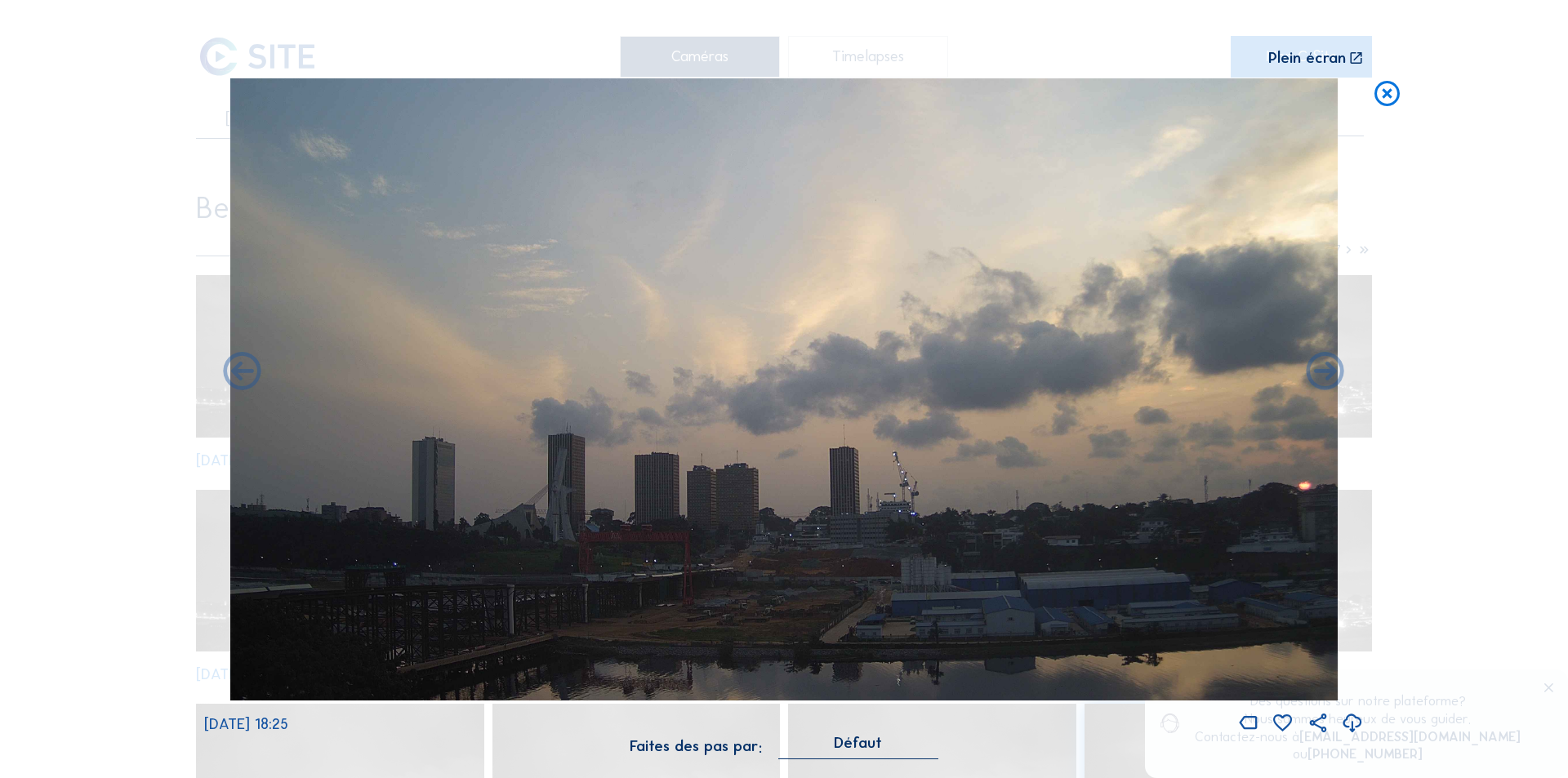
click at [1351, 718] on icon at bounding box center [1352, 724] width 23 height 27
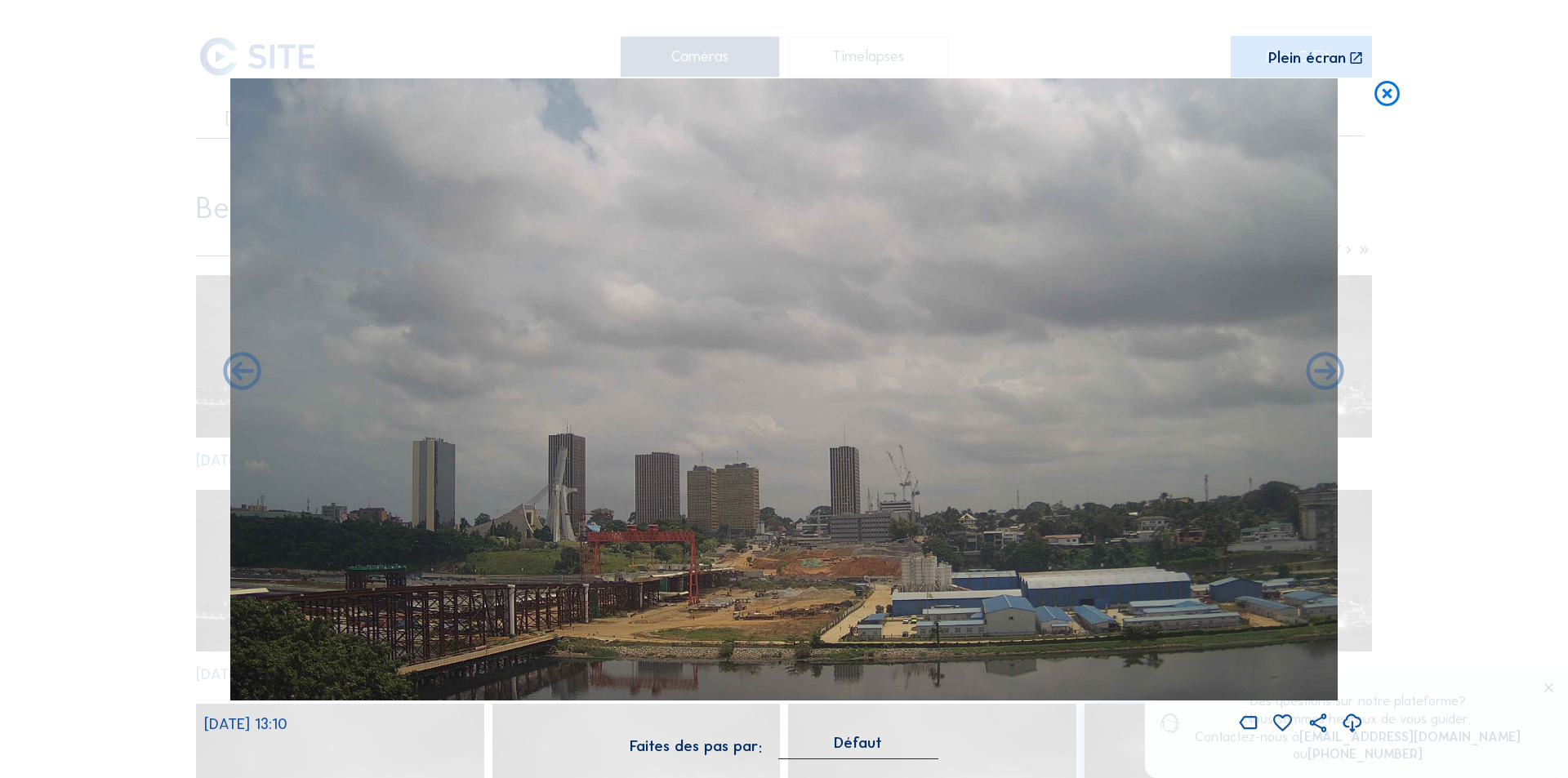
click at [1352, 722] on icon at bounding box center [1352, 724] width 23 height 27
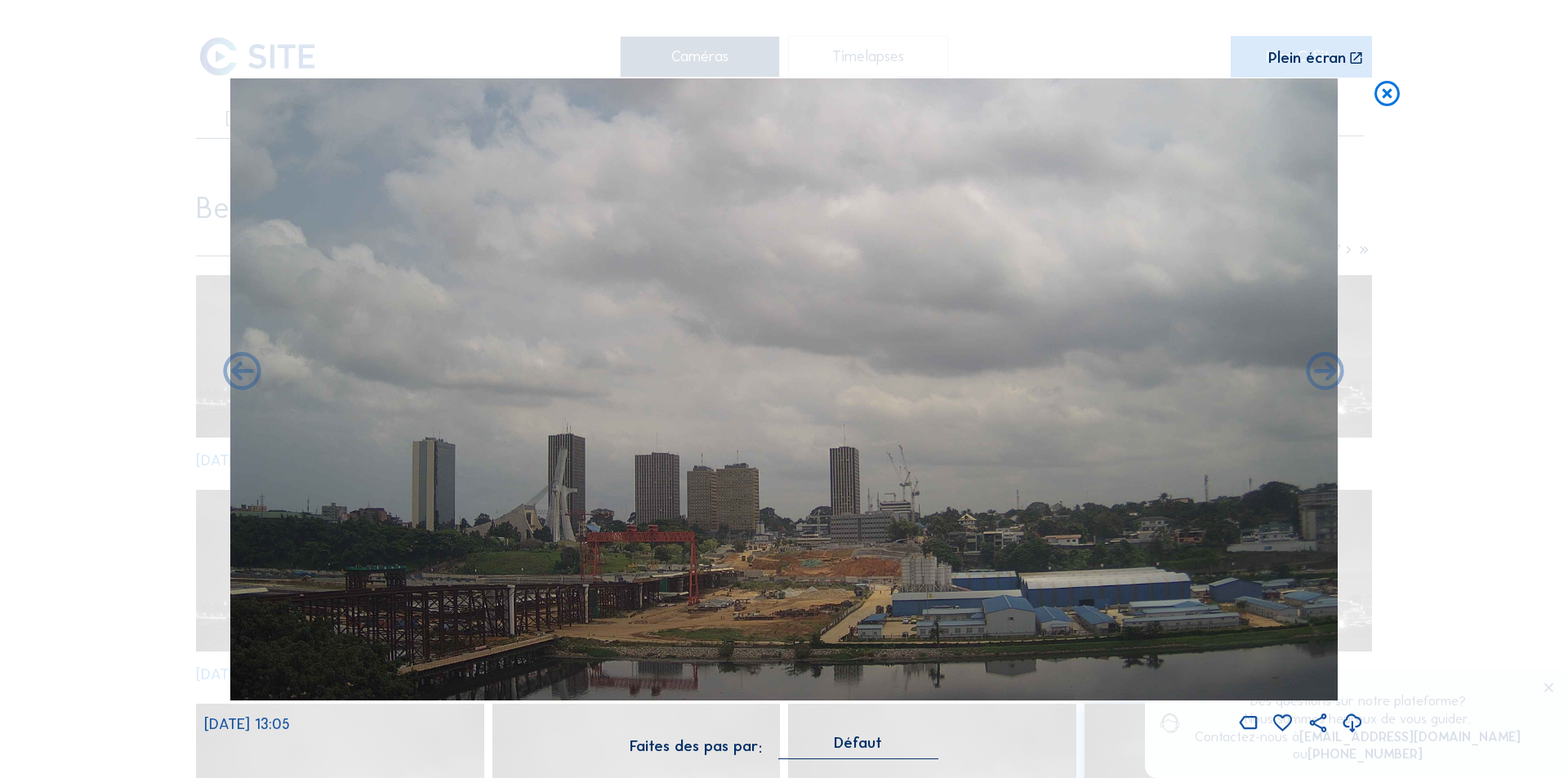
click at [1434, 453] on div "Scroll pour voyager dans le temps | Appuie sur le 'Alt' [PERSON_NAME] + Scroll …" at bounding box center [784, 389] width 1568 height 778
click at [1387, 91] on icon at bounding box center [1387, 94] width 30 height 31
